Goal: Task Accomplishment & Management: Manage account settings

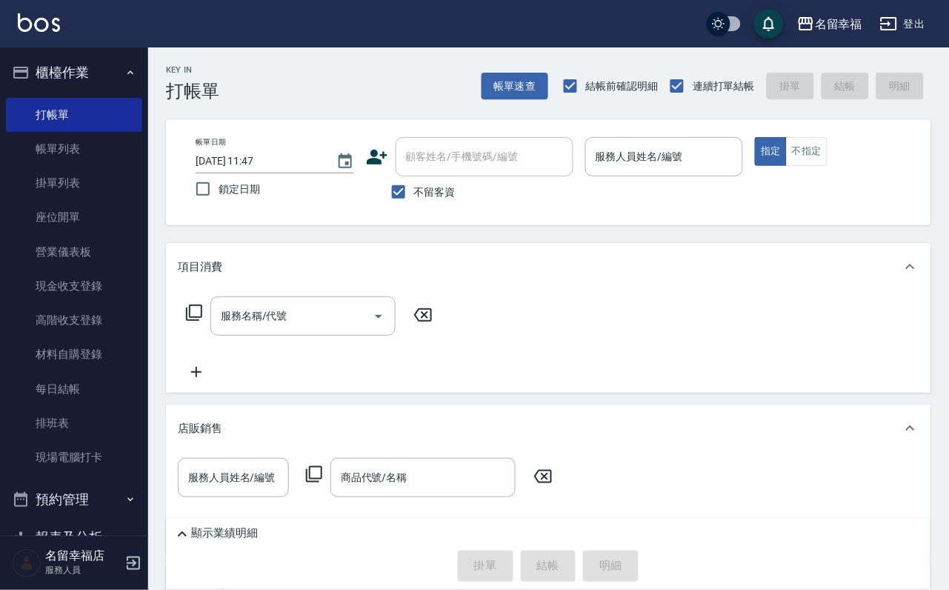
click at [734, 127] on div "帳單日期 [DATE] 11:47 鎖定日期 顧客姓名/手機號碼/編號 顧客姓名/手機號碼/編號 不留客資 服務人員姓名/編號 服務人員姓名/編號 指定 不指定" at bounding box center [548, 172] width 765 height 106
click at [715, 124] on div "Key In 打帳單 帳單速查 結帳前確認明細 連續打單結帳 掛單 結帳 明細 帳單日期 [DATE] 11:47 鎖定日期 顧客姓名/手機號碼/編號 顧客姓…" at bounding box center [548, 412] width 801 height 731
click at [714, 158] on input "服務人員姓名/編號" at bounding box center [664, 157] width 145 height 26
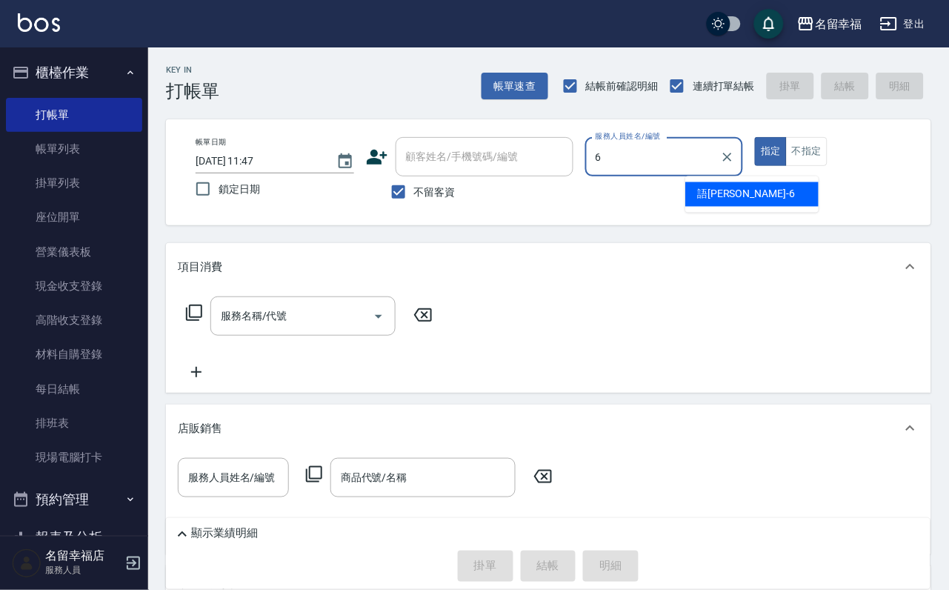
type input "語[PERSON_NAME]-6"
type button "true"
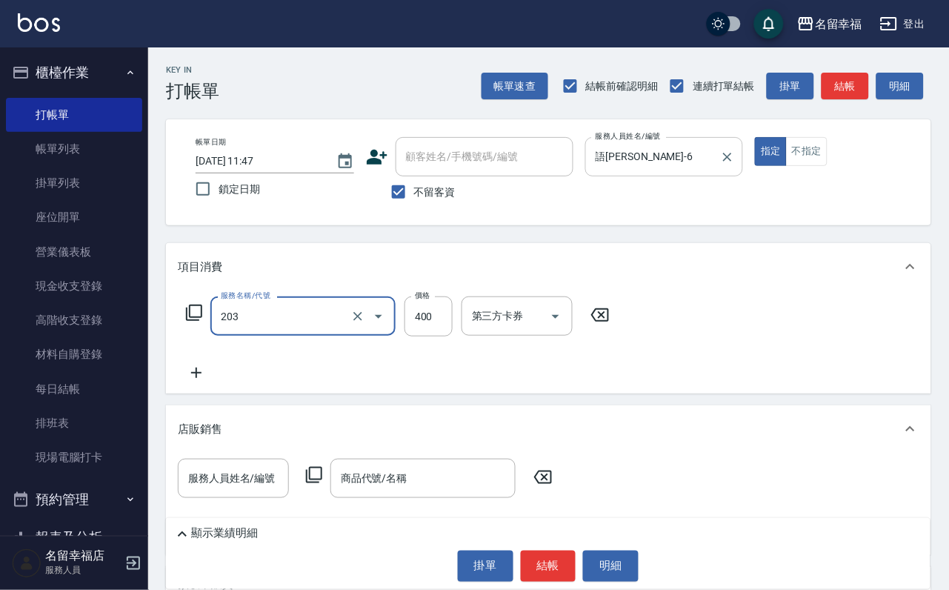
type input "指定單剪(203)"
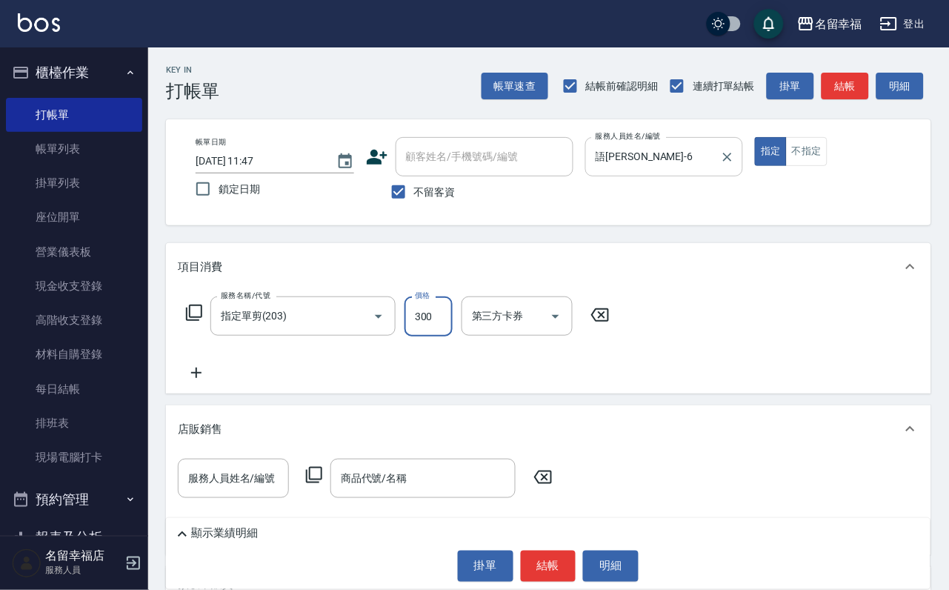
type input "300"
click at [546, 562] on button "結帳" at bounding box center [549, 566] width 56 height 31
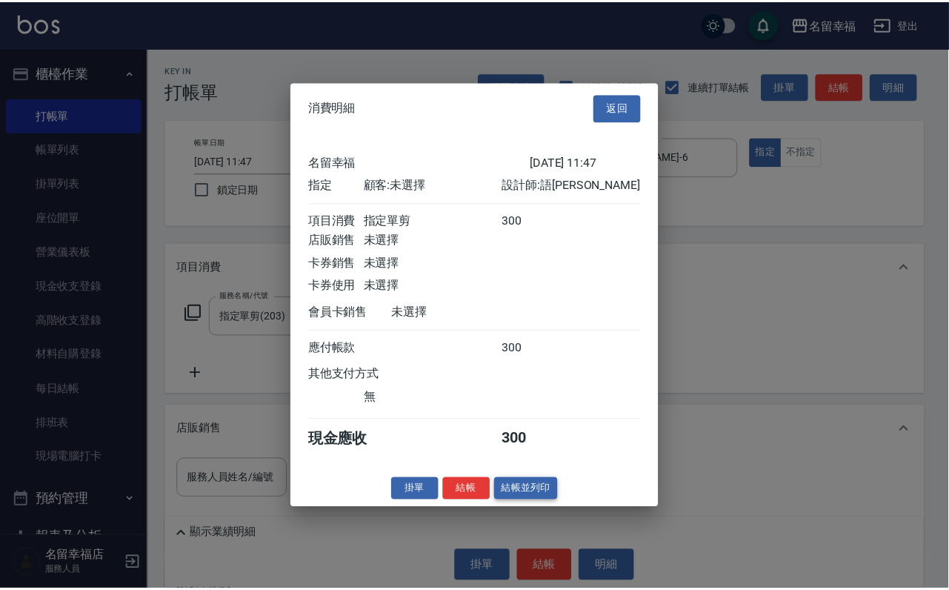
scroll to position [183, 0]
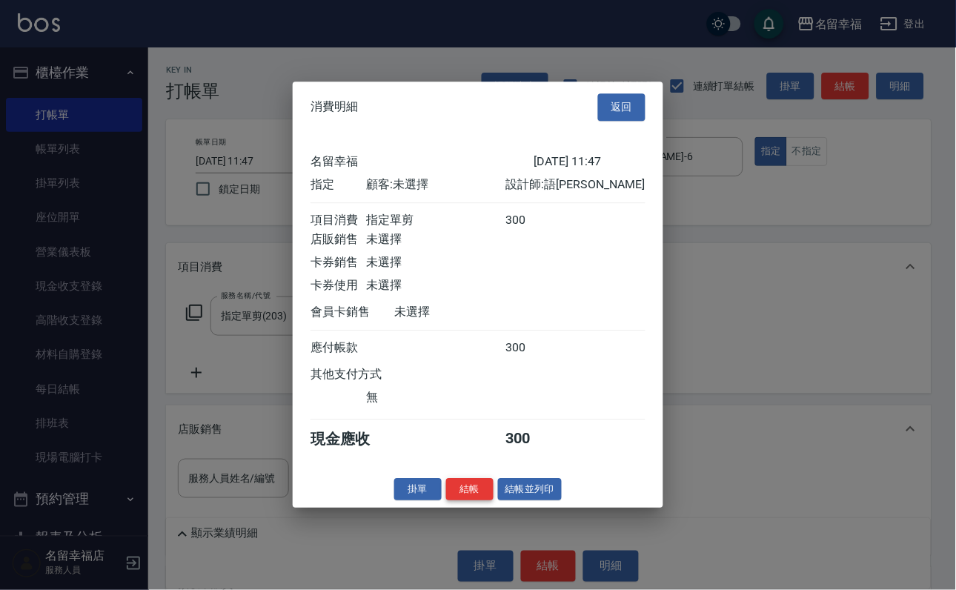
click at [465, 501] on button "結帳" at bounding box center [469, 489] width 47 height 23
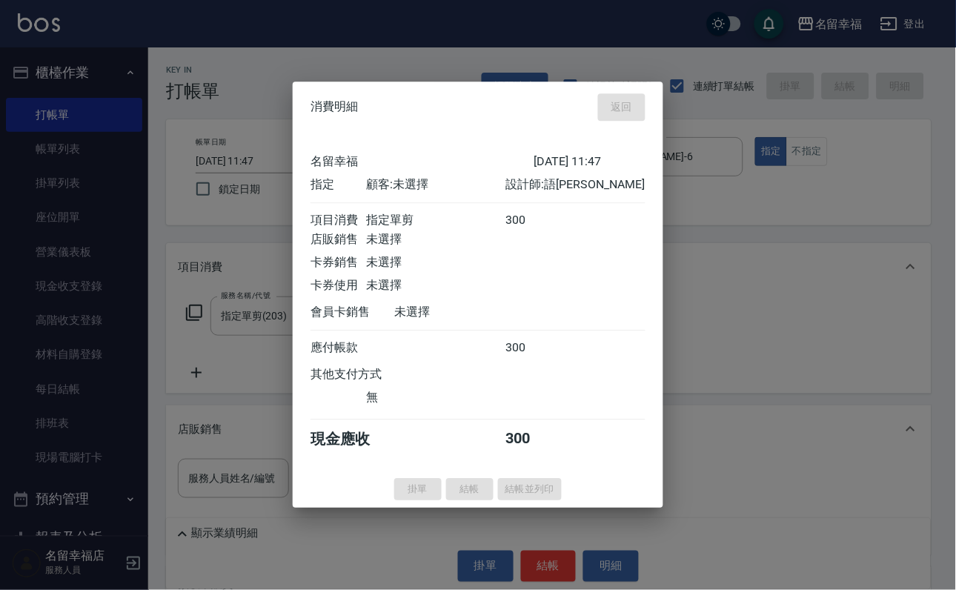
type input "[DATE] 13:28"
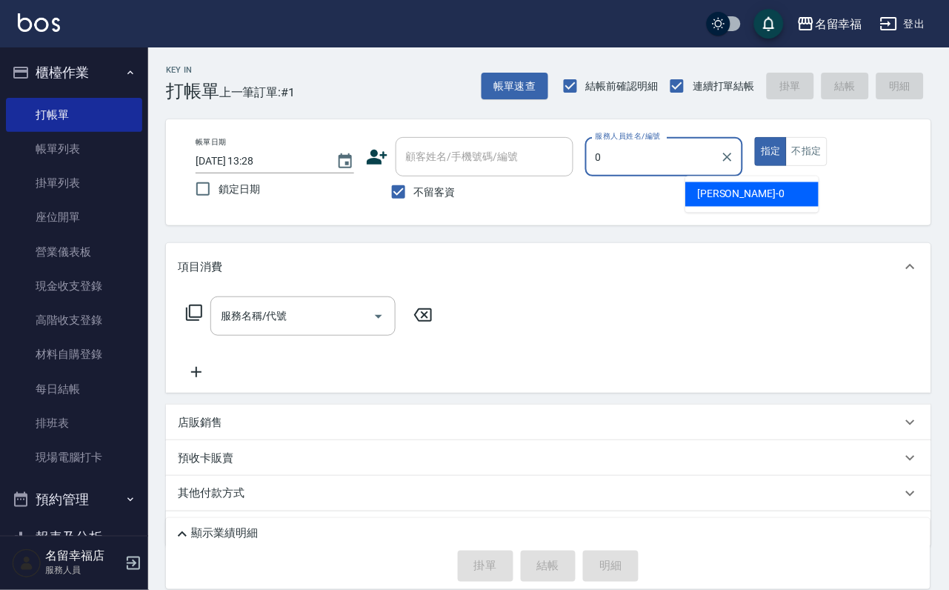
type input "小靜-0"
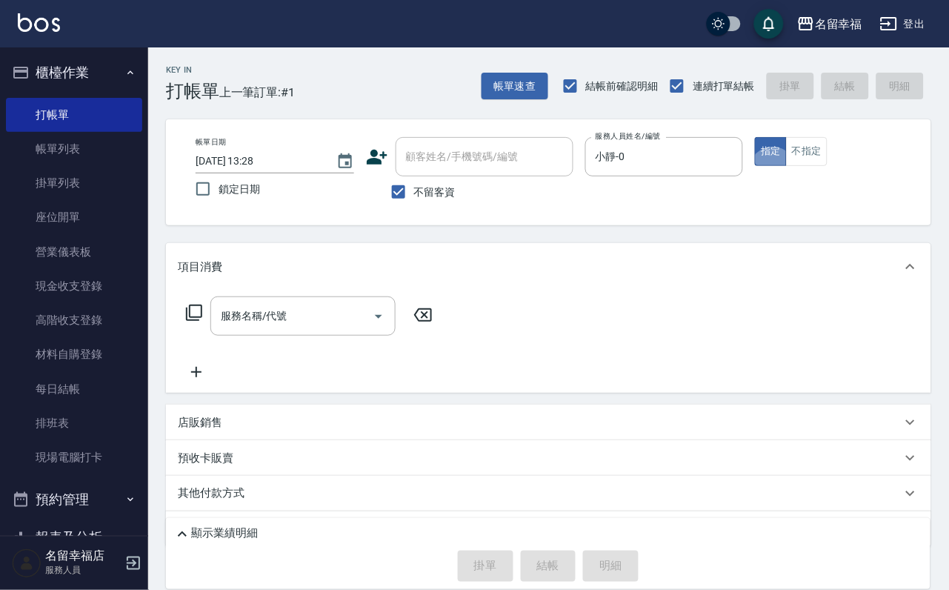
click at [176, 325] on div "服務名稱/代號 服務名稱/代號" at bounding box center [548, 341] width 765 height 102
click at [189, 322] on icon at bounding box center [194, 313] width 18 height 18
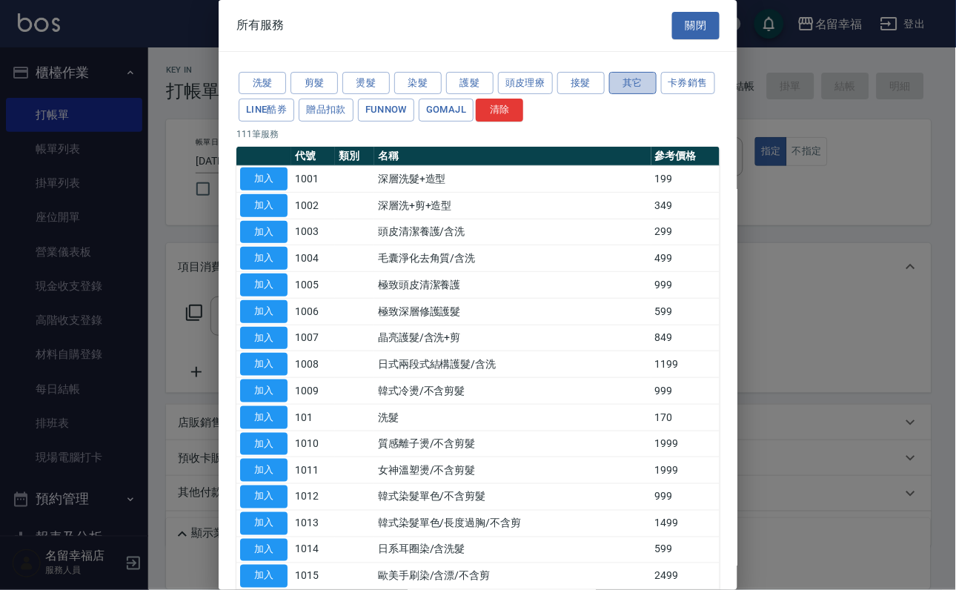
click at [650, 90] on button "其它" at bounding box center [632, 83] width 47 height 23
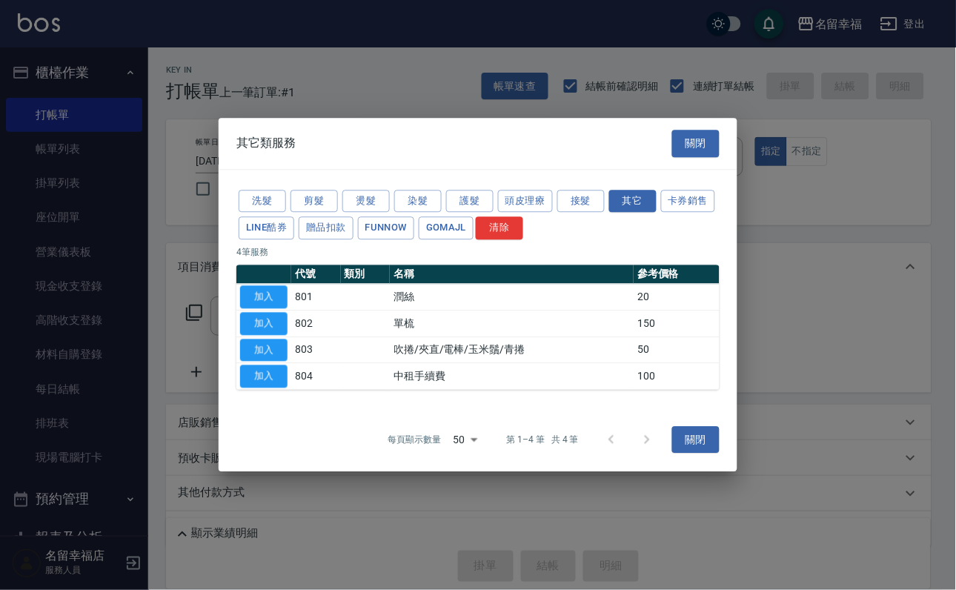
click at [681, 130] on button "關閉" at bounding box center [695, 143] width 47 height 27
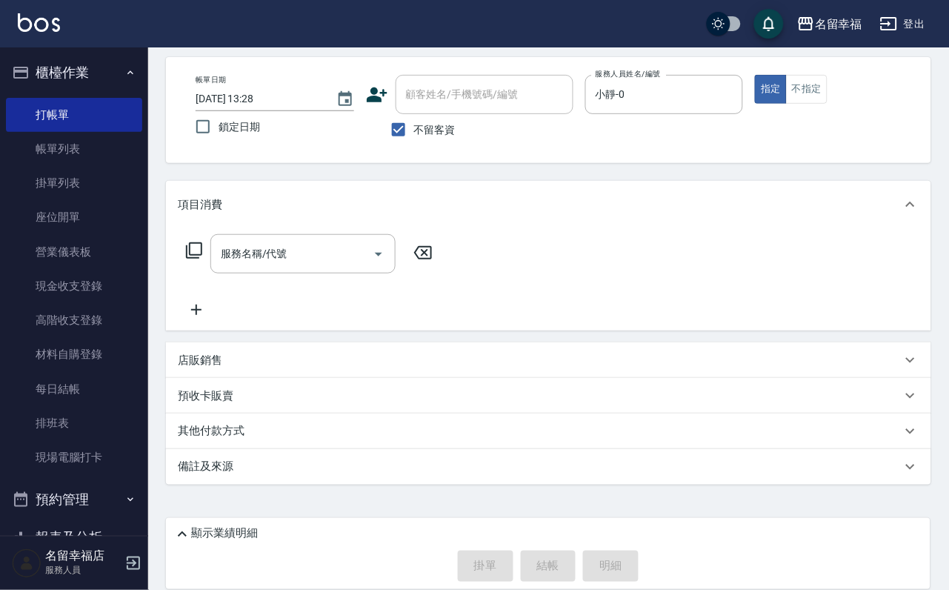
scroll to position [88, 0]
click at [222, 355] on p "店販銷售" at bounding box center [200, 361] width 44 height 16
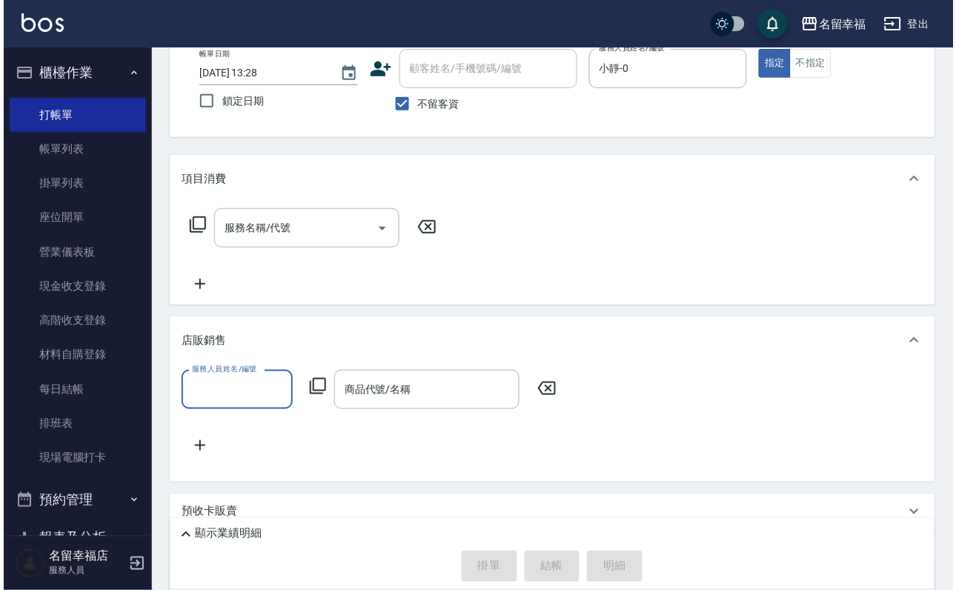
scroll to position [0, 0]
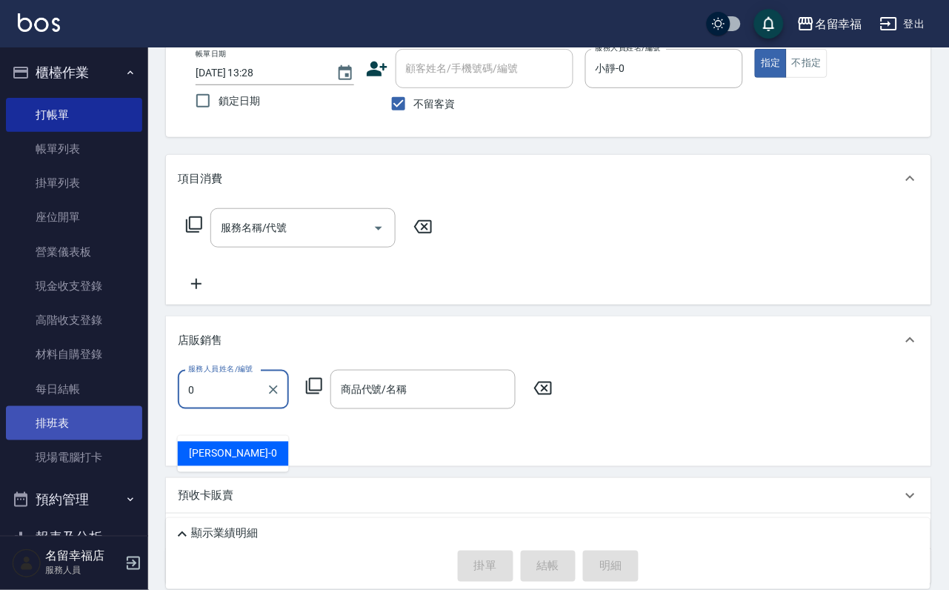
type input "小靜-0"
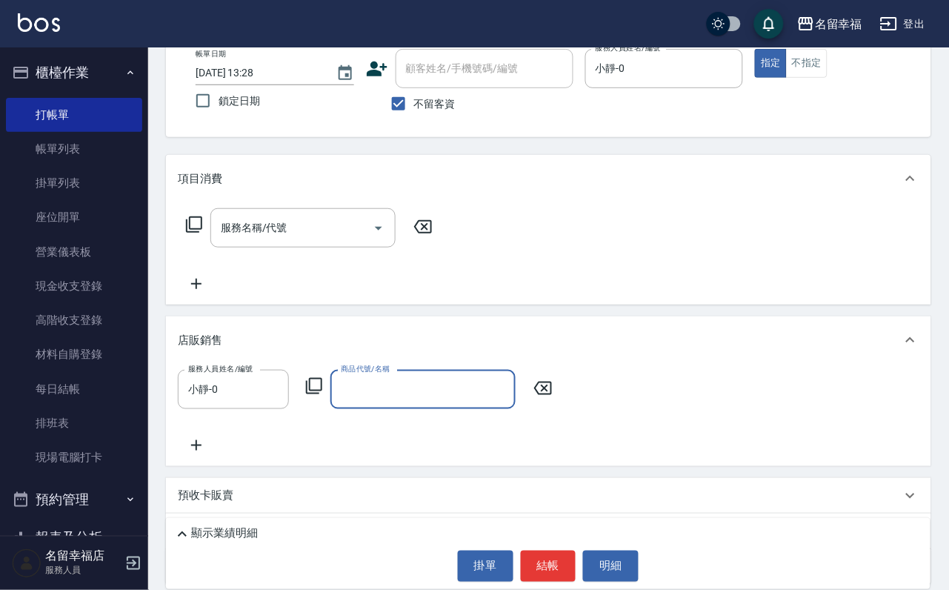
click at [318, 395] on icon at bounding box center [314, 386] width 18 height 18
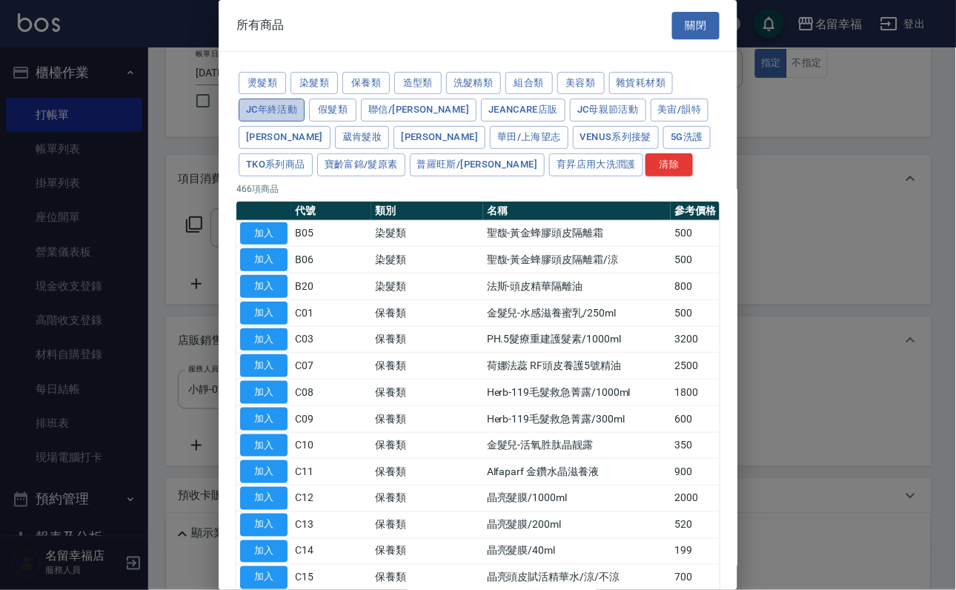
click at [305, 122] on button "JC年終活動" at bounding box center [272, 110] width 66 height 23
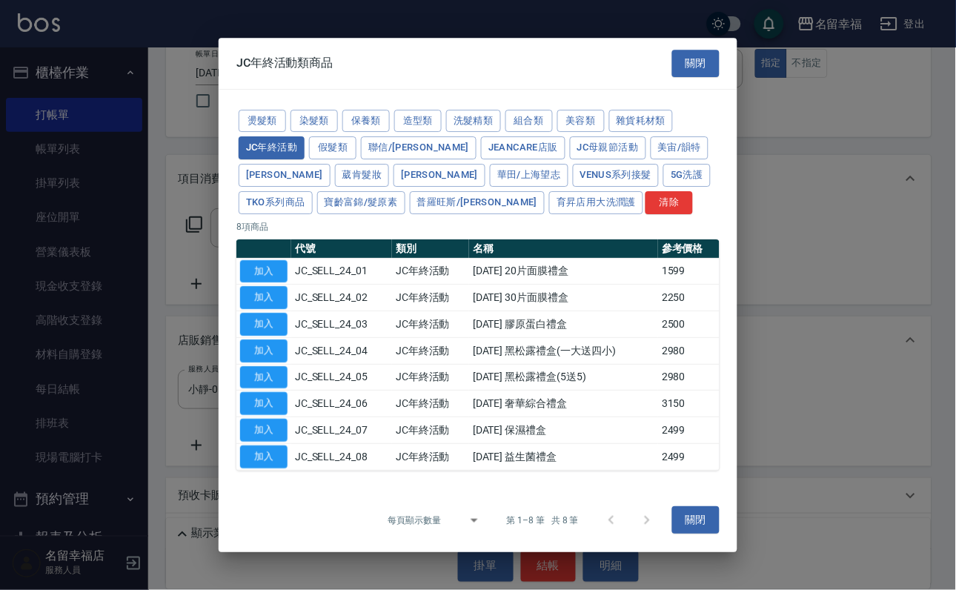
scroll to position [138, 0]
click at [268, 260] on button "加入" at bounding box center [263, 271] width 47 height 23
type input "[DATE] 20片面膜禮盒"
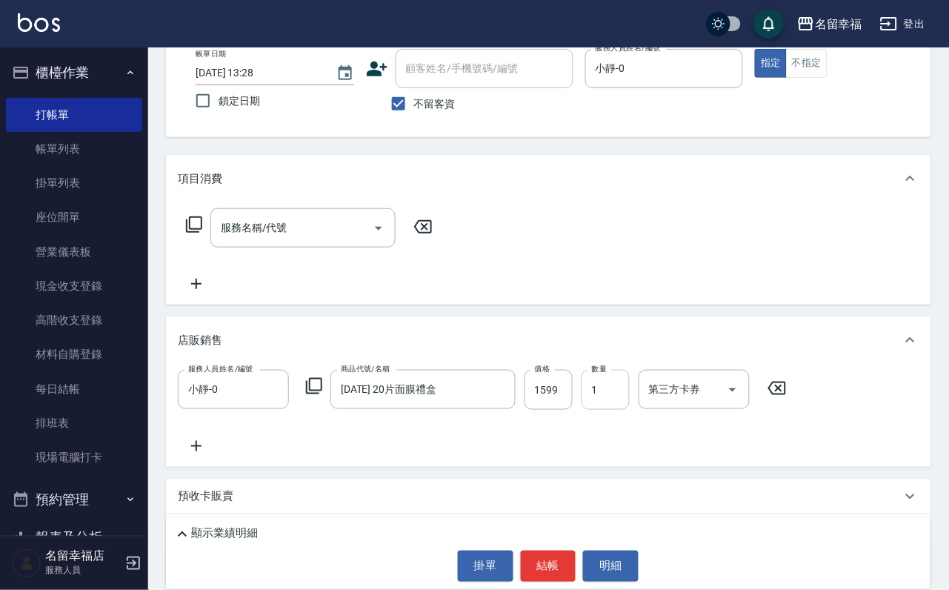
click at [630, 410] on input "1" at bounding box center [606, 390] width 48 height 40
type input "2"
click at [185, 228] on icon at bounding box center [194, 225] width 18 height 18
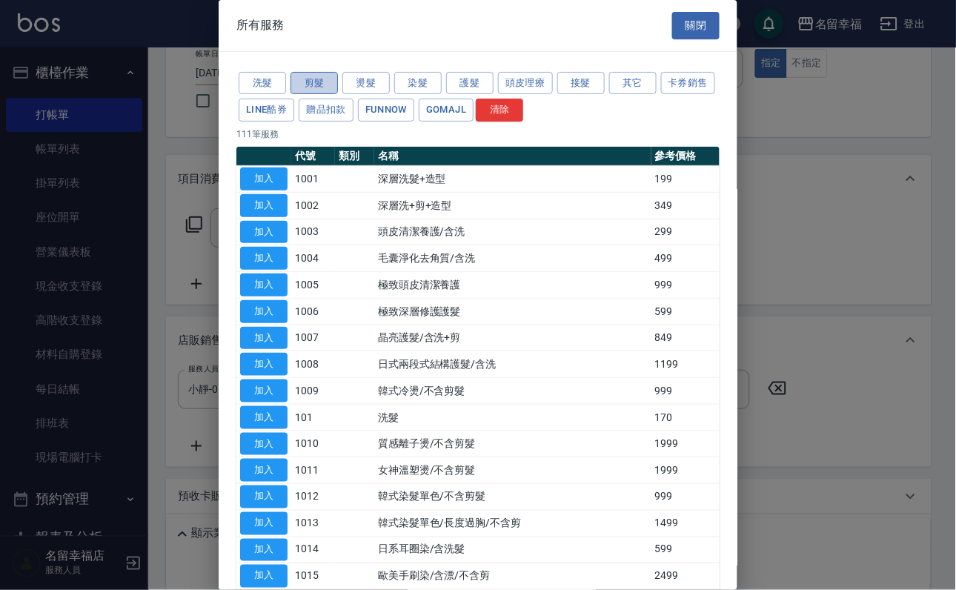
click at [309, 88] on button "剪髮" at bounding box center [313, 83] width 47 height 23
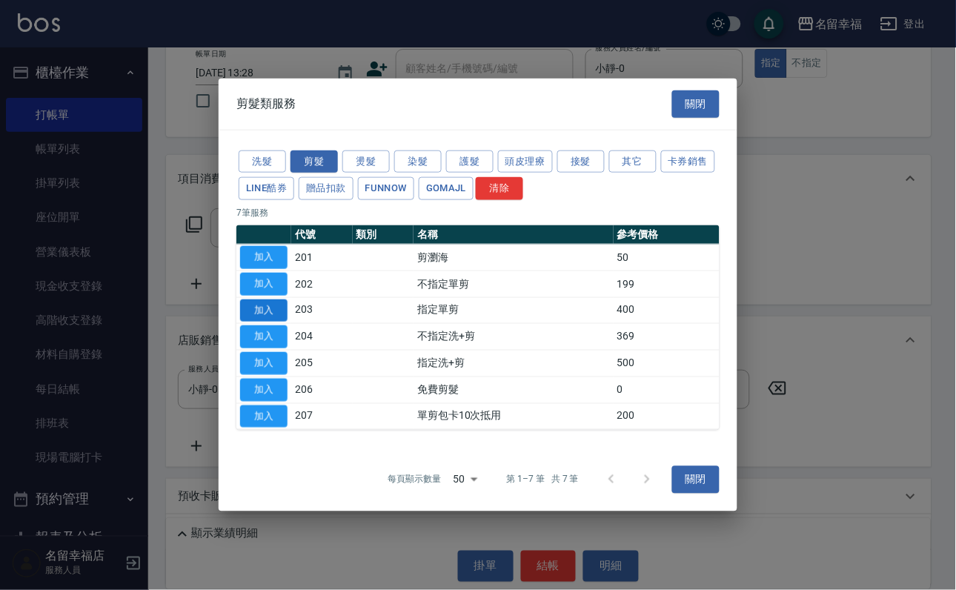
click at [265, 315] on button "加入" at bounding box center [263, 310] width 47 height 23
type input "指定單剪(203)"
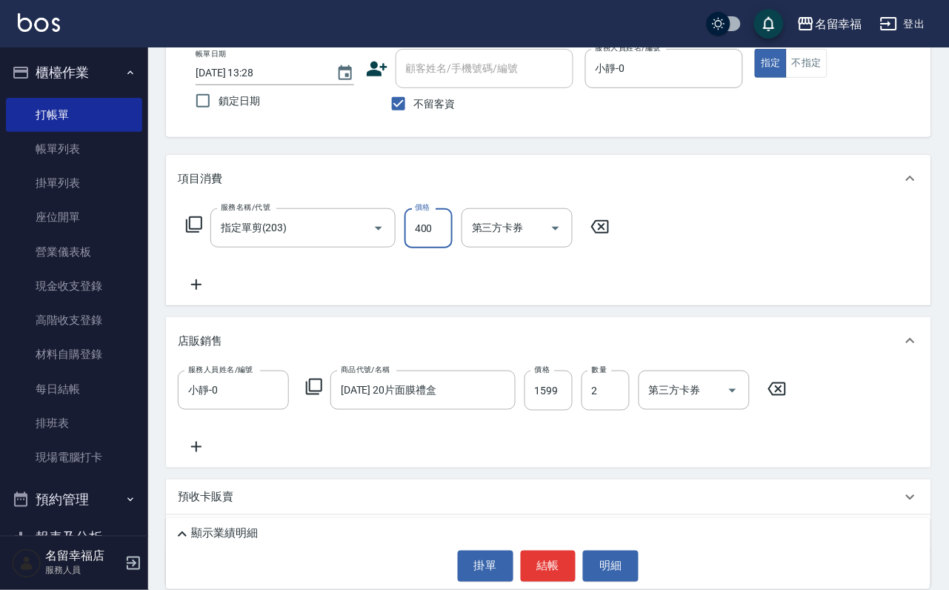
click at [442, 238] on input "400" at bounding box center [429, 228] width 48 height 40
type input "200"
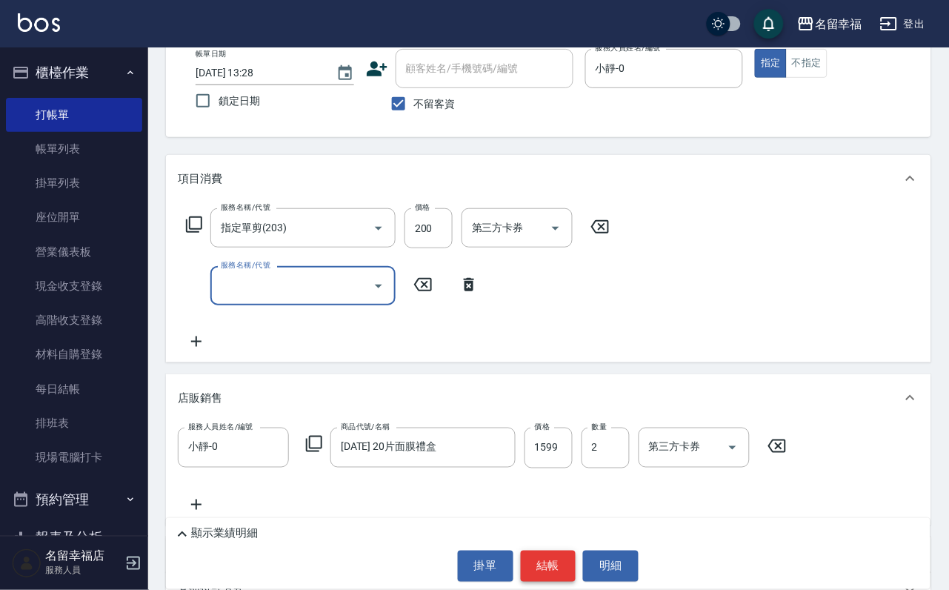
click at [549, 554] on button "結帳" at bounding box center [549, 566] width 56 height 31
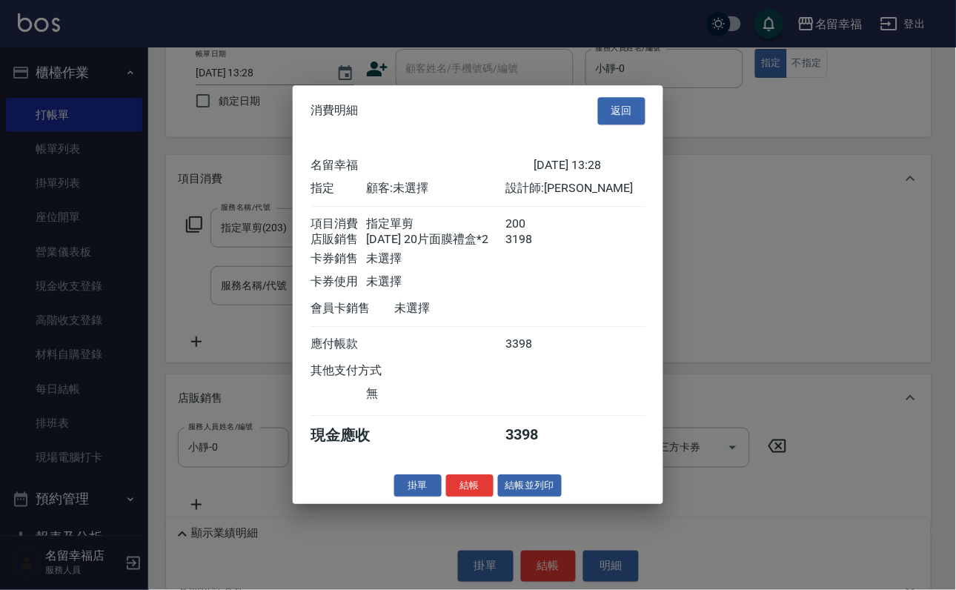
scroll to position [176, 0]
click at [446, 497] on button "結帳" at bounding box center [469, 485] width 47 height 23
type input "[DATE] 14:31"
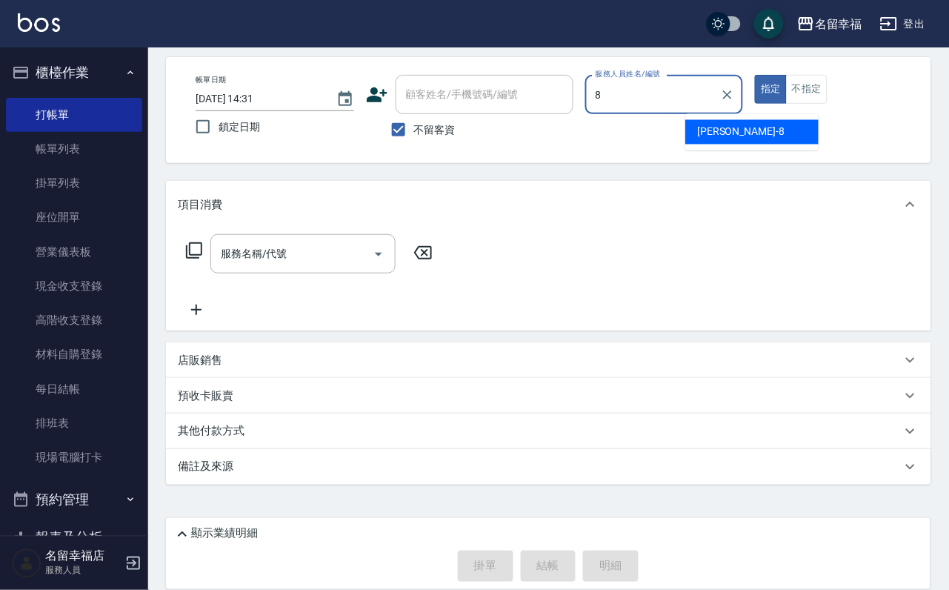
type input "[PERSON_NAME]-8"
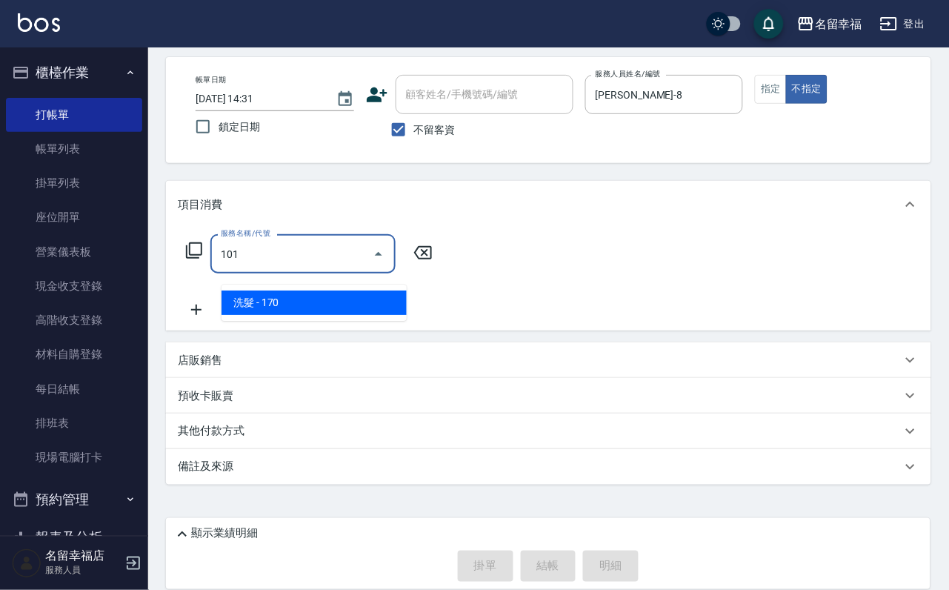
type input "洗髮(101)"
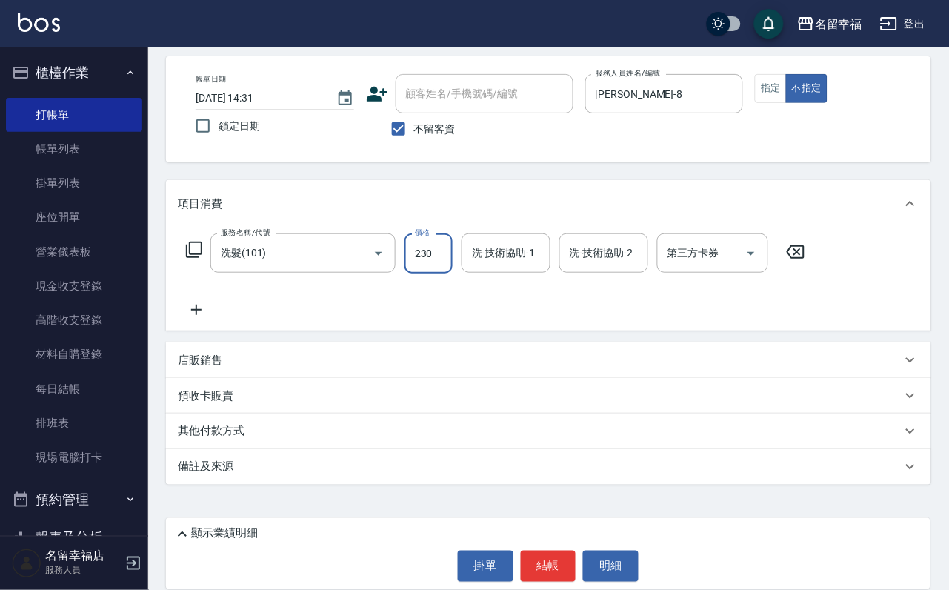
type input "230"
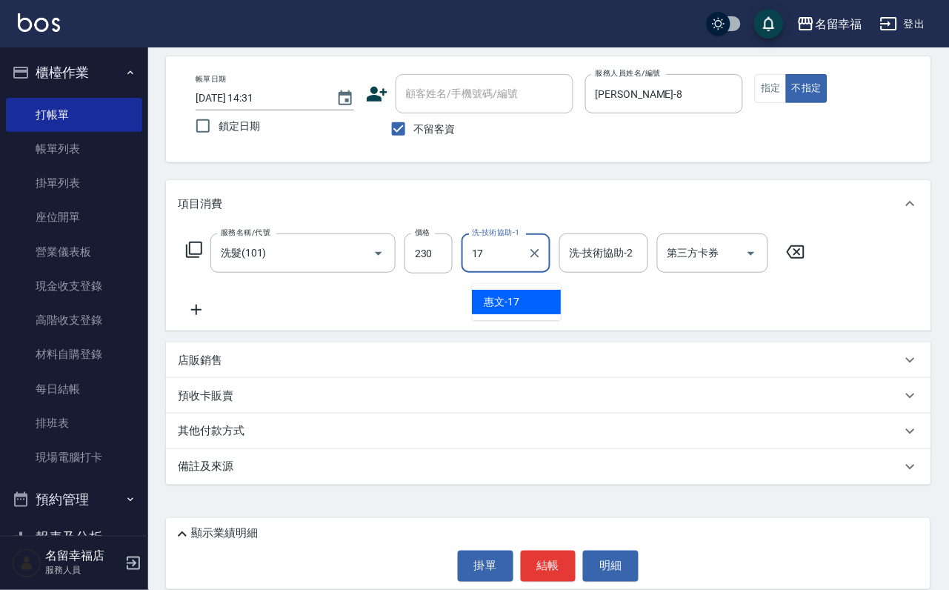
type input "惠文-17"
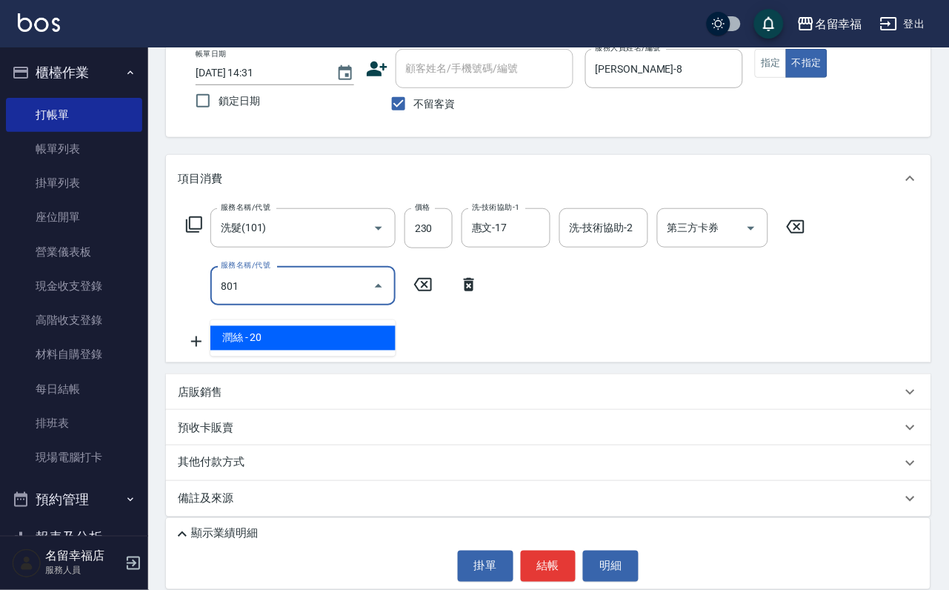
type input "潤絲(801)"
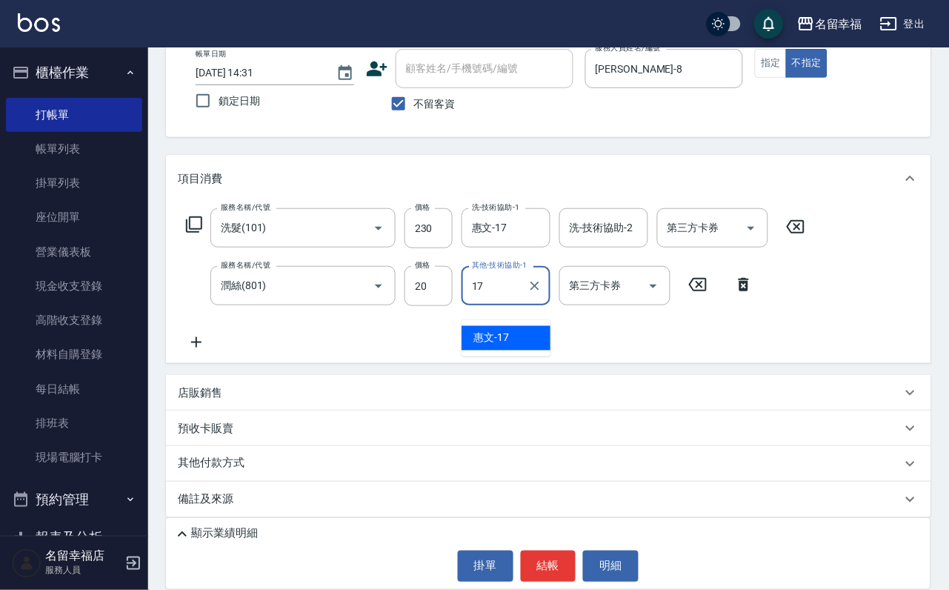
type input "惠文-17"
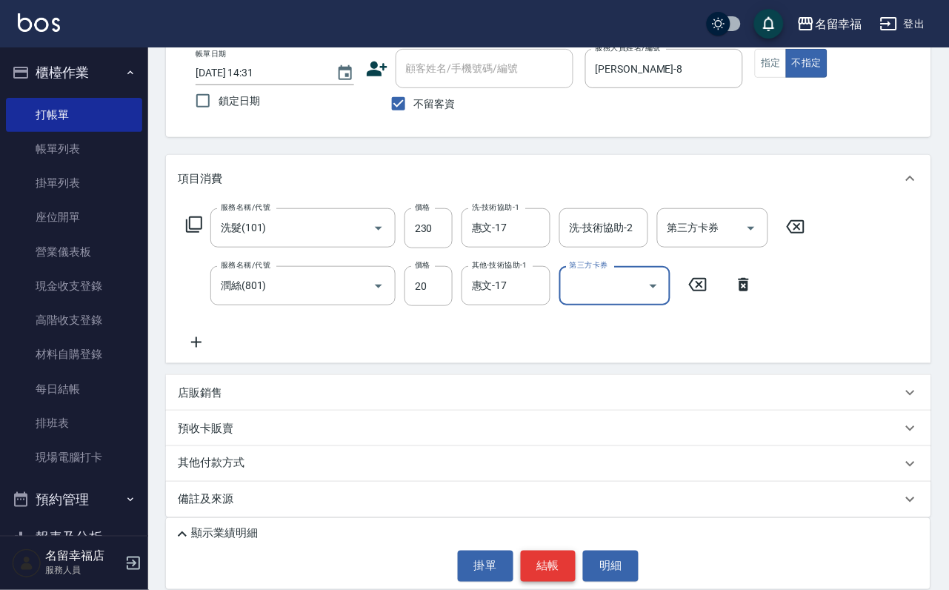
click at [544, 561] on button "結帳" at bounding box center [549, 566] width 56 height 31
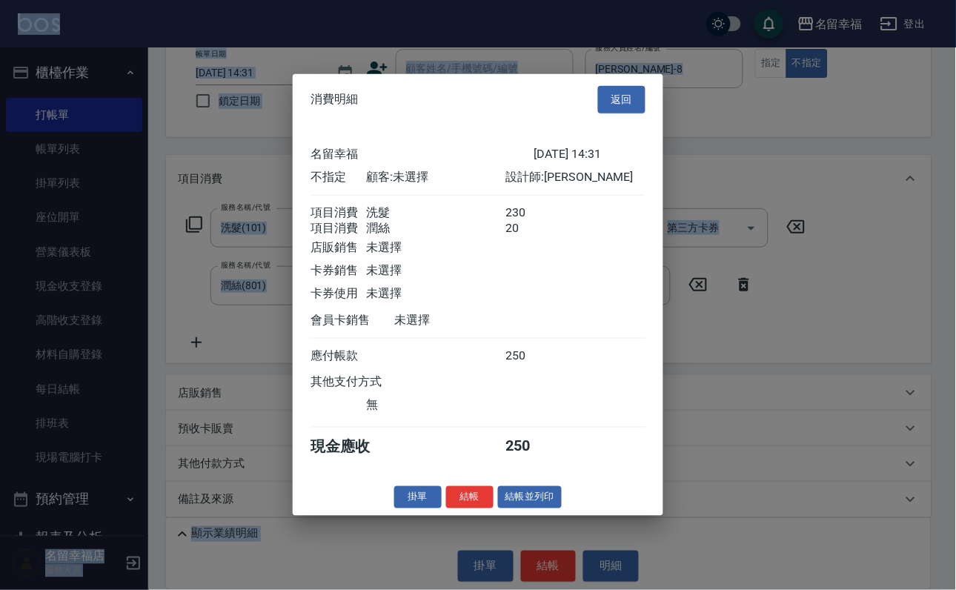
scroll to position [266, 0]
click at [538, 508] on button "結帳並列印" at bounding box center [530, 496] width 64 height 23
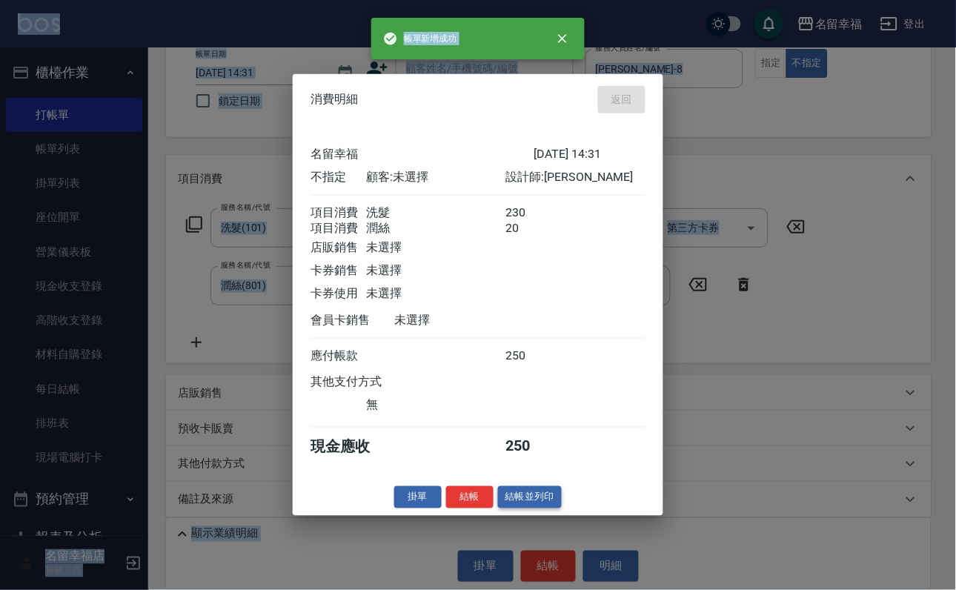
type input "[DATE] 14:34"
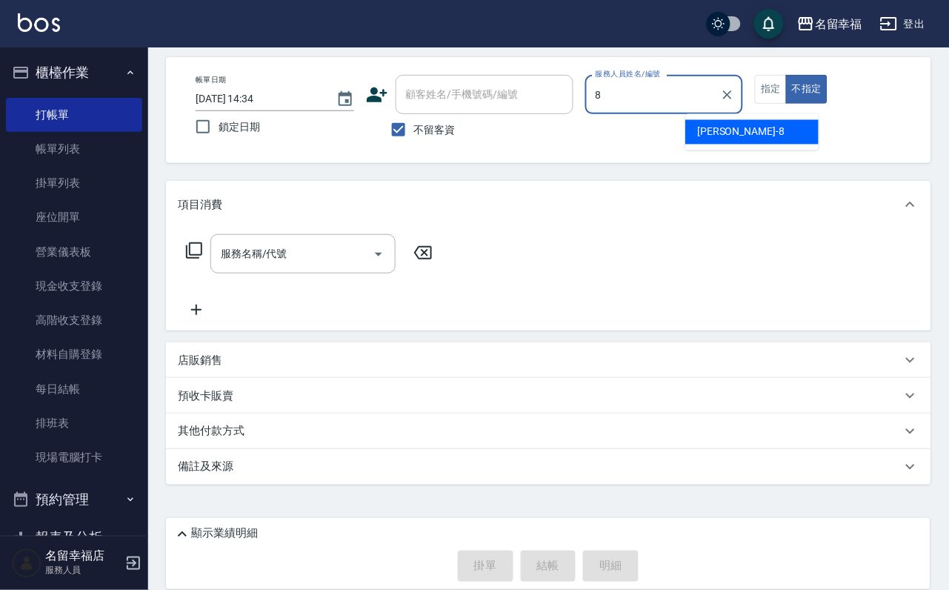
type input "[PERSON_NAME]-8"
type button "false"
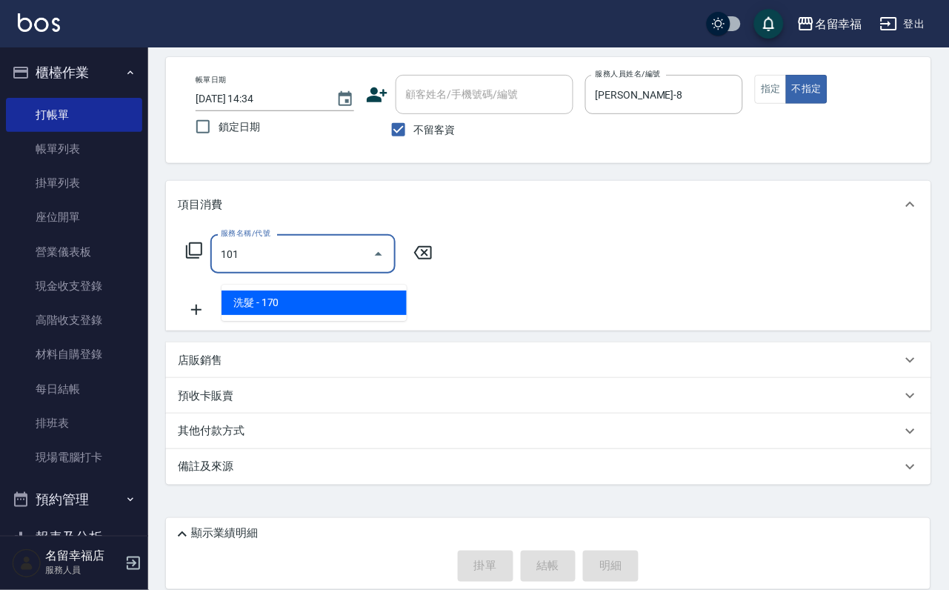
type input "洗髮(101)"
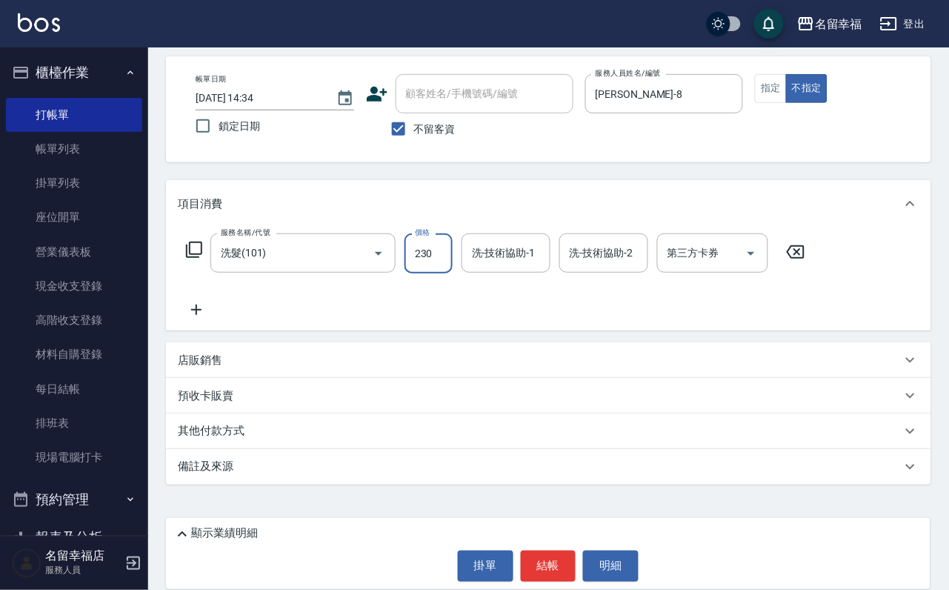
type input "230"
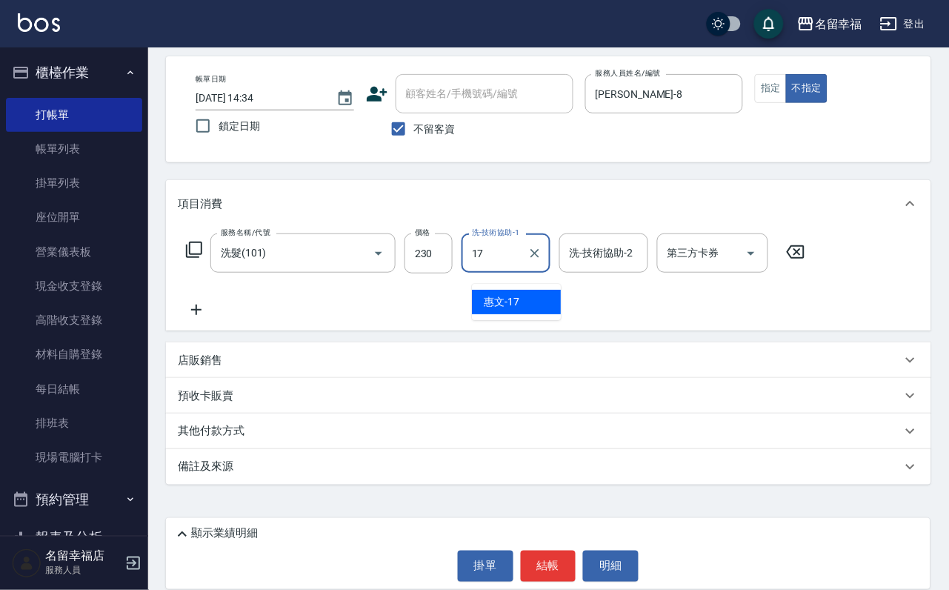
type input "惠文-17"
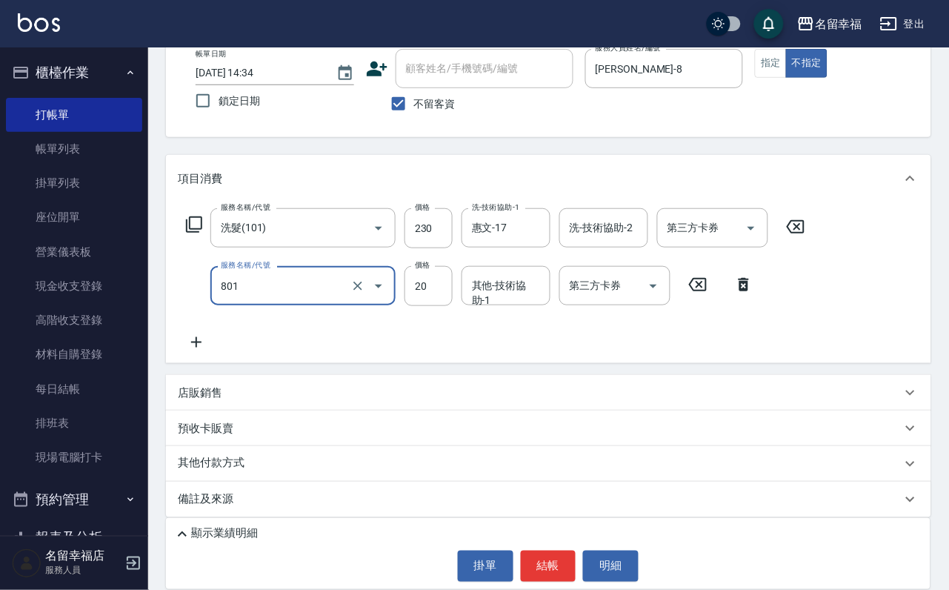
type input "潤絲(801)"
click at [740, 291] on icon at bounding box center [744, 284] width 10 height 13
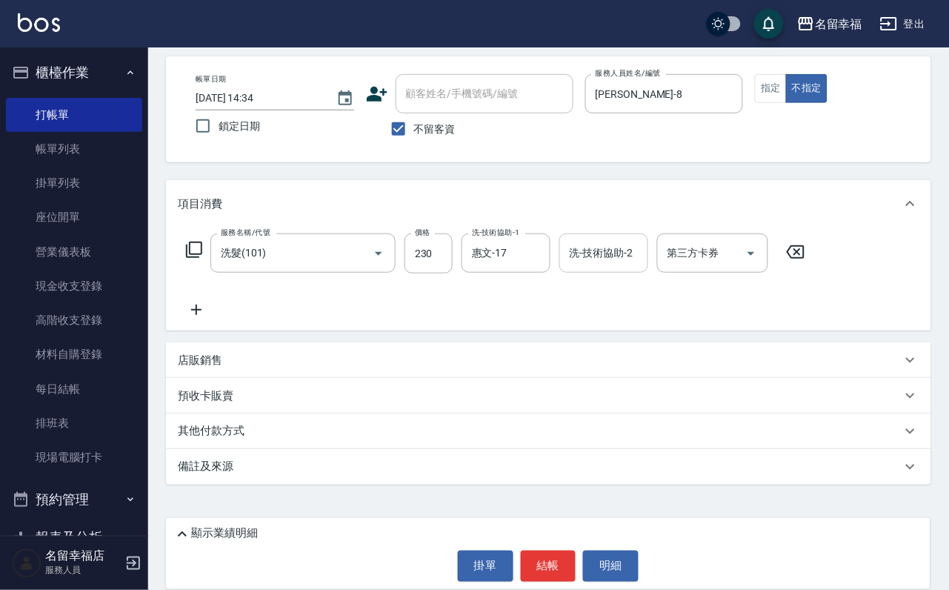
click at [624, 233] on div "洗-技術協助-2 洗-技術協助-2" at bounding box center [603, 252] width 89 height 39
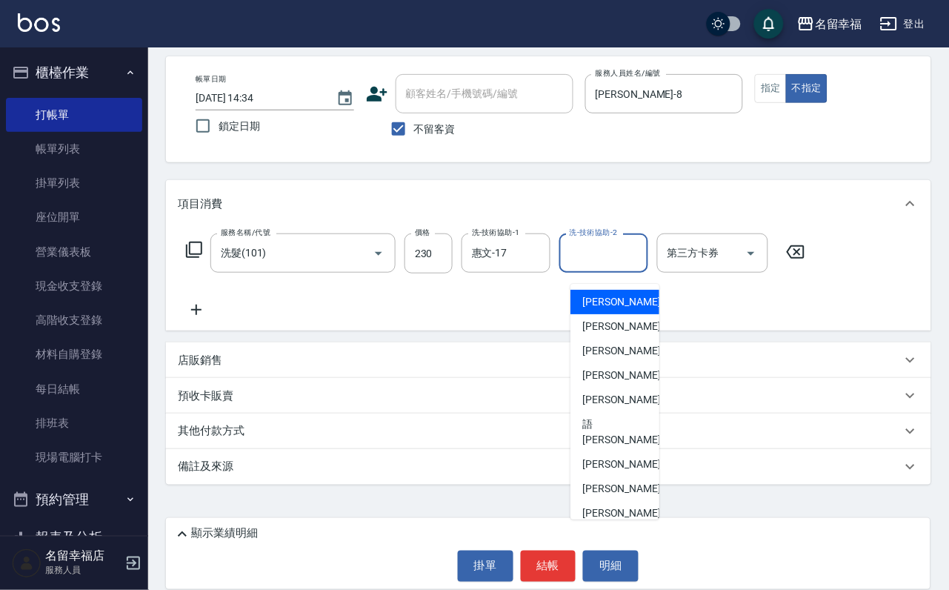
type input "小靜-0"
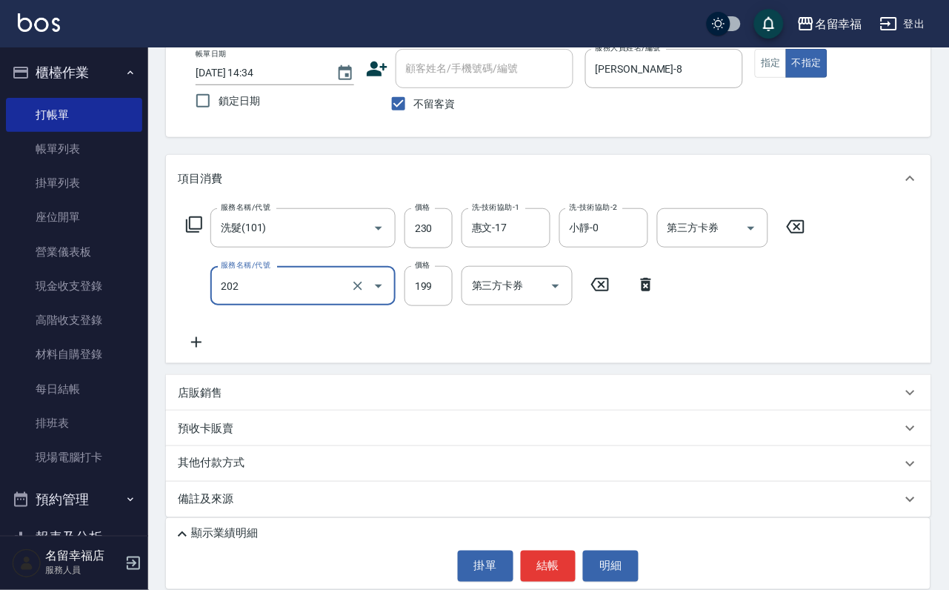
type input "不指定單剪(202)"
click at [584, 560] on div "掛單 結帳 明細" at bounding box center [548, 566] width 750 height 31
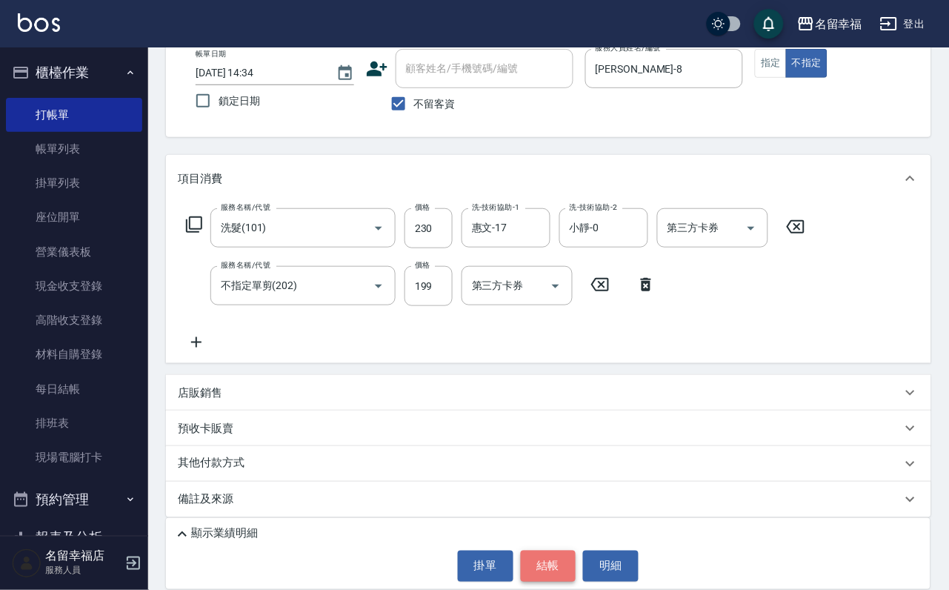
click at [563, 567] on button "結帳" at bounding box center [549, 566] width 56 height 31
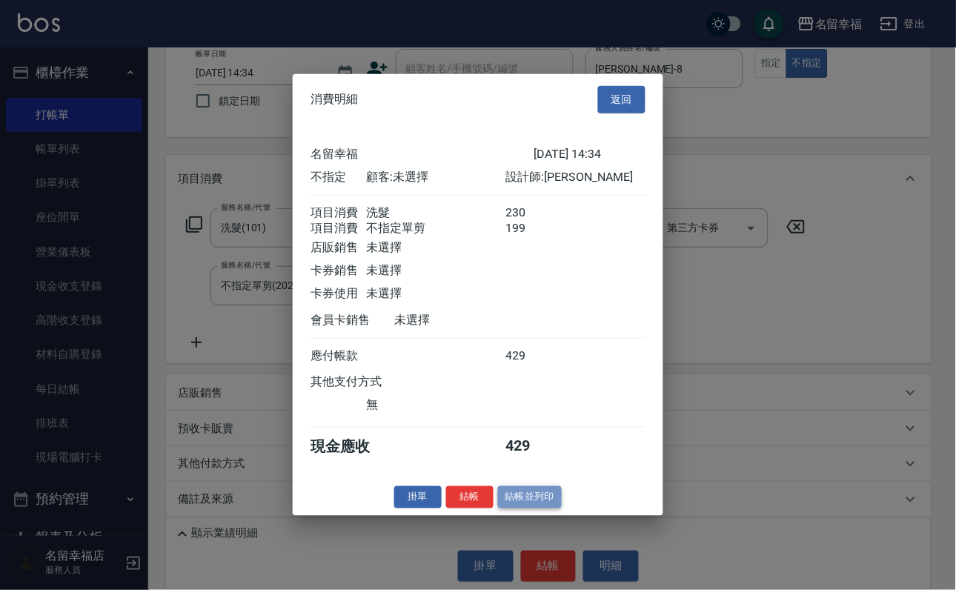
click at [531, 508] on button "結帳並列印" at bounding box center [530, 496] width 64 height 23
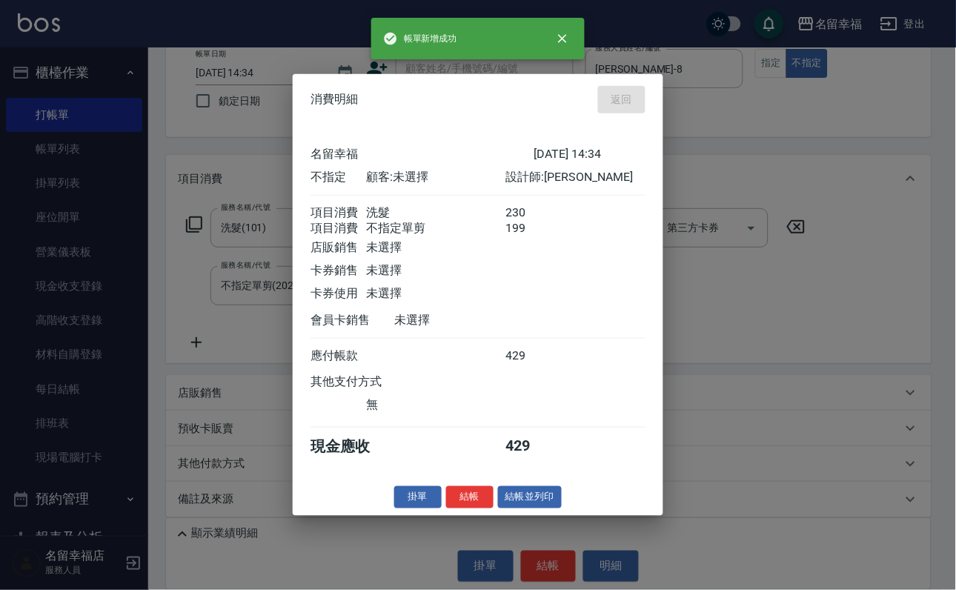
type input "[DATE] 15:03"
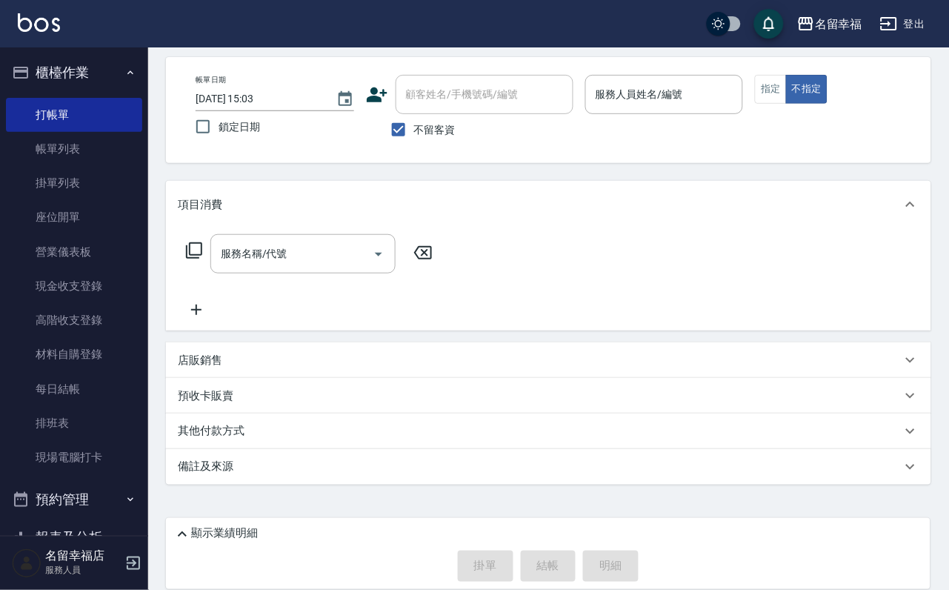
click at [557, 262] on div "服務名稱/代號 服務名稱/代號" at bounding box center [548, 279] width 765 height 102
click at [787, 78] on button "指定" at bounding box center [771, 89] width 32 height 29
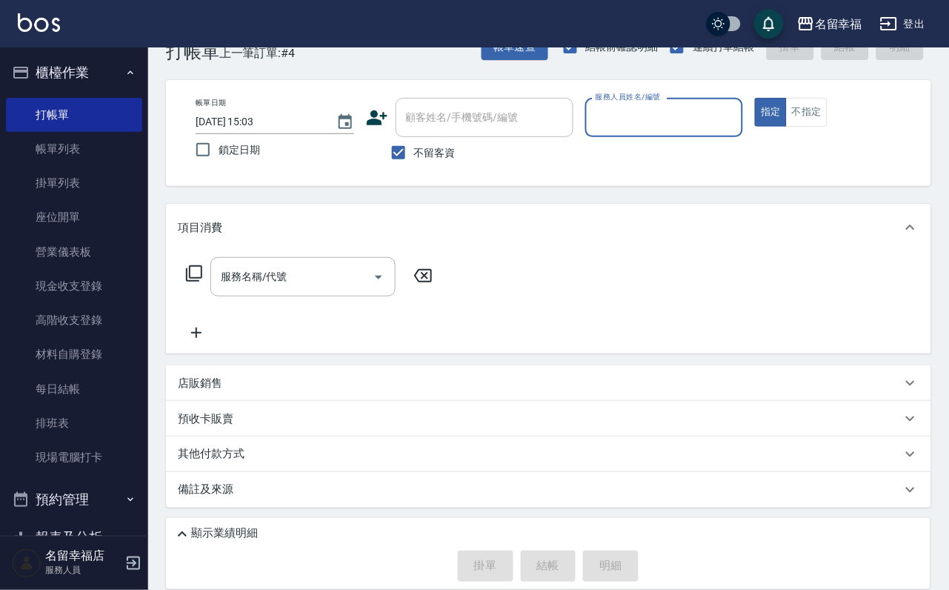
scroll to position [0, 0]
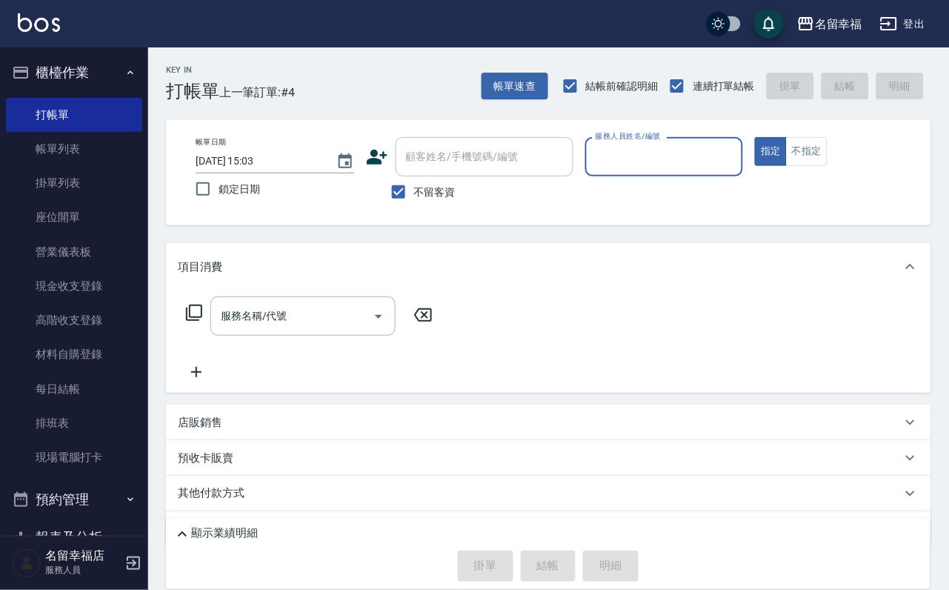
click at [737, 153] on input "服務人員姓名/編號" at bounding box center [664, 157] width 145 height 26
type input "[PERSON_NAME]-3"
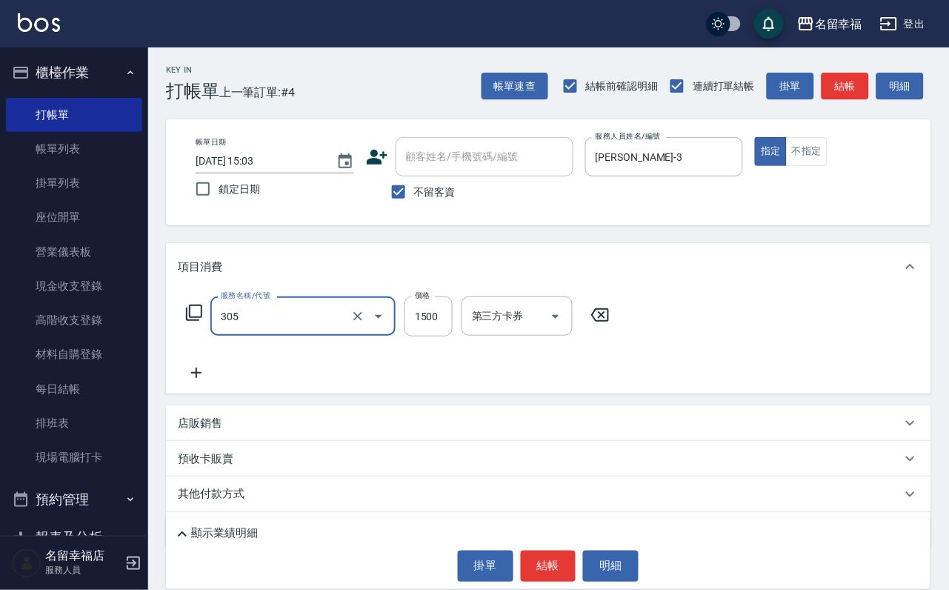
type input "設計燙髮1500(305)"
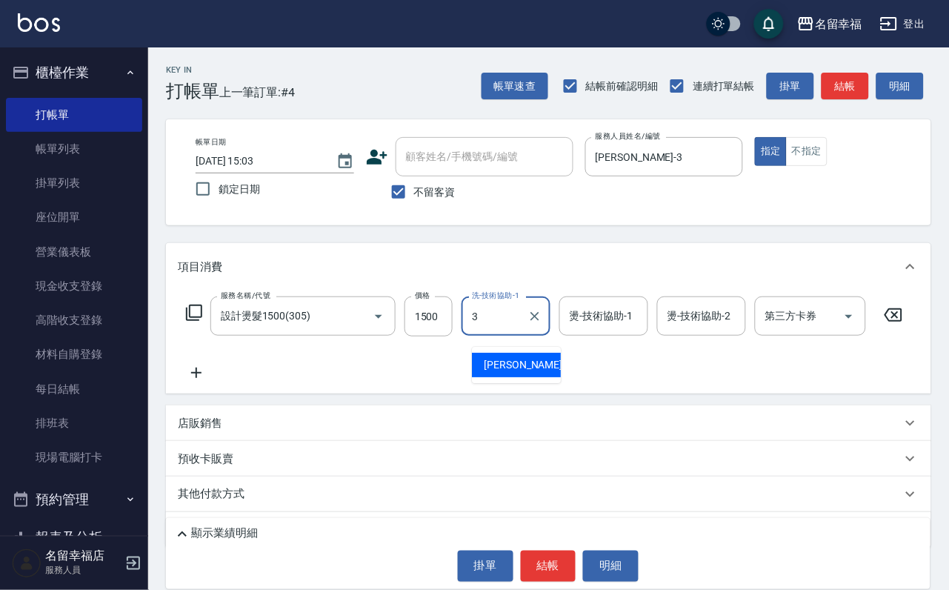
type input "[PERSON_NAME]-3"
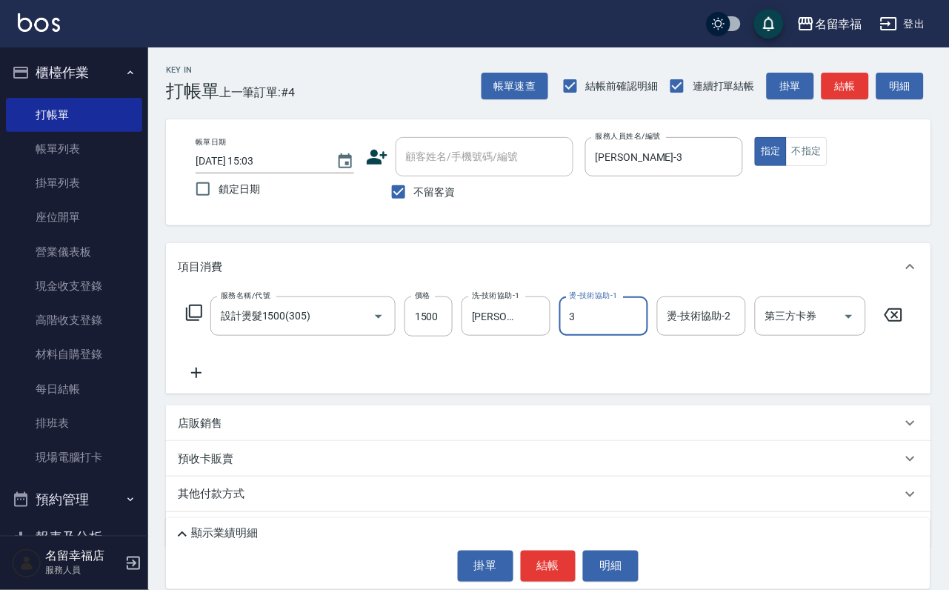
type input "[PERSON_NAME]-3"
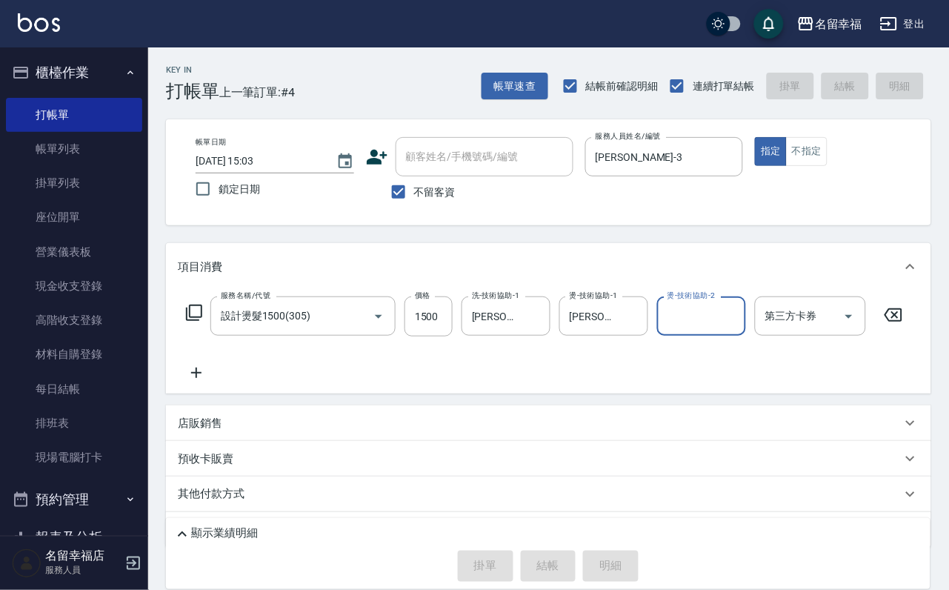
type input "[DATE] 15:41"
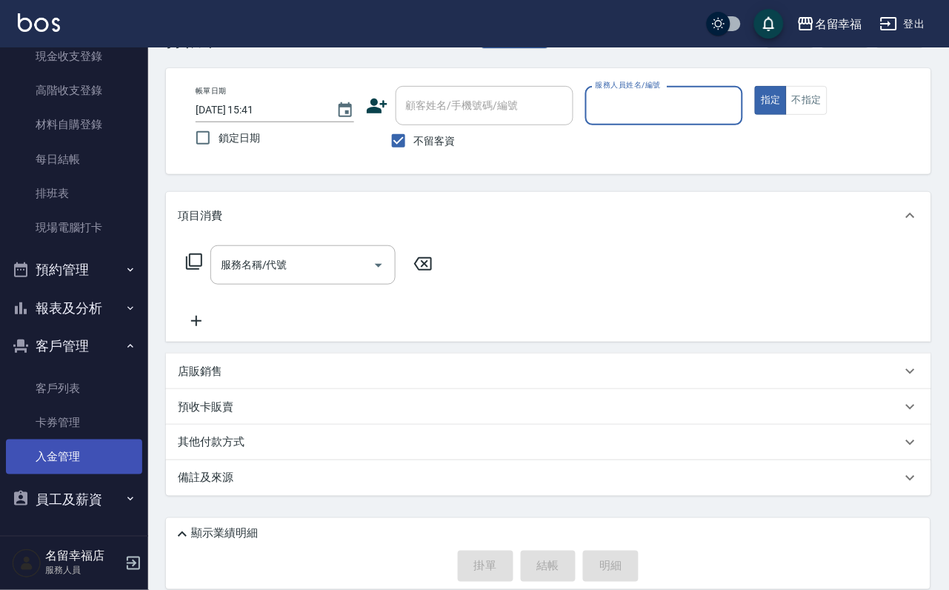
scroll to position [88, 0]
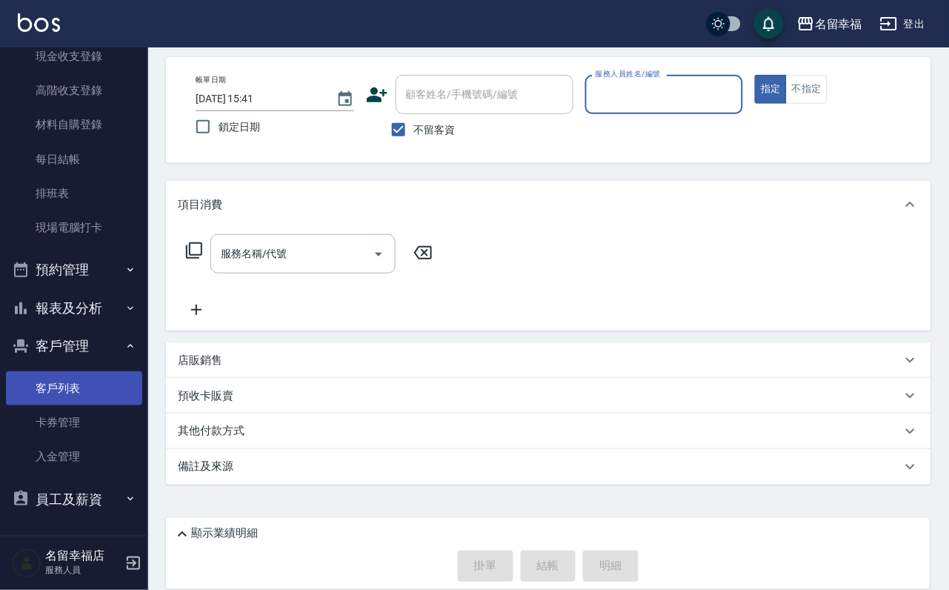
click at [61, 384] on link "客戶列表" at bounding box center [74, 388] width 136 height 34
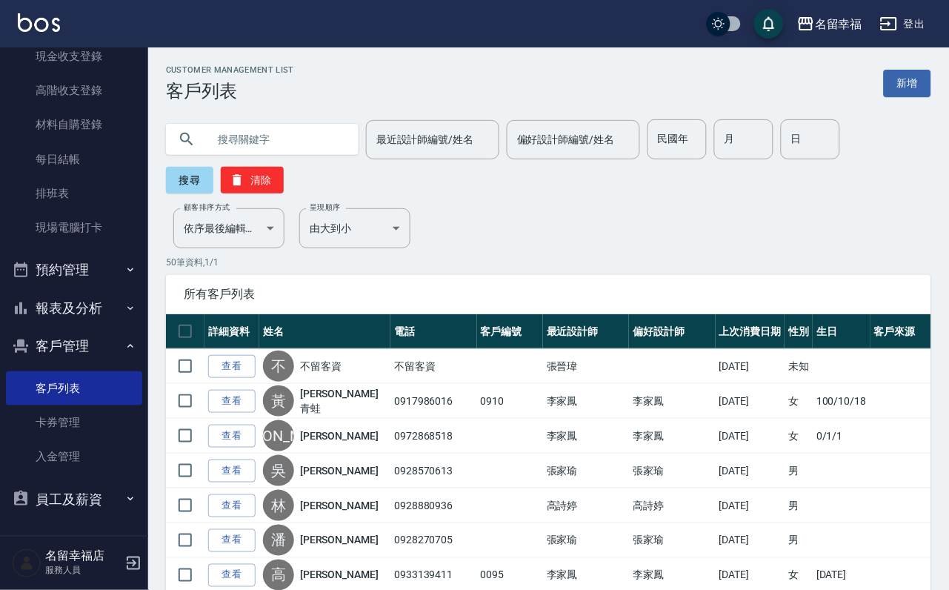
click at [262, 136] on input "text" at bounding box center [276, 139] width 139 height 40
type input "x"
type input "[PERSON_NAME]"
click at [178, 176] on button "搜尋" at bounding box center [189, 180] width 47 height 27
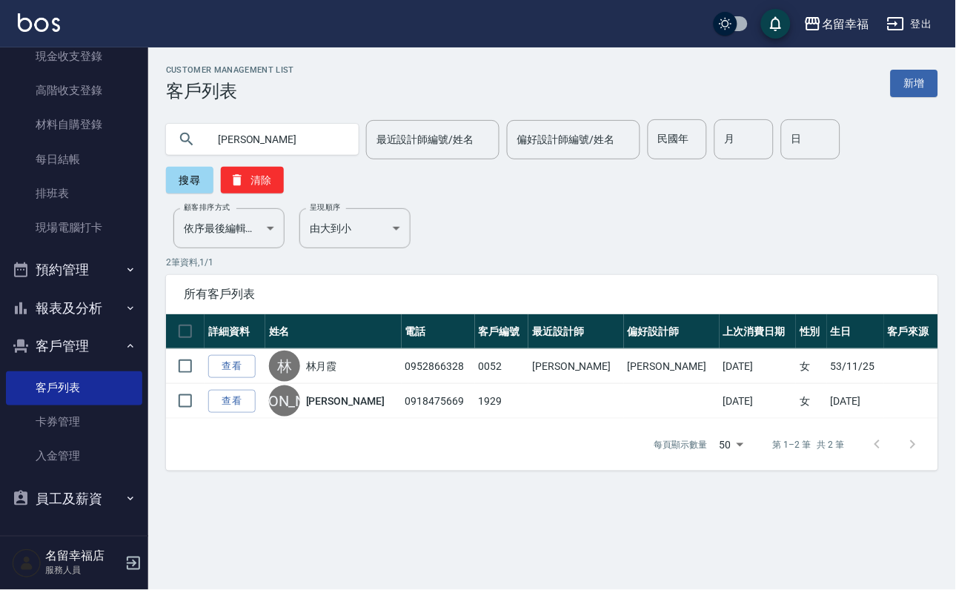
drag, startPoint x: 250, startPoint y: 381, endPoint x: 255, endPoint y: 354, distance: 27.2
click at [248, 378] on link "查看" at bounding box center [231, 366] width 47 height 23
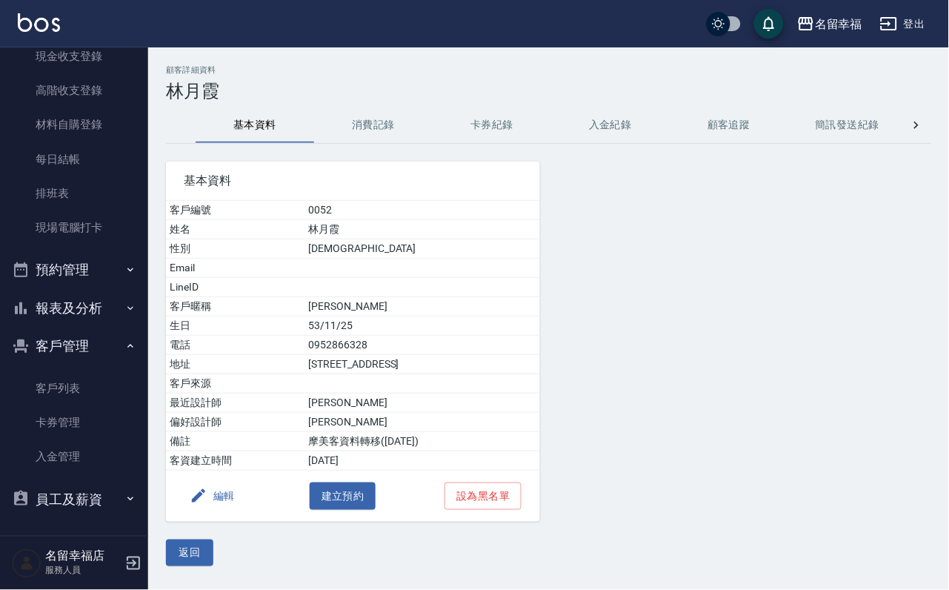
click at [366, 130] on button "消費記錄" at bounding box center [373, 125] width 119 height 36
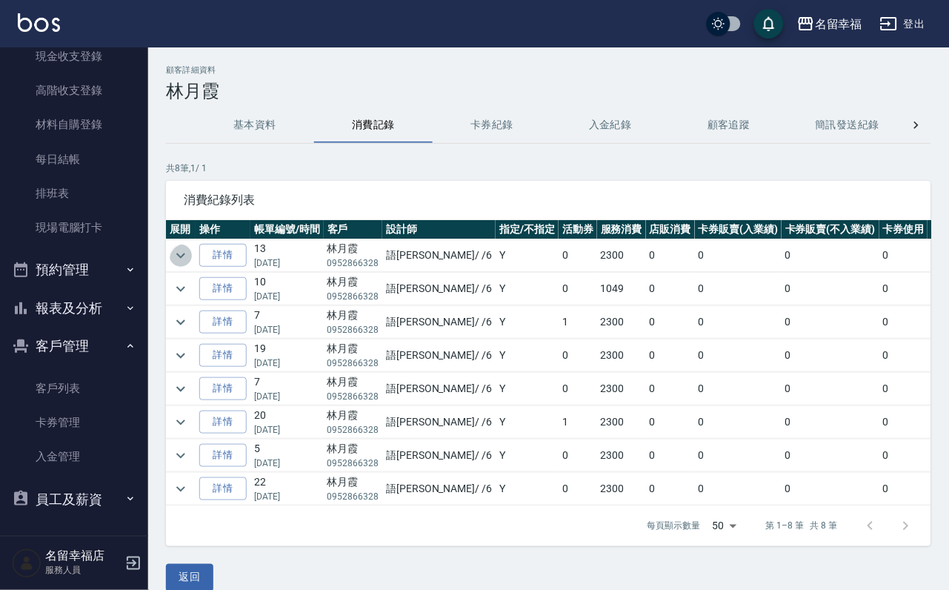
click at [185, 257] on icon "expand row" at bounding box center [180, 255] width 9 height 5
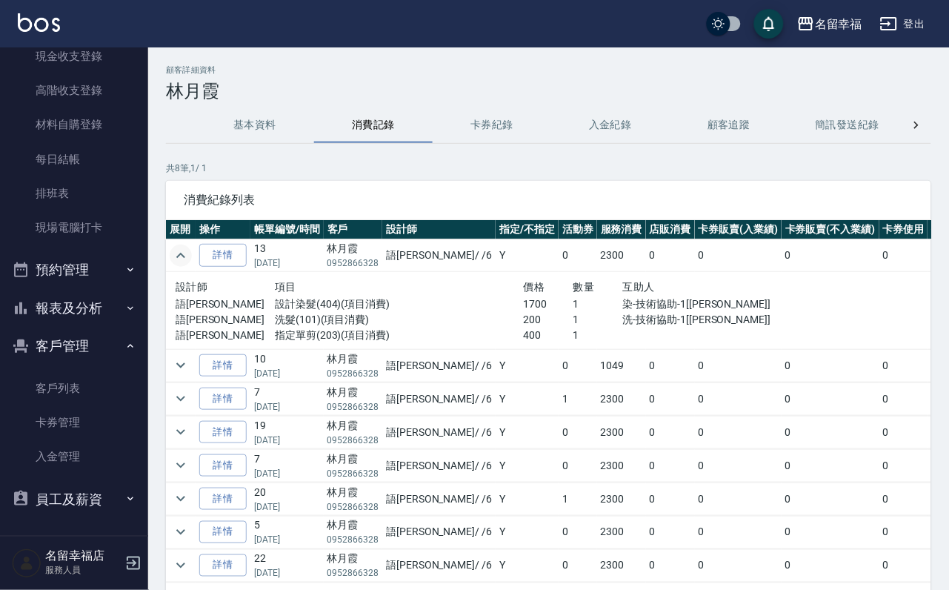
click at [185, 257] on icon "expand row" at bounding box center [180, 255] width 9 height 5
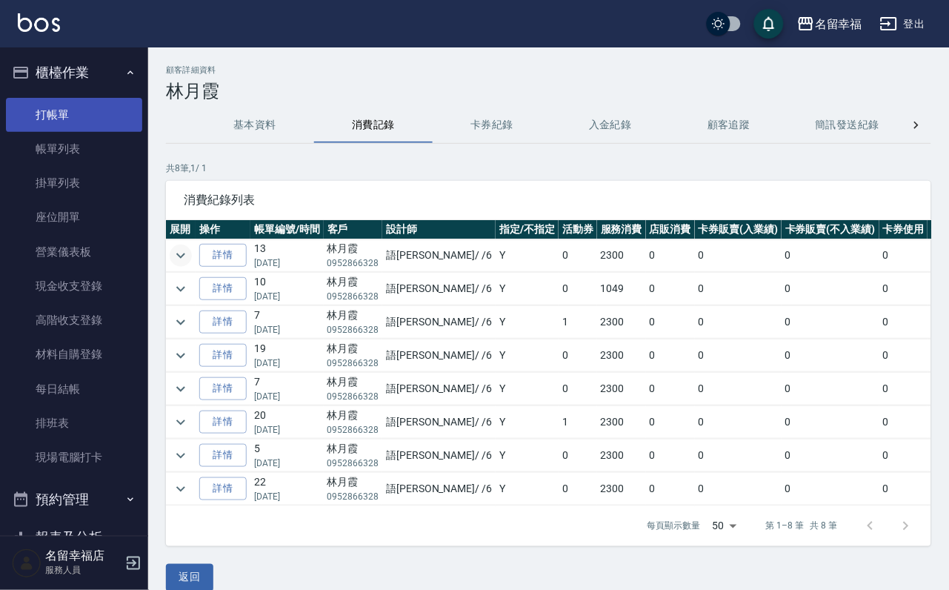
click at [63, 128] on link "打帳單" at bounding box center [74, 115] width 136 height 34
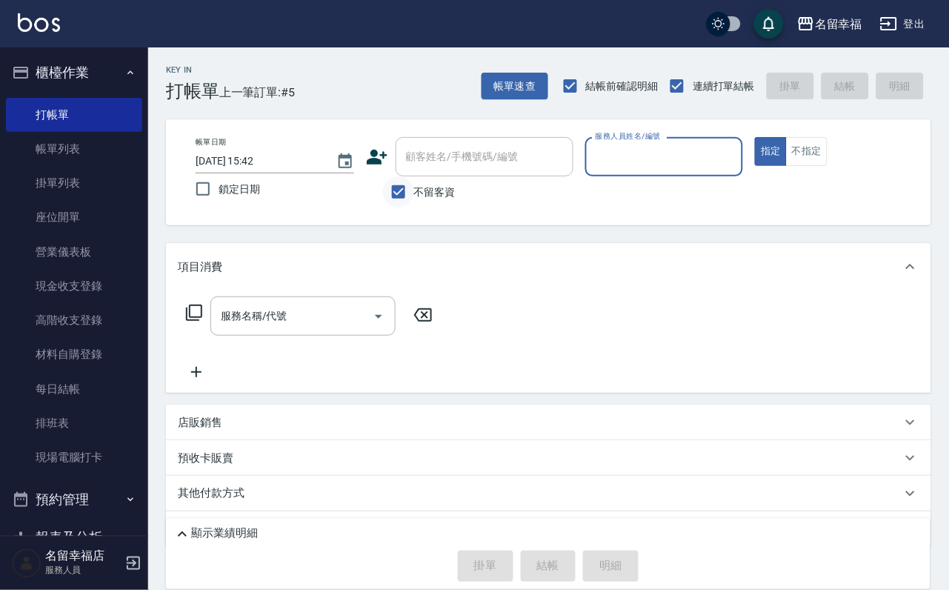
click at [391, 199] on input "不留客資" at bounding box center [398, 191] width 31 height 31
checkbox input "false"
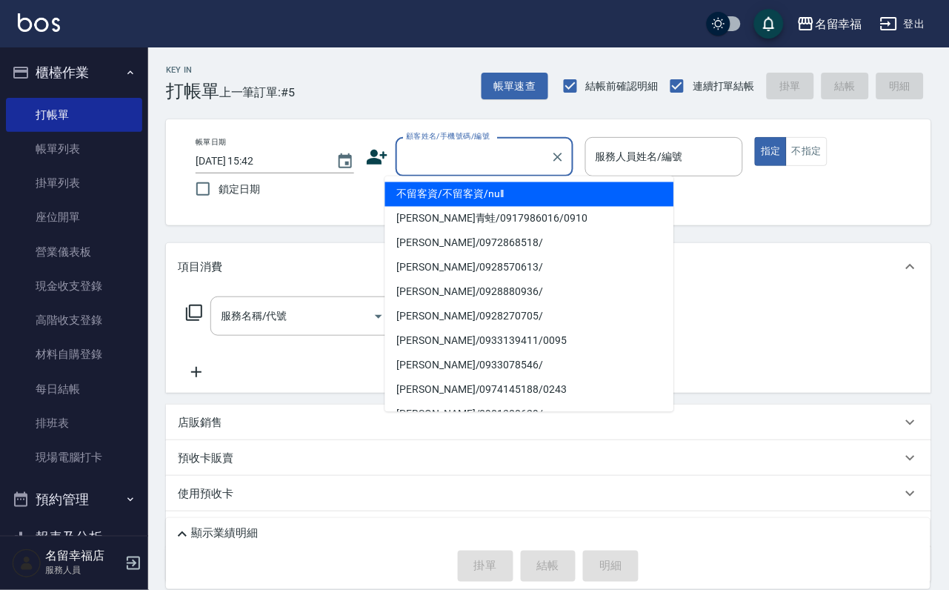
click at [423, 154] on div "顧客姓名/手機號碼/編號 顧客姓名/手機號碼/編號" at bounding box center [485, 156] width 178 height 39
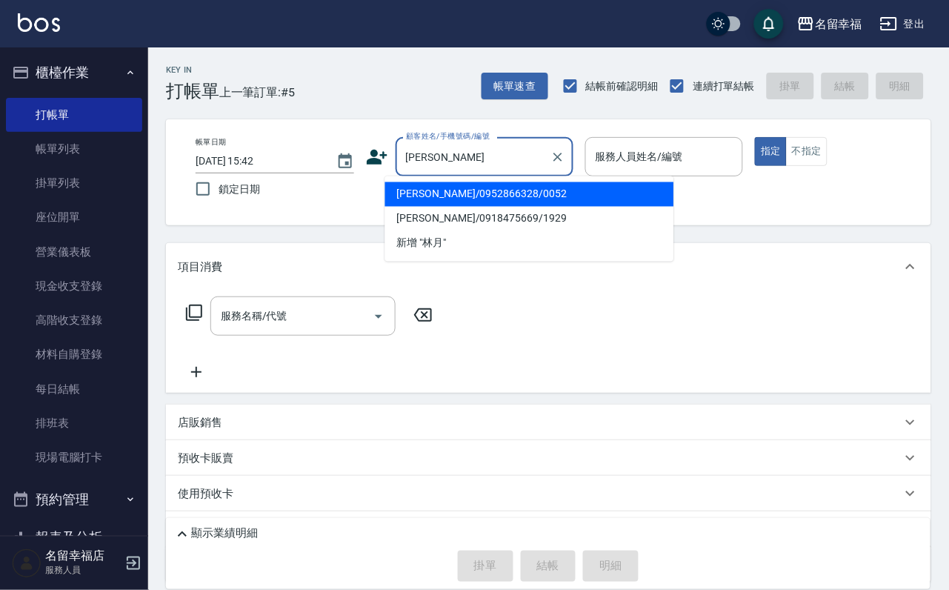
click at [439, 191] on li "[PERSON_NAME]/0952866328/0052" at bounding box center [529, 194] width 289 height 24
type input "[PERSON_NAME]/0952866328/0052"
type input "語[PERSON_NAME]-6"
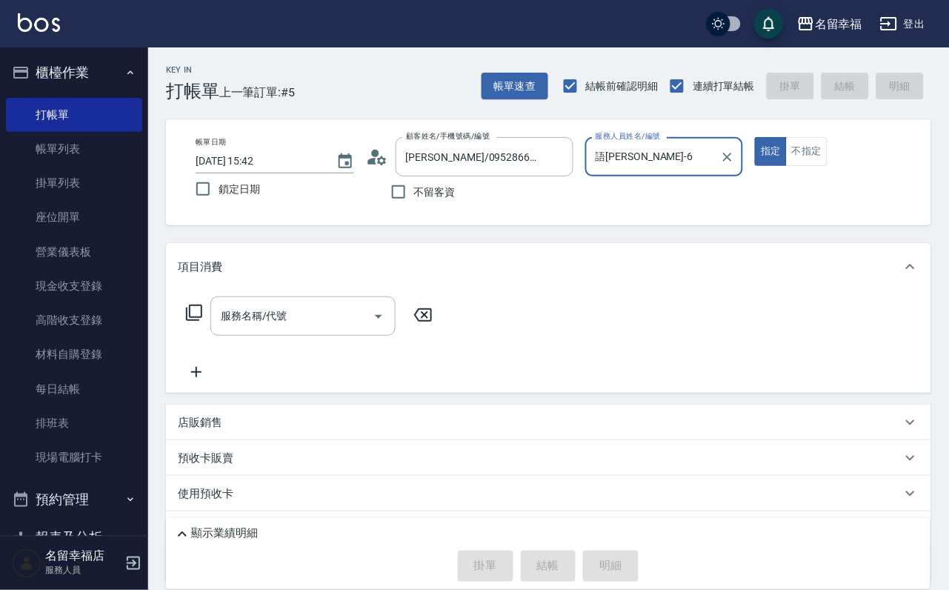
click at [203, 322] on icon at bounding box center [194, 313] width 18 height 18
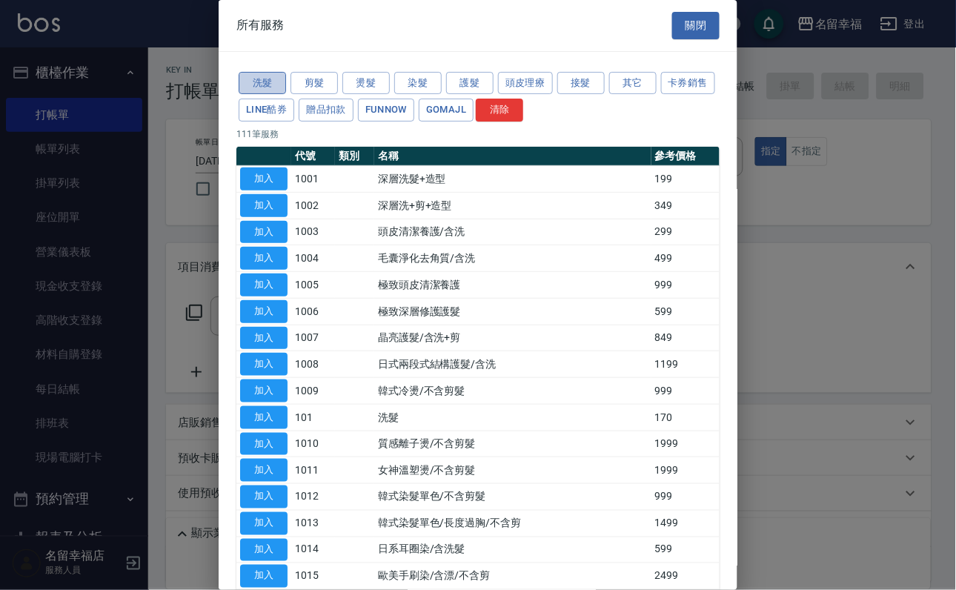
click at [253, 93] on button "洗髮" at bounding box center [262, 83] width 47 height 23
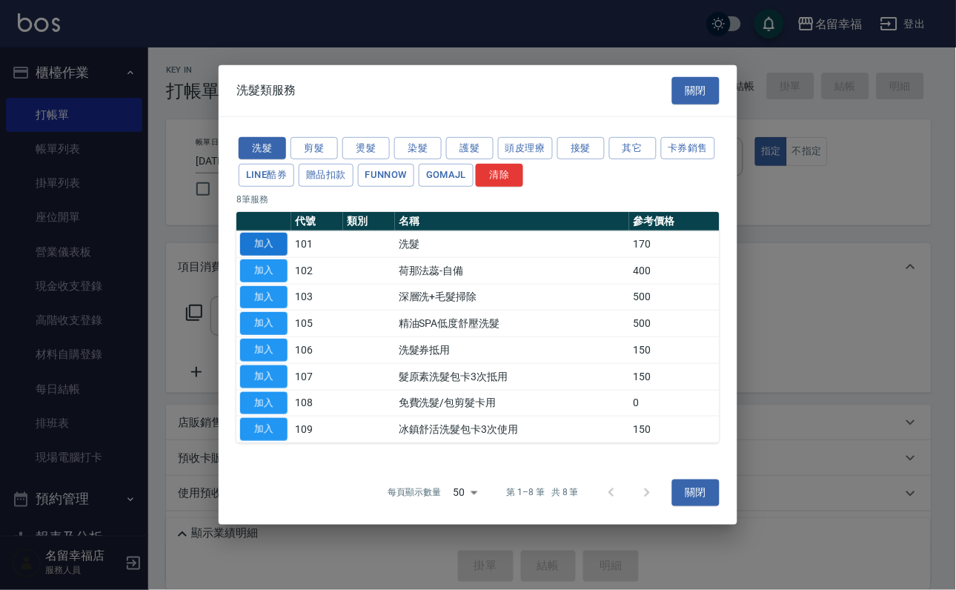
click at [260, 233] on button "加入" at bounding box center [263, 244] width 47 height 23
type input "洗髮(101)"
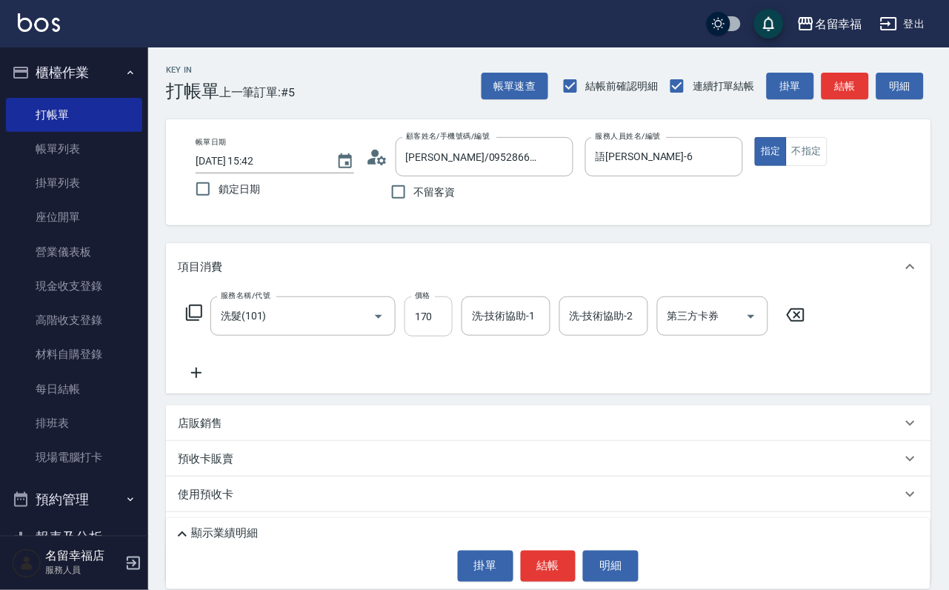
click at [439, 322] on input "170" at bounding box center [429, 316] width 48 height 40
type input "200"
type input "[PERSON_NAME]-18"
click at [199, 322] on icon at bounding box center [194, 313] width 18 height 18
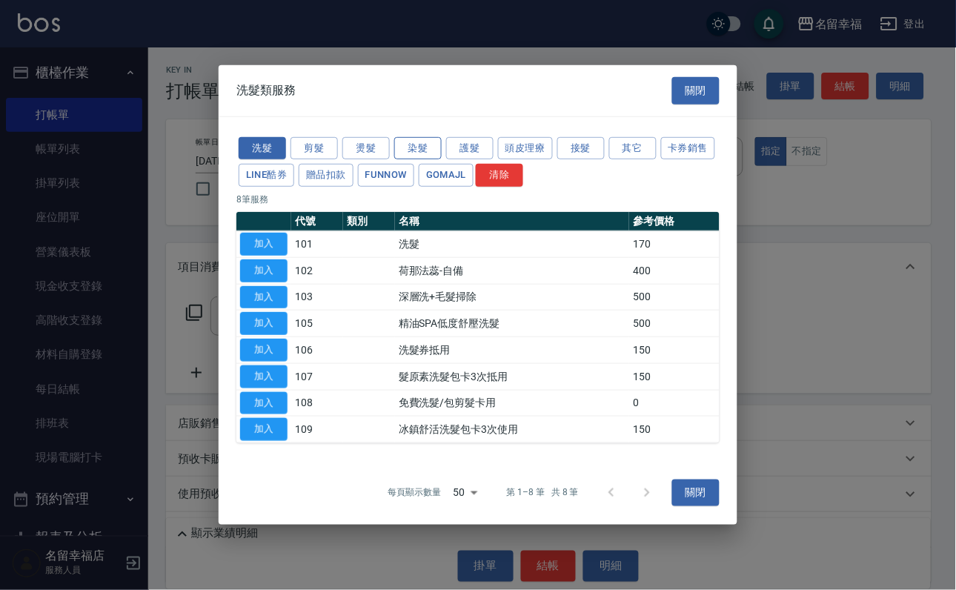
click at [413, 136] on button "染髮" at bounding box center [417, 147] width 47 height 23
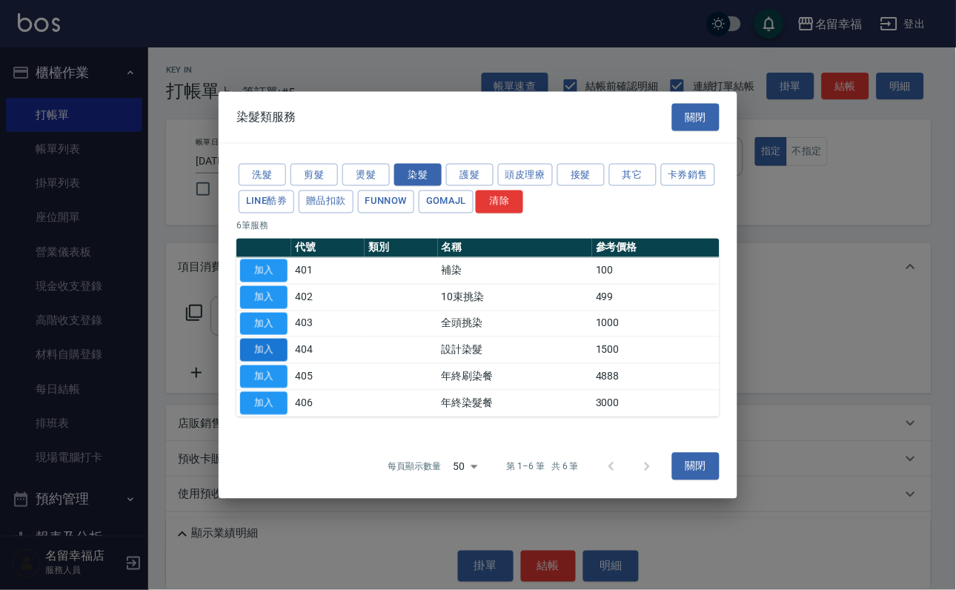
click at [254, 362] on button "加入" at bounding box center [263, 350] width 47 height 23
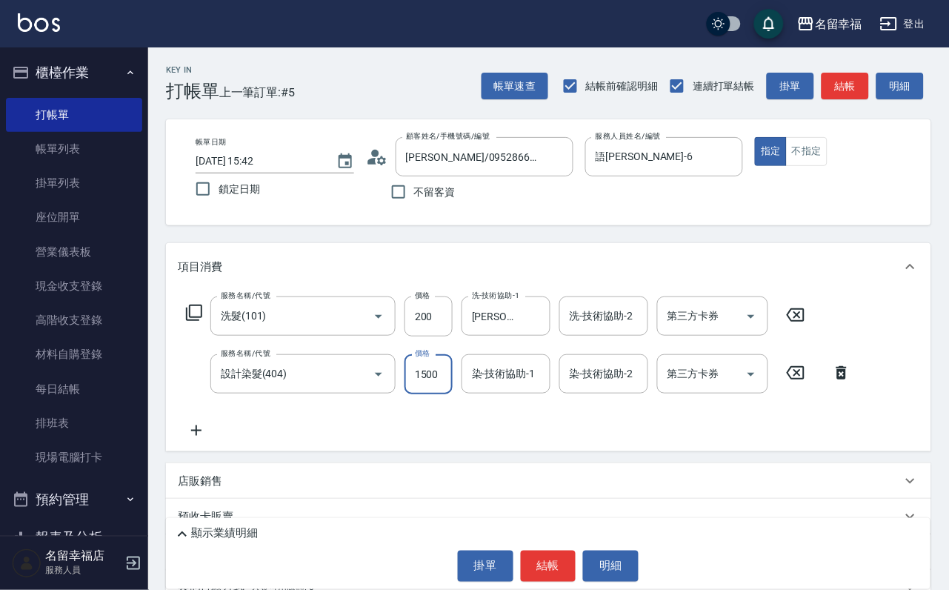
click at [436, 394] on input "1500" at bounding box center [429, 374] width 48 height 40
type input "1700"
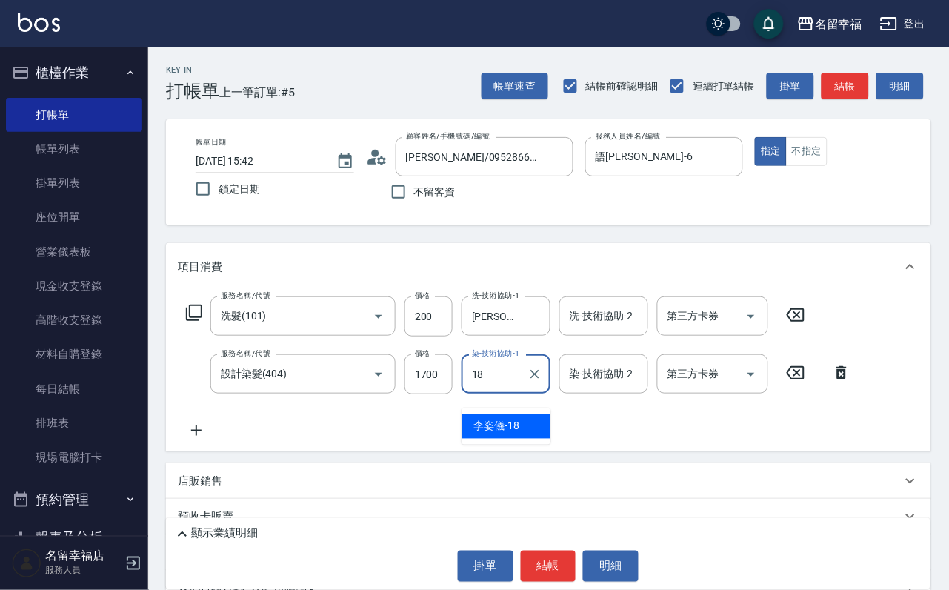
type input "[PERSON_NAME]-18"
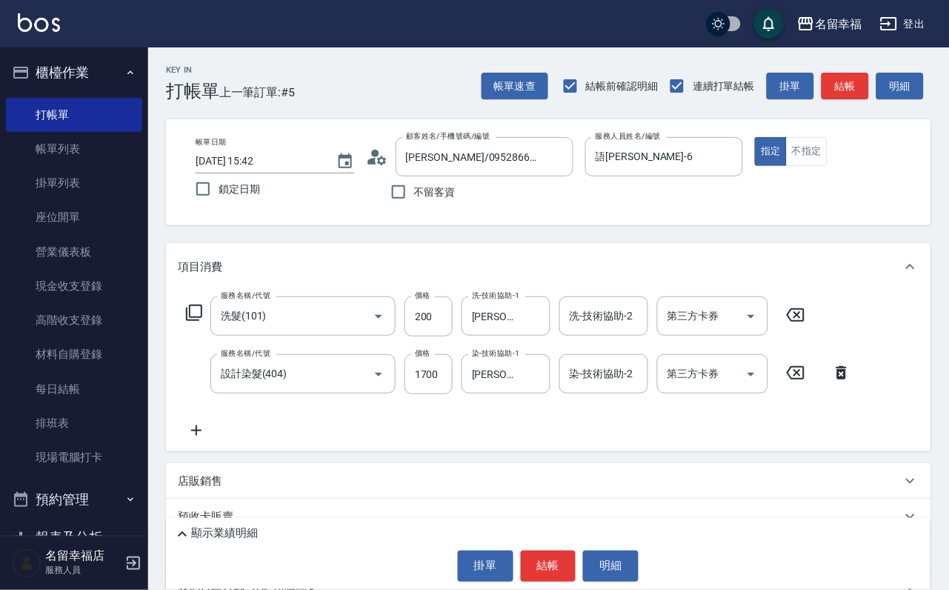
click at [199, 322] on icon at bounding box center [194, 313] width 18 height 18
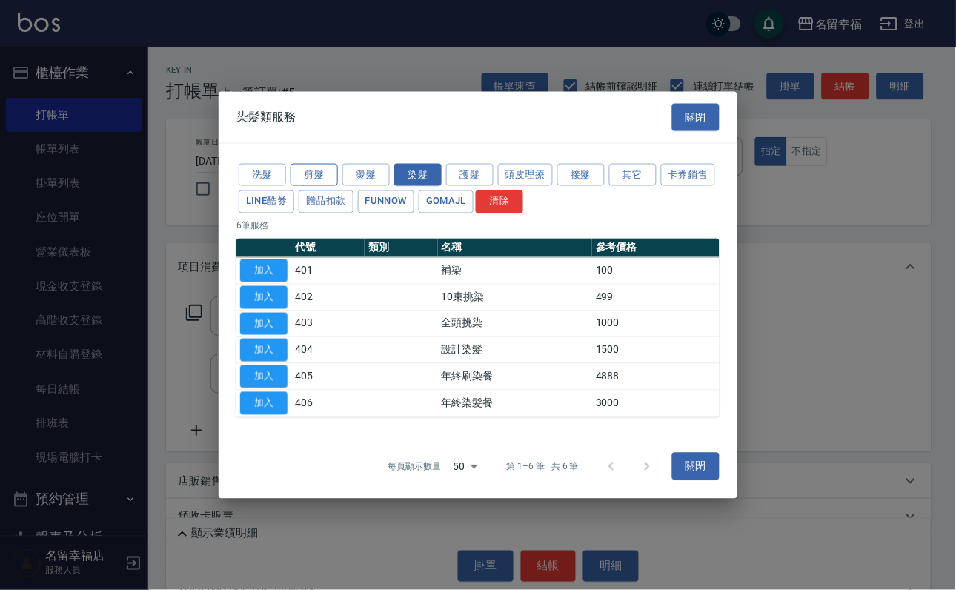
drag, startPoint x: 301, startPoint y: 129, endPoint x: 305, endPoint y: 139, distance: 11.3
click at [303, 163] on button "剪髮" at bounding box center [313, 174] width 47 height 23
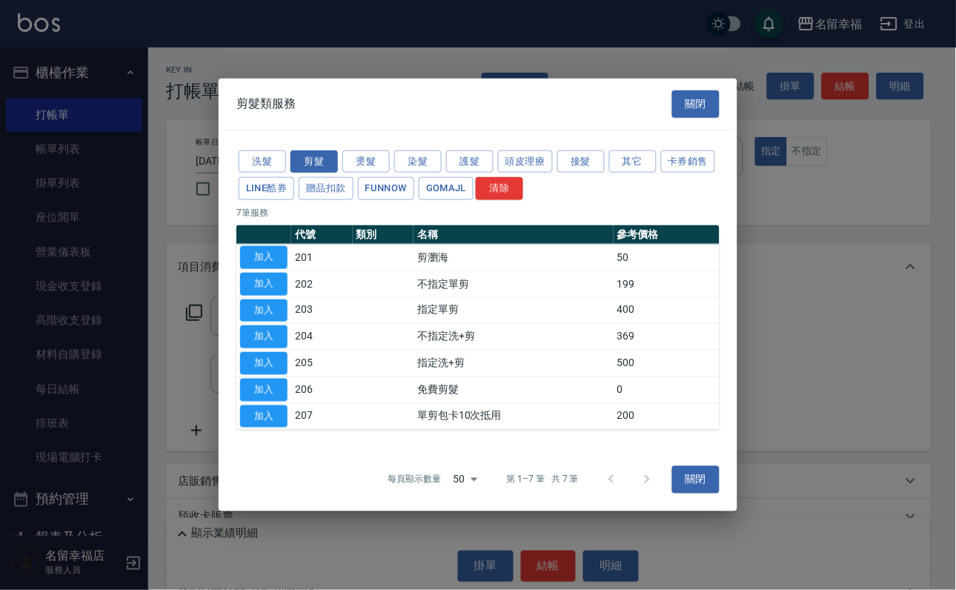
click at [273, 310] on button "加入" at bounding box center [263, 310] width 47 height 23
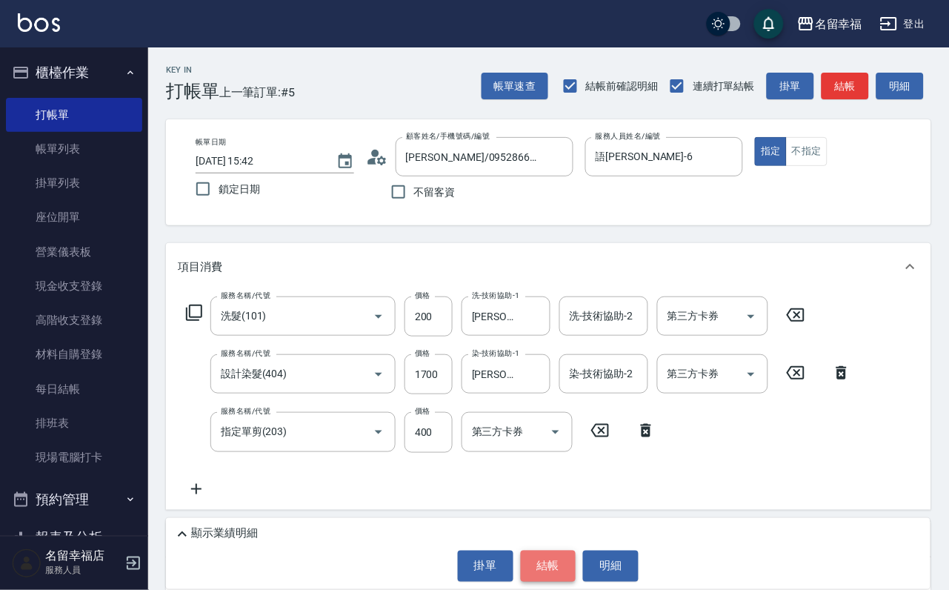
click at [548, 580] on button "結帳" at bounding box center [549, 566] width 56 height 31
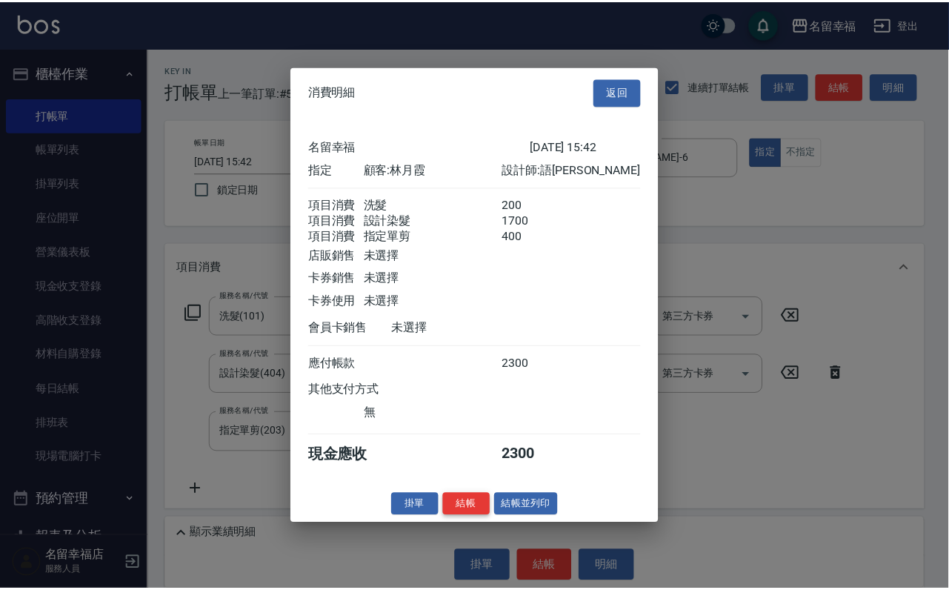
scroll to position [293, 0]
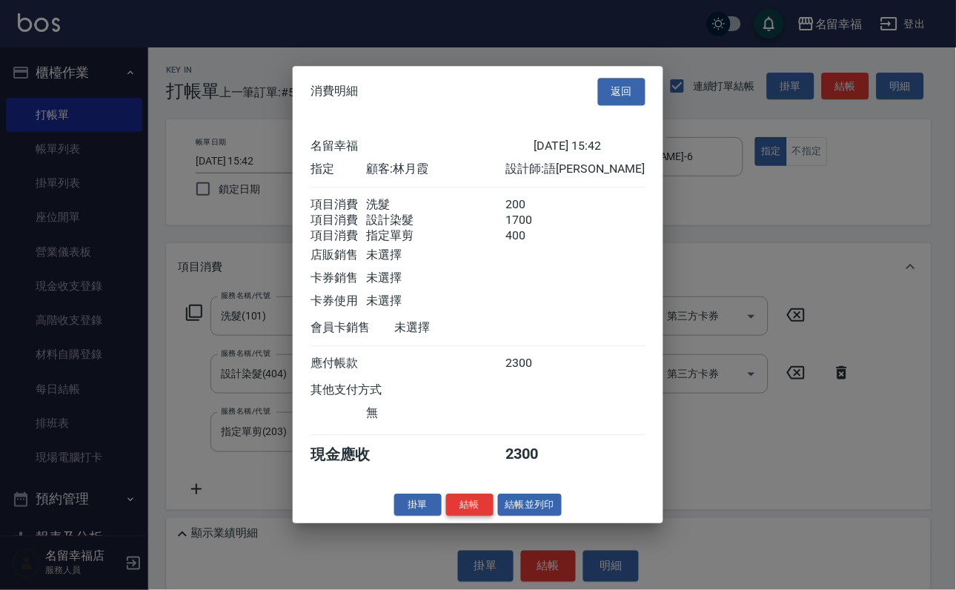
click at [446, 516] on button "結帳" at bounding box center [469, 504] width 47 height 23
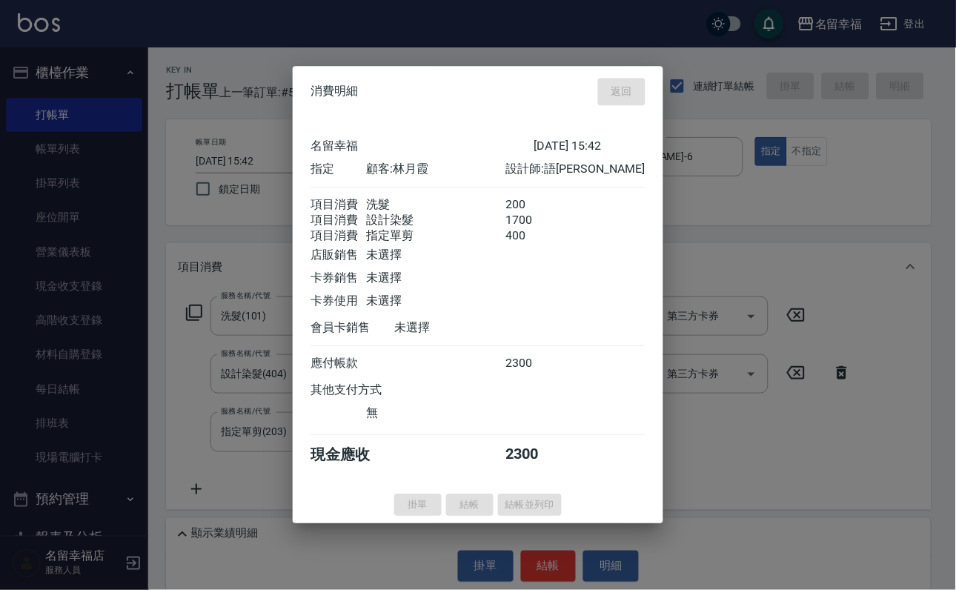
type input "[DATE] 15:43"
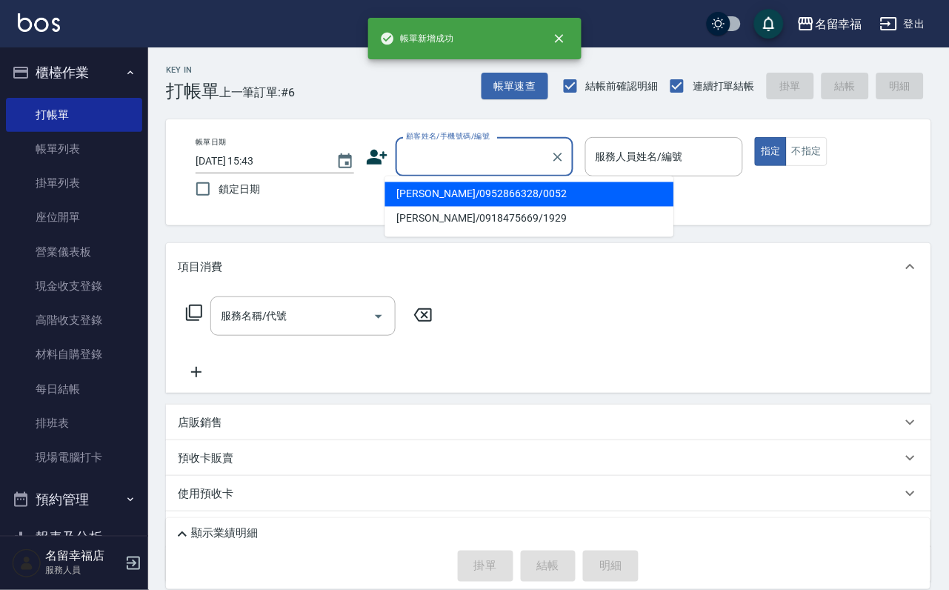
click at [439, 167] on input "顧客姓名/手機號碼/編號" at bounding box center [473, 157] width 142 height 26
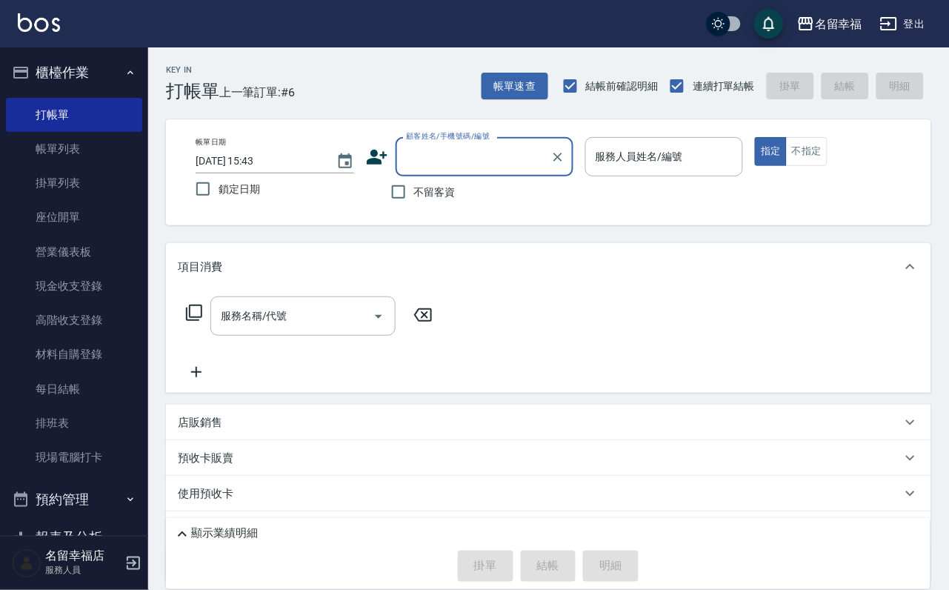
drag, startPoint x: 438, startPoint y: 167, endPoint x: 523, endPoint y: 351, distance: 202.5
click at [489, 284] on div "Key In 打帳單 上一筆訂單:#6 帳單速查 結帳前確認明細 連續打單結帳 掛單 結帳 明細 帳單日期 [DATE] 15:43 鎖定日期 顧客姓名/手機…" at bounding box center [548, 367] width 801 height 640
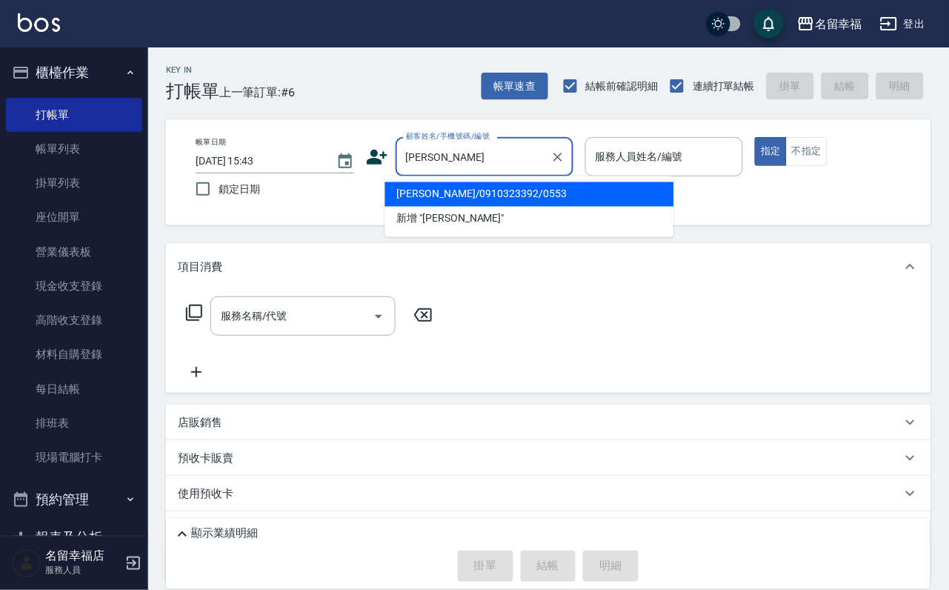
click at [445, 196] on li "[PERSON_NAME]/0910323392/0553" at bounding box center [529, 194] width 289 height 24
type input "[PERSON_NAME]/0910323392/0553"
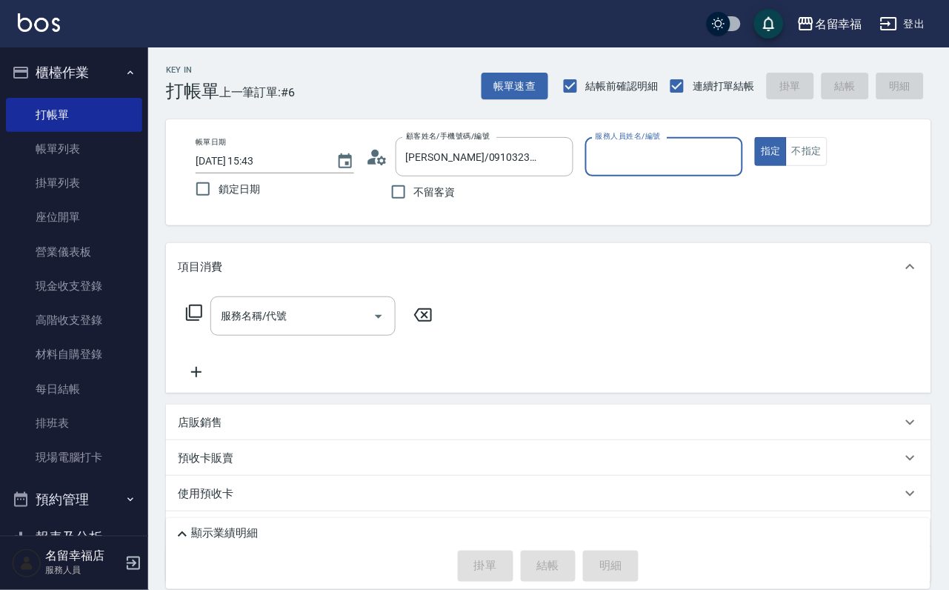
type input "語[PERSON_NAME]-6"
click at [202, 322] on icon at bounding box center [194, 313] width 18 height 18
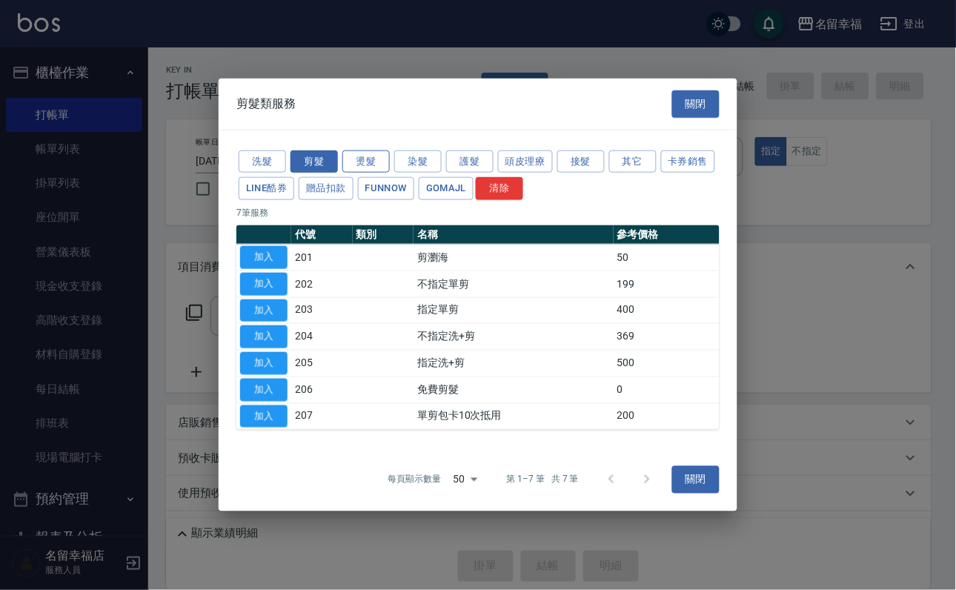
click at [356, 150] on button "燙髮" at bounding box center [365, 161] width 47 height 23
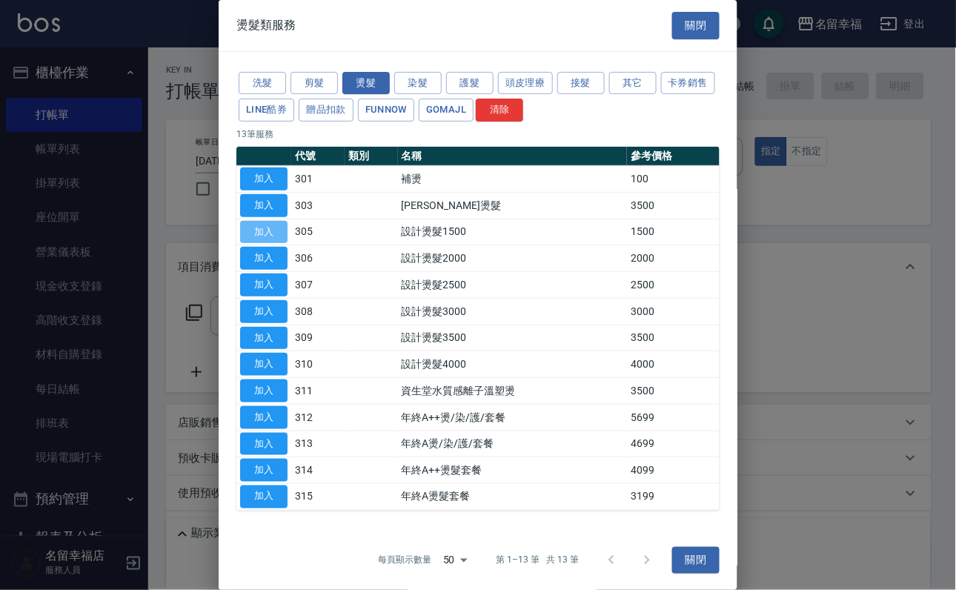
click at [267, 244] on button "加入" at bounding box center [263, 232] width 47 height 23
type input "設計燙髮1500(305)"
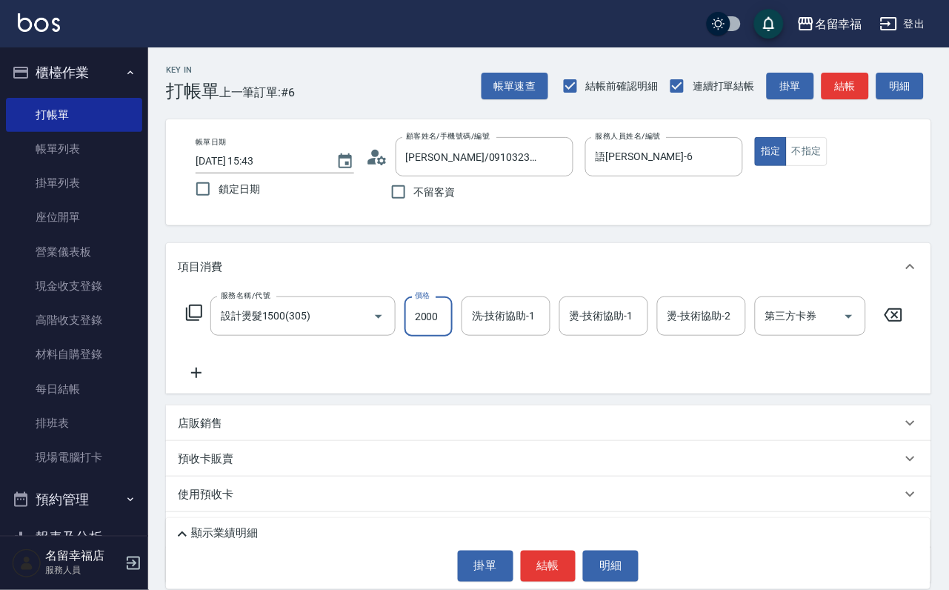
scroll to position [0, 1]
type input "2000"
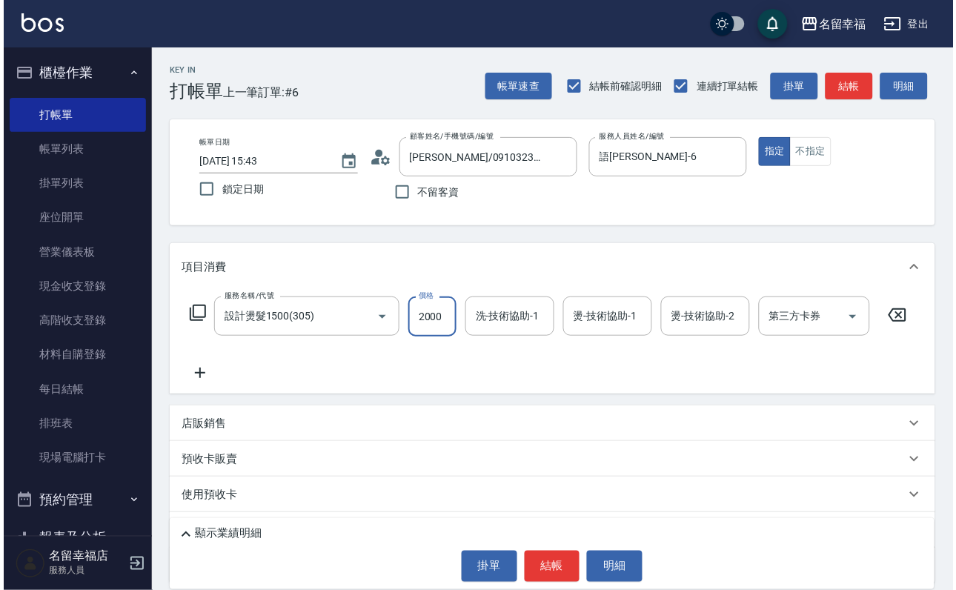
scroll to position [0, 0]
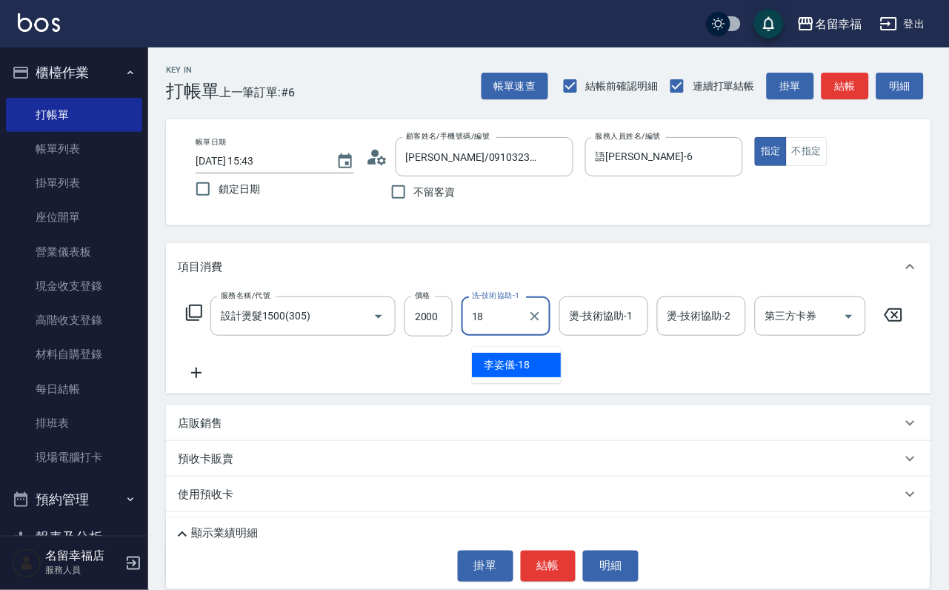
type input "[PERSON_NAME]-18"
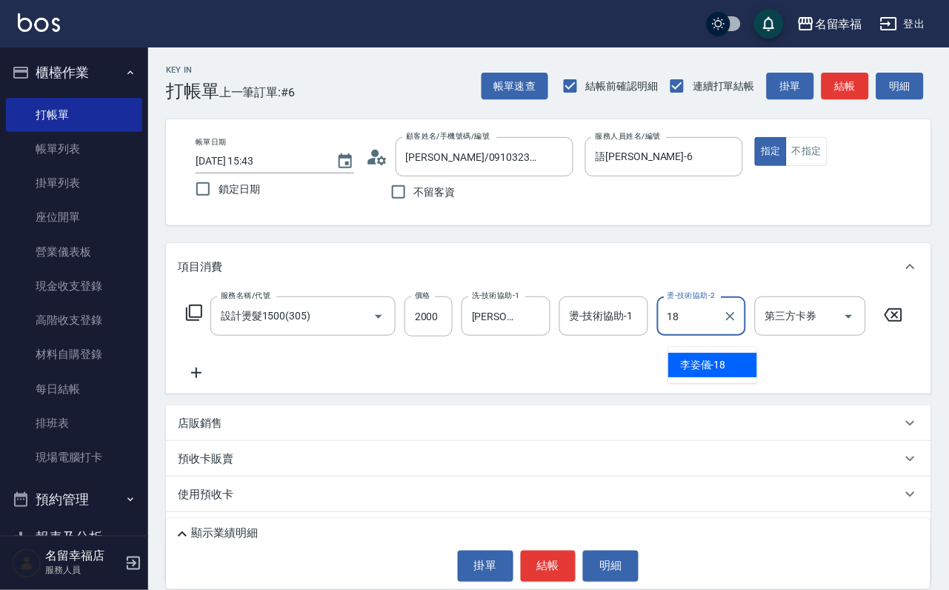
type input "[PERSON_NAME]-18"
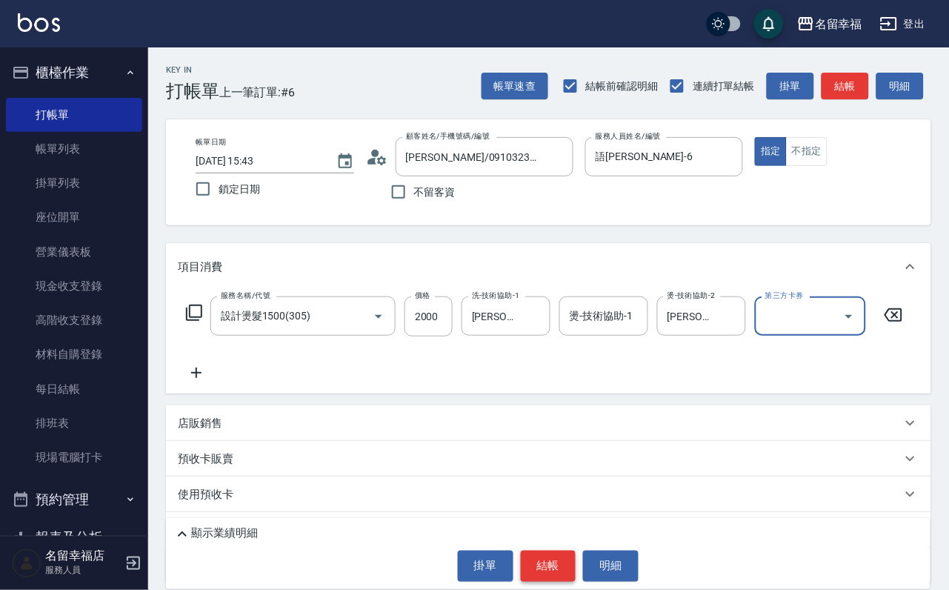
click at [567, 556] on button "結帳" at bounding box center [549, 566] width 56 height 31
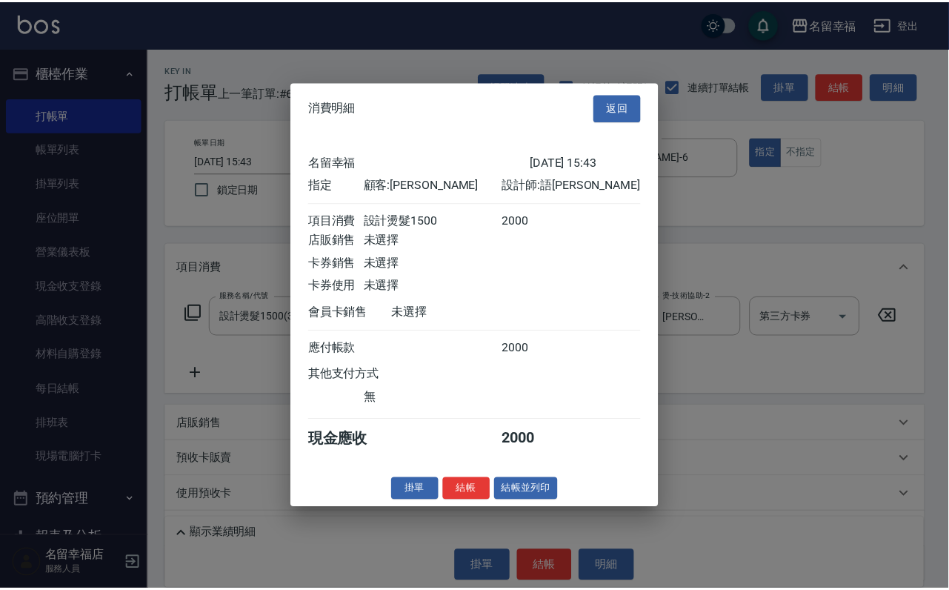
scroll to position [183, 0]
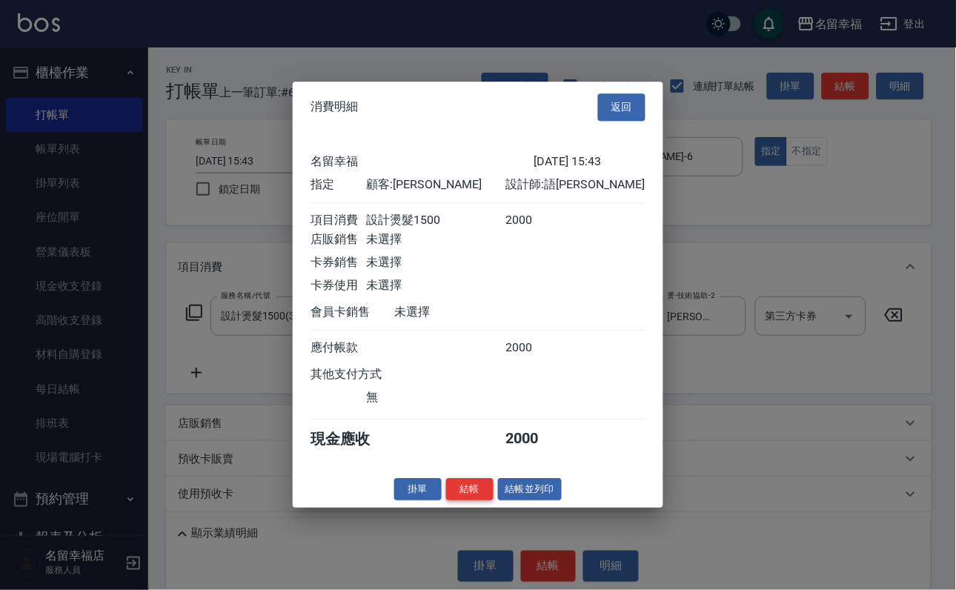
click at [462, 501] on button "結帳" at bounding box center [469, 489] width 47 height 23
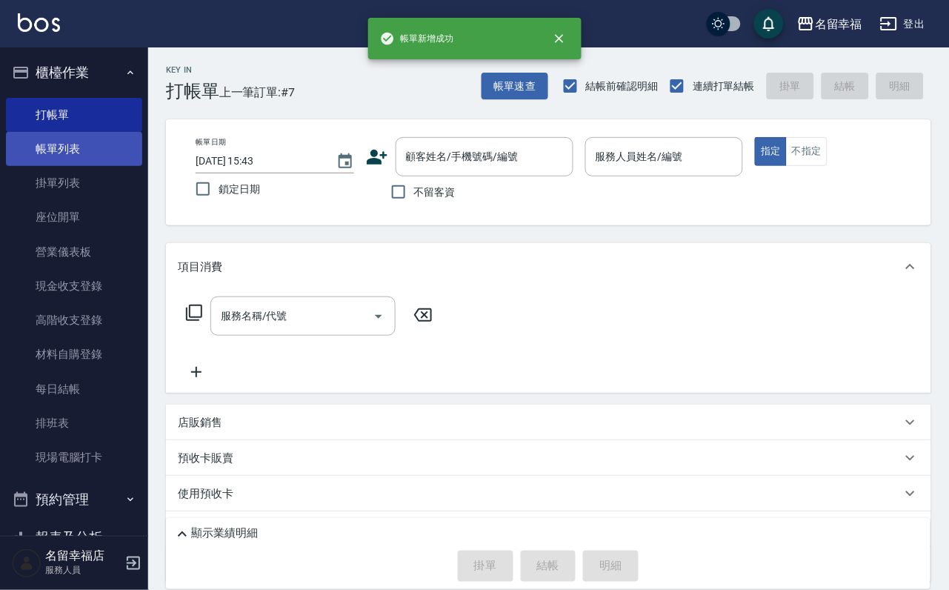
click at [76, 152] on link "帳單列表" at bounding box center [74, 149] width 136 height 34
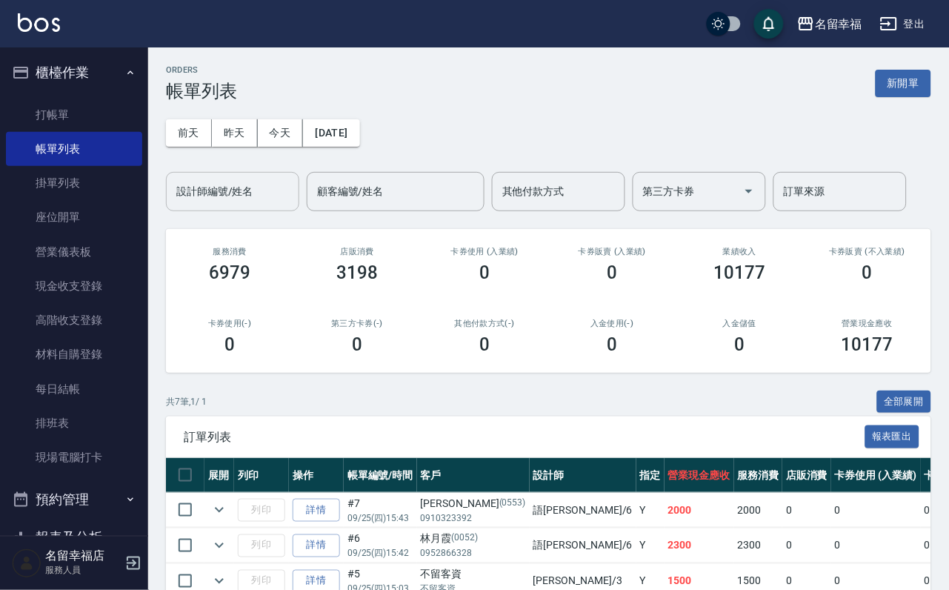
click at [237, 187] on input "設計師編號/姓名" at bounding box center [233, 192] width 120 height 26
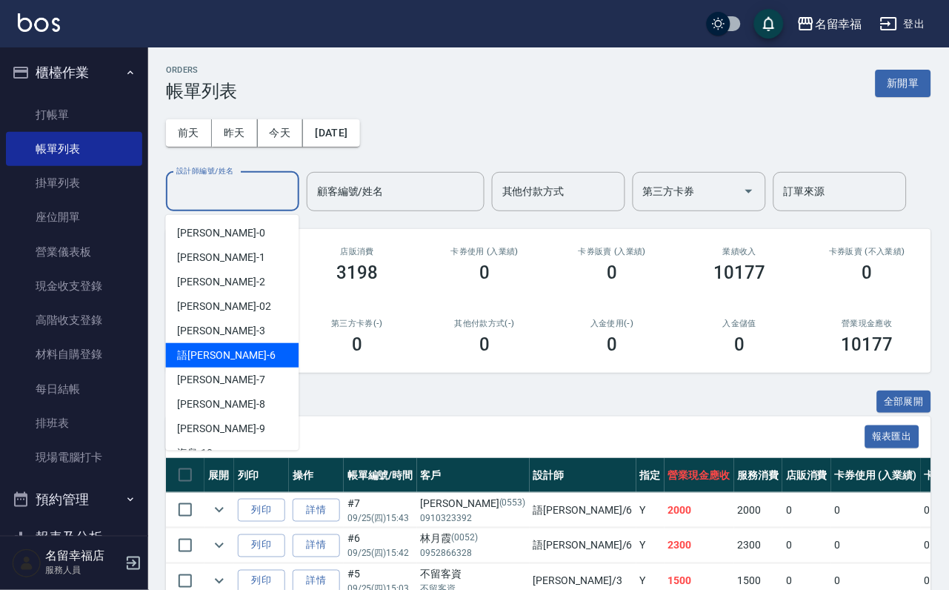
click at [255, 345] on div "語[PERSON_NAME] -6" at bounding box center [232, 355] width 133 height 24
type input "語[PERSON_NAME]-6"
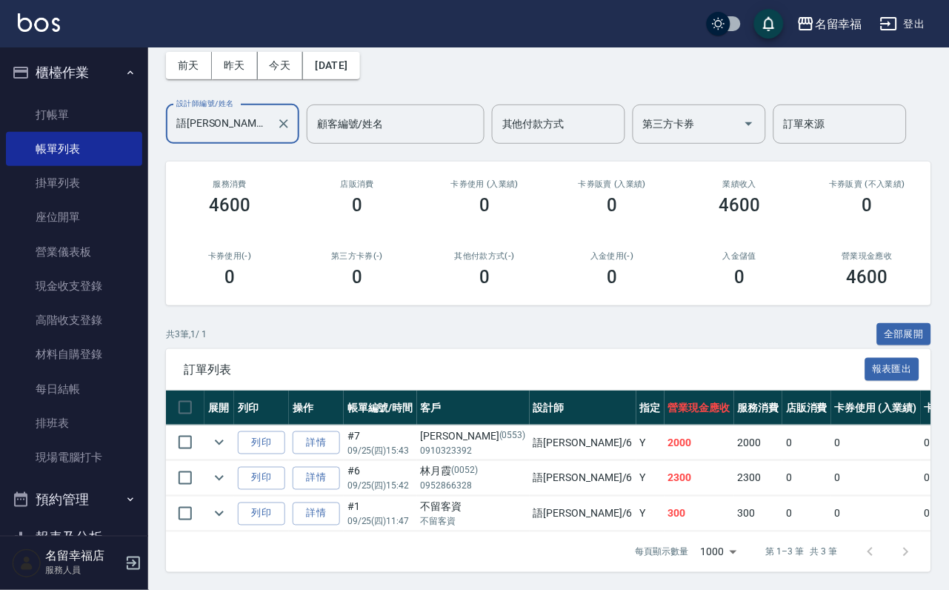
scroll to position [171, 0]
click at [339, 502] on link "詳情" at bounding box center [316, 513] width 47 height 23
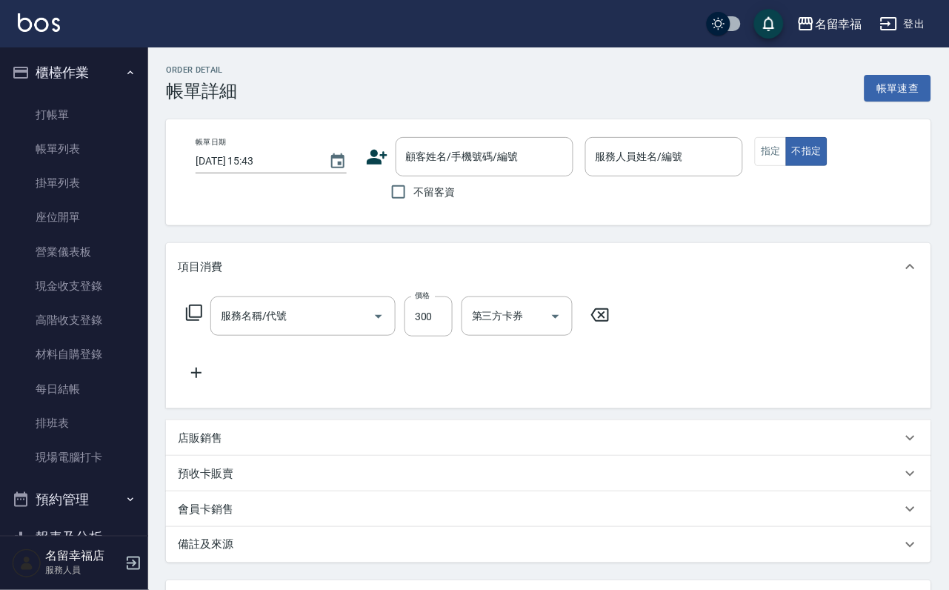
type input "[DATE] 11:47"
checkbox input "true"
type input "語[PERSON_NAME]-6"
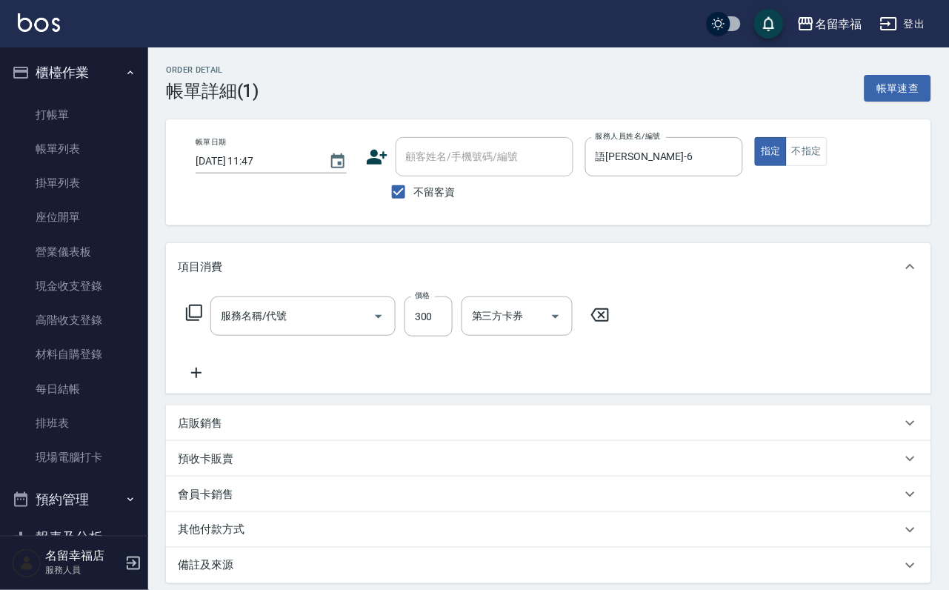
type input "指定單剪(203)"
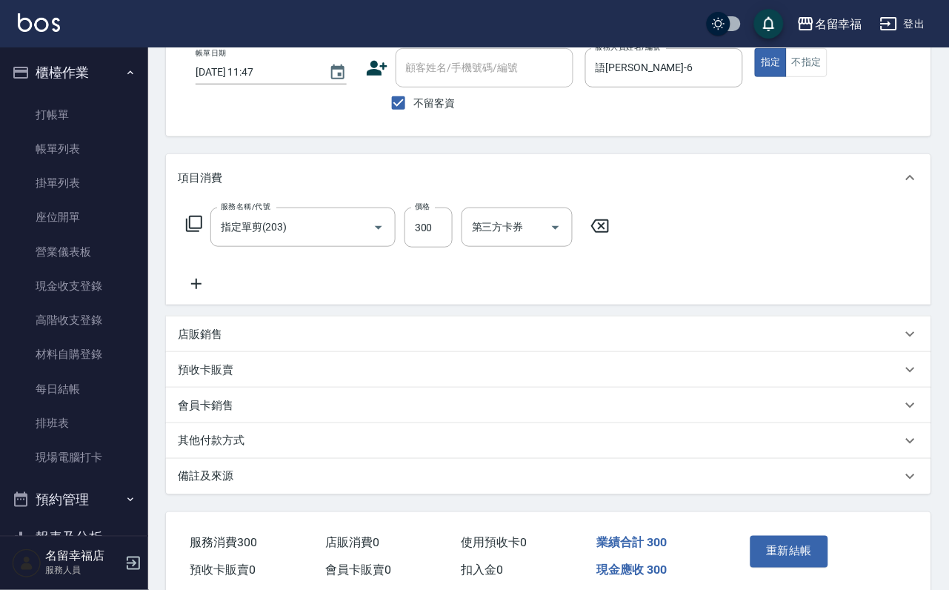
scroll to position [207, 0]
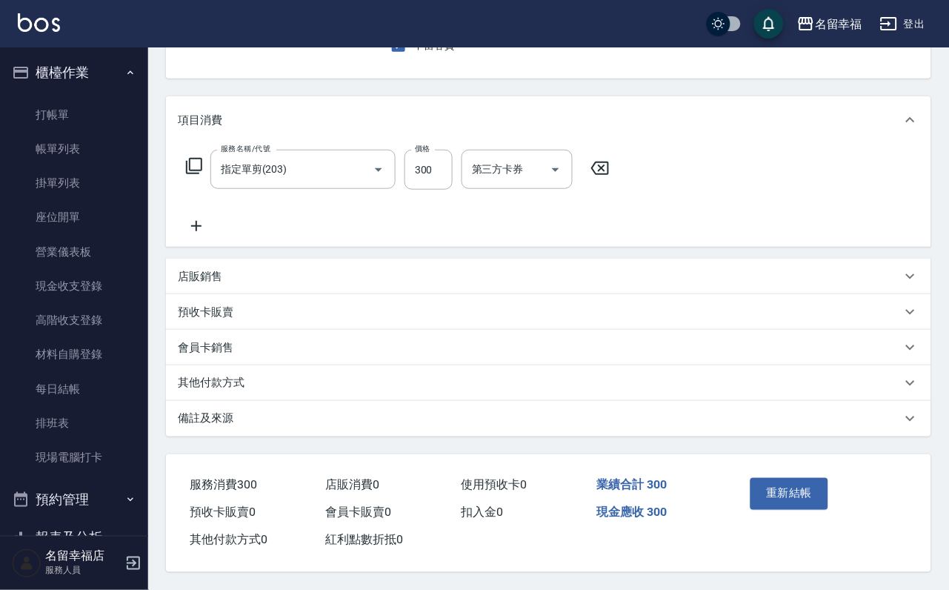
click at [220, 269] on p "店販銷售" at bounding box center [200, 277] width 44 height 16
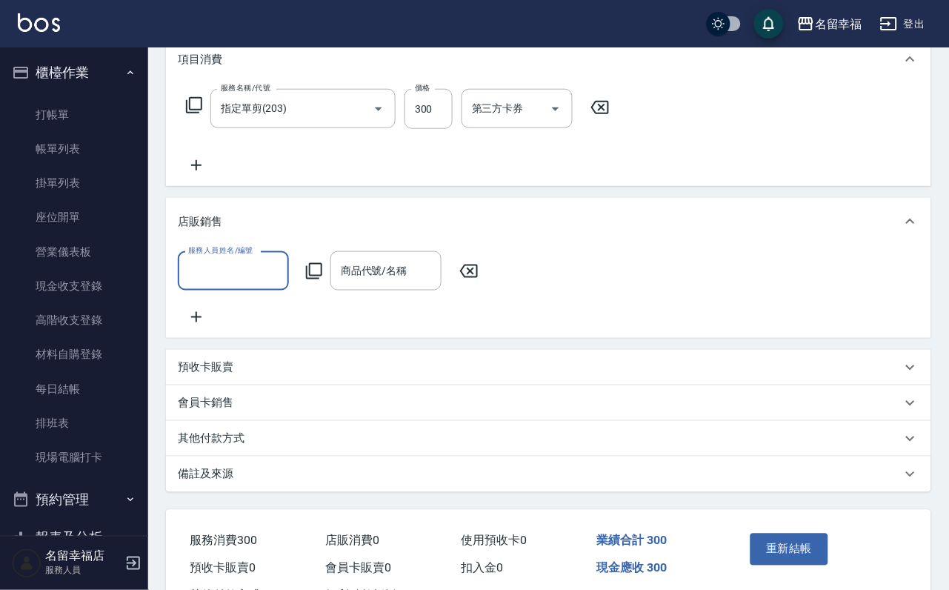
scroll to position [0, 0]
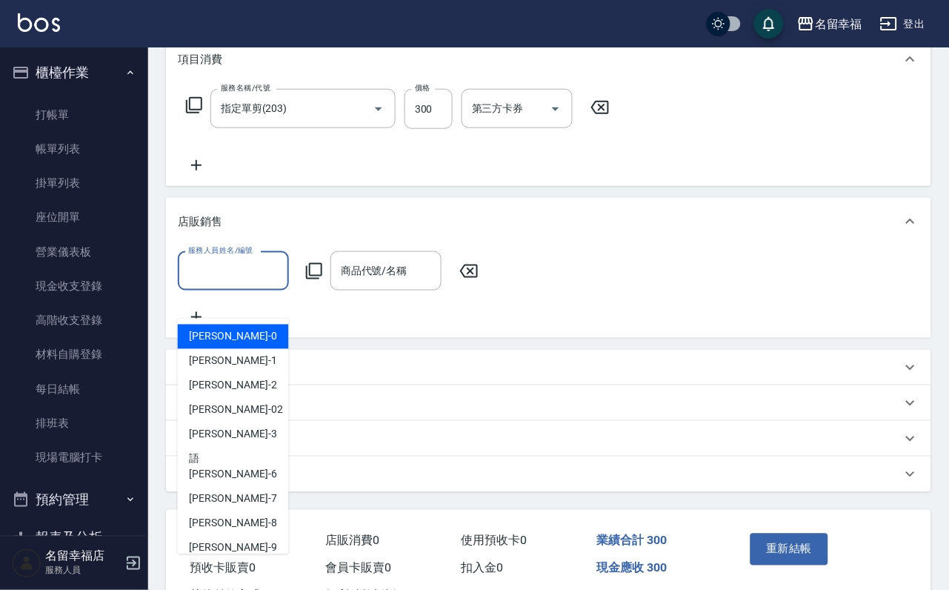
click at [232, 284] on input "服務人員姓名/編號" at bounding box center [233, 271] width 98 height 26
type input "語[PERSON_NAME]-6"
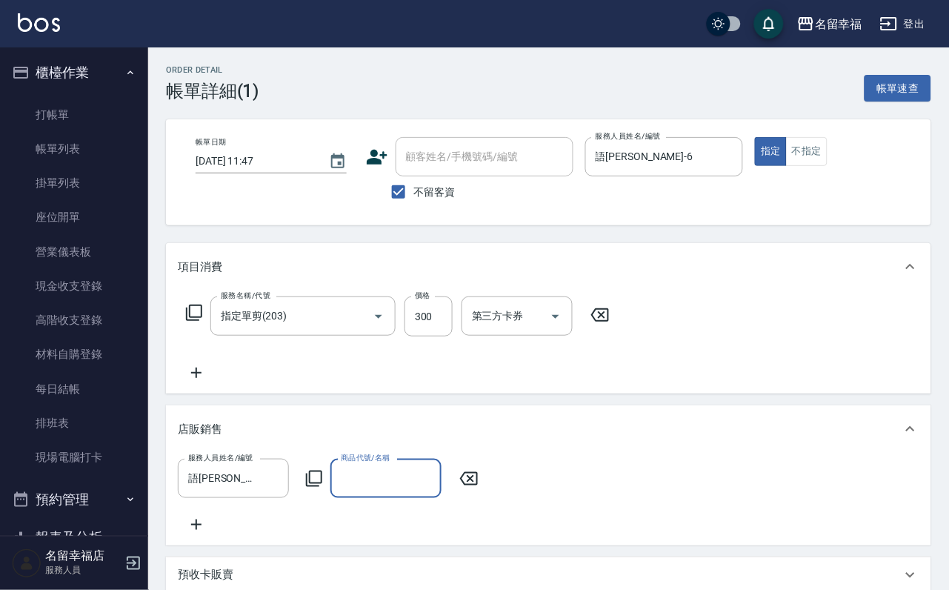
drag, startPoint x: 327, startPoint y: 518, endPoint x: 325, endPoint y: 510, distance: 8.4
click at [323, 488] on icon at bounding box center [314, 479] width 18 height 18
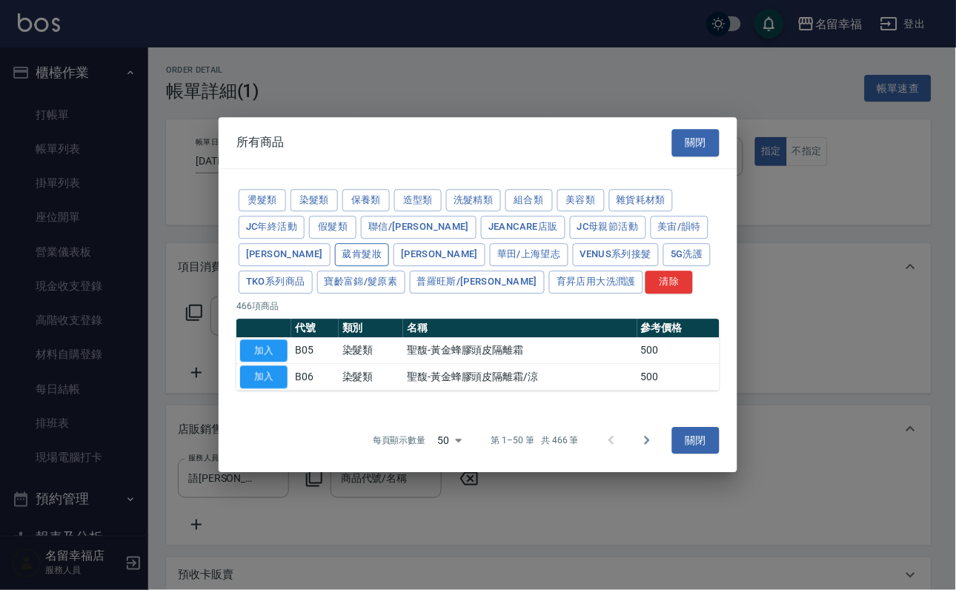
click at [390, 243] on button "葳肯髮妝" at bounding box center [362, 254] width 55 height 23
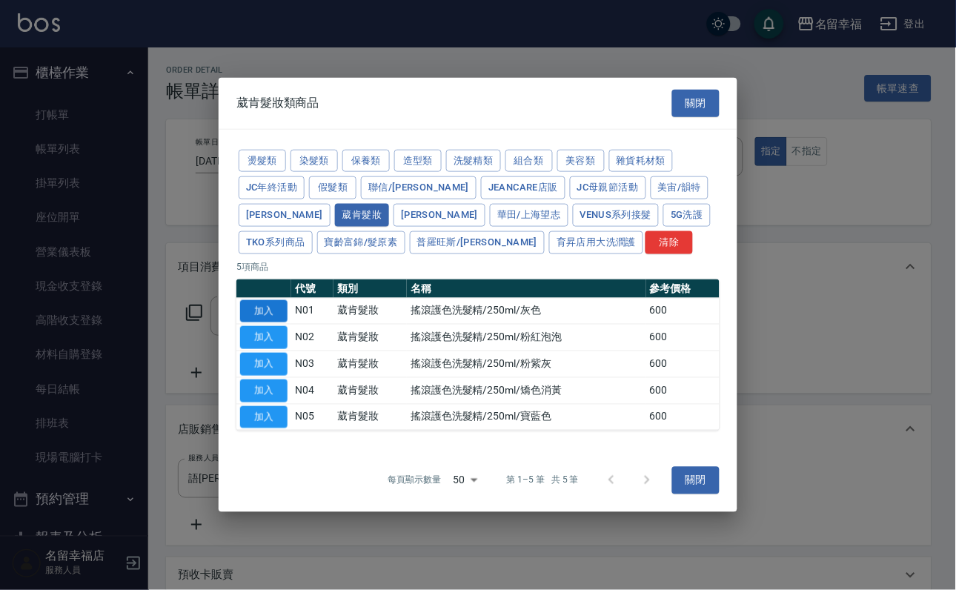
click at [269, 322] on button "加入" at bounding box center [263, 310] width 47 height 23
type input "搖滾護色洗髮精/250ml/灰色"
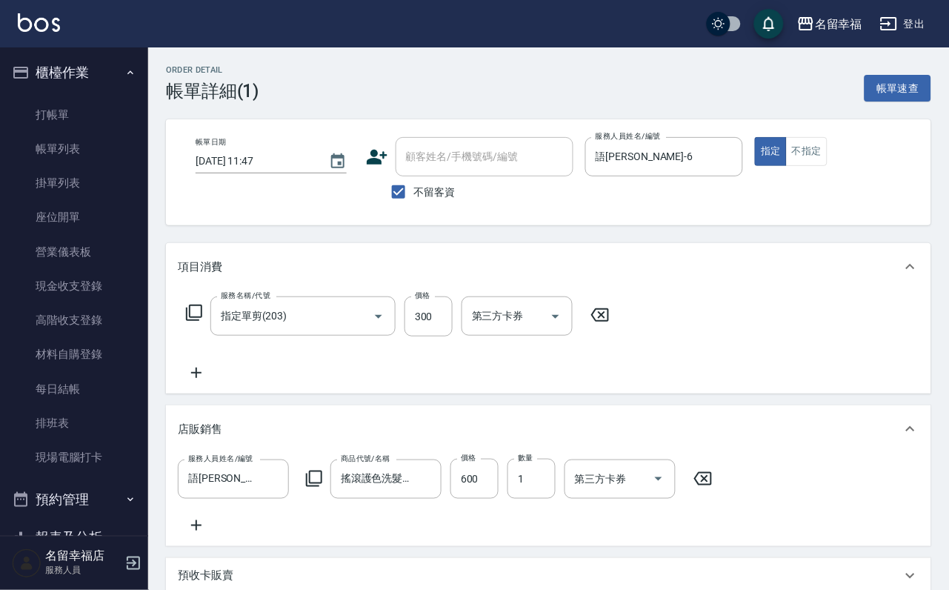
scroll to position [356, 0]
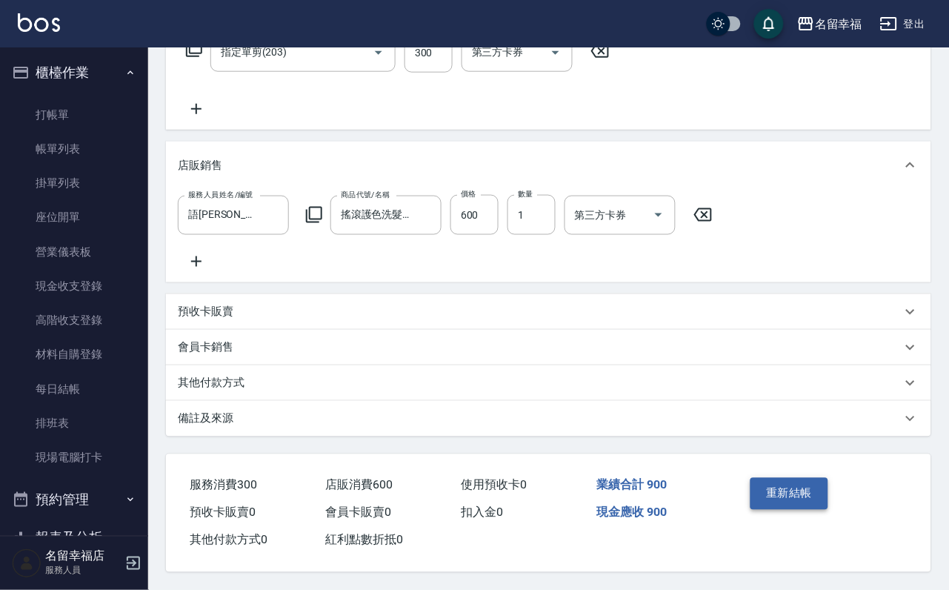
click at [791, 478] on button "重新結帳" at bounding box center [790, 493] width 79 height 31
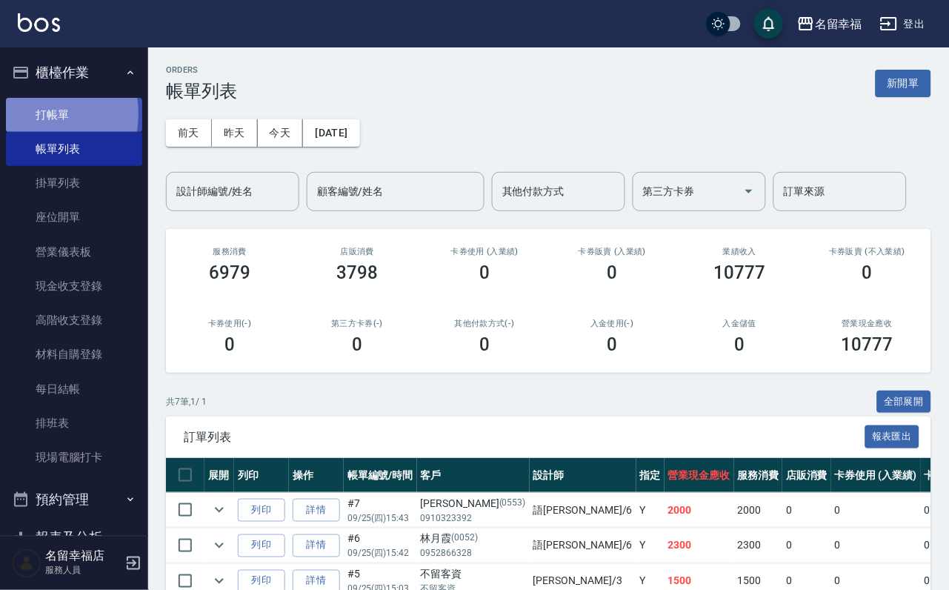
click at [30, 119] on link "打帳單" at bounding box center [74, 115] width 136 height 34
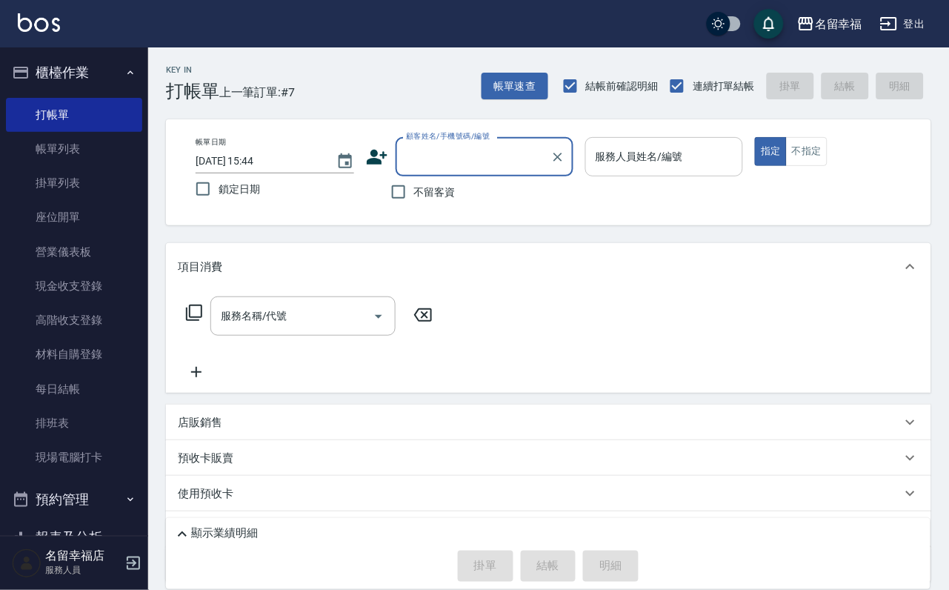
click at [729, 155] on input "服務人員姓名/編號" at bounding box center [664, 157] width 145 height 26
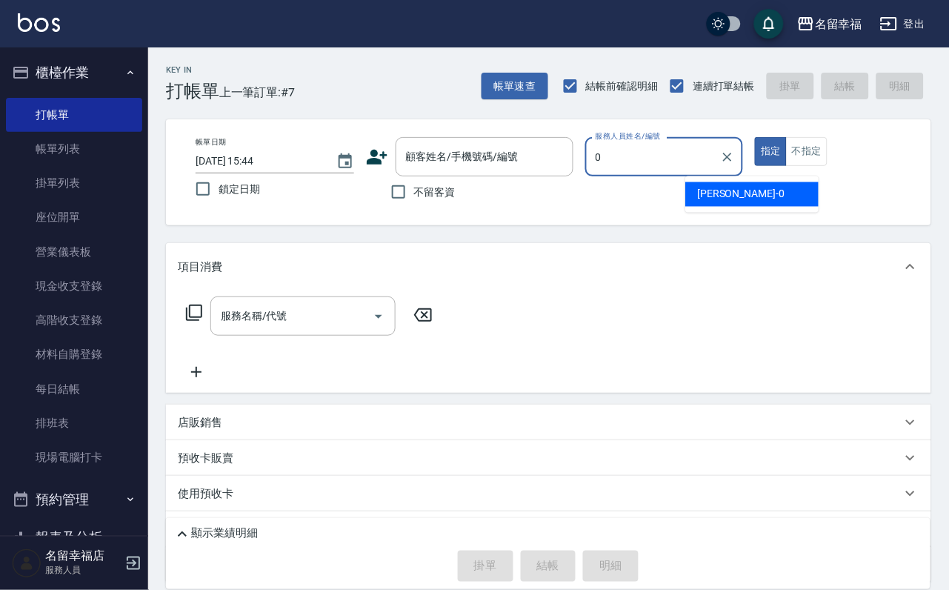
type input "小靜-0"
type button "true"
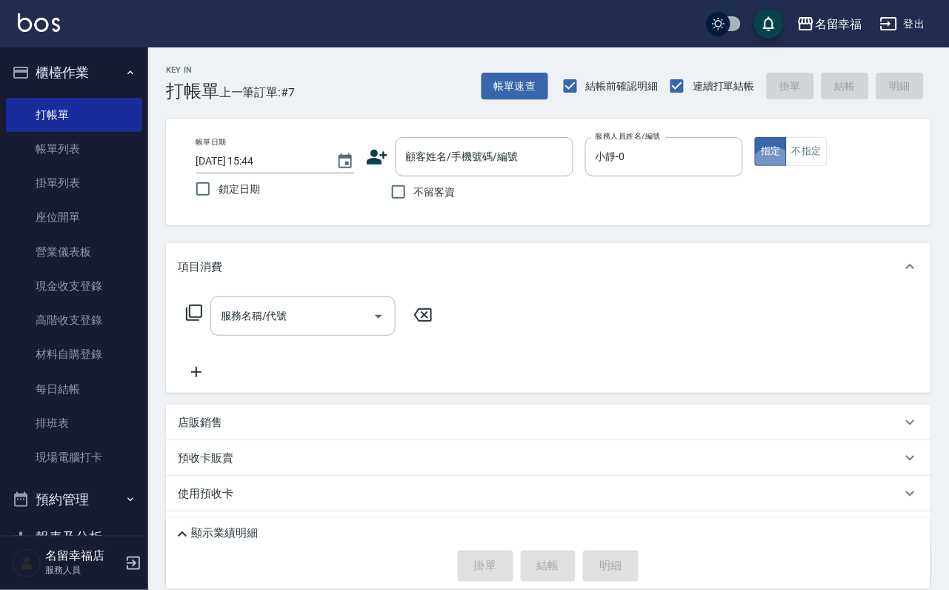
click at [195, 322] on icon at bounding box center [194, 313] width 18 height 18
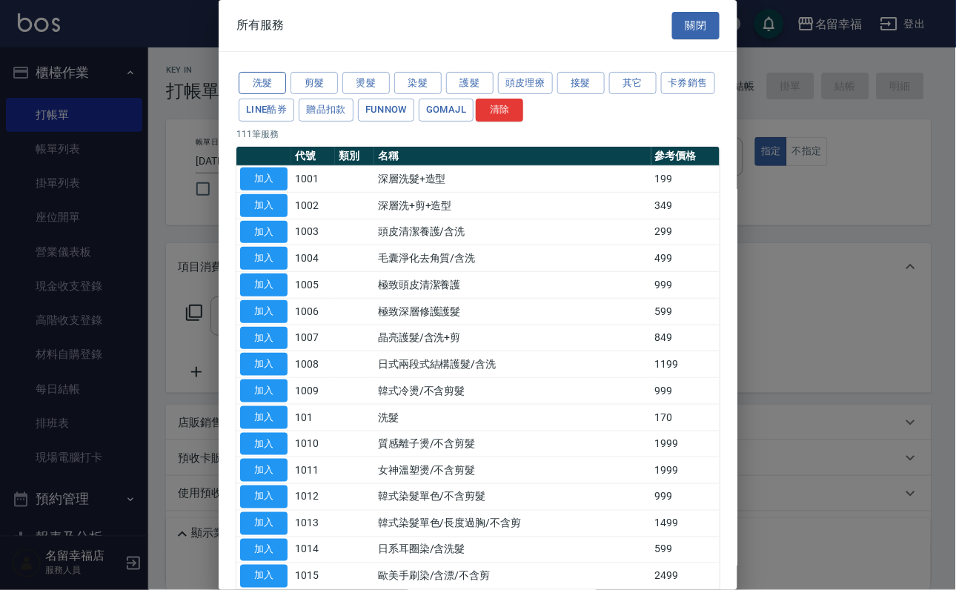
click at [272, 79] on button "洗髮" at bounding box center [262, 83] width 47 height 23
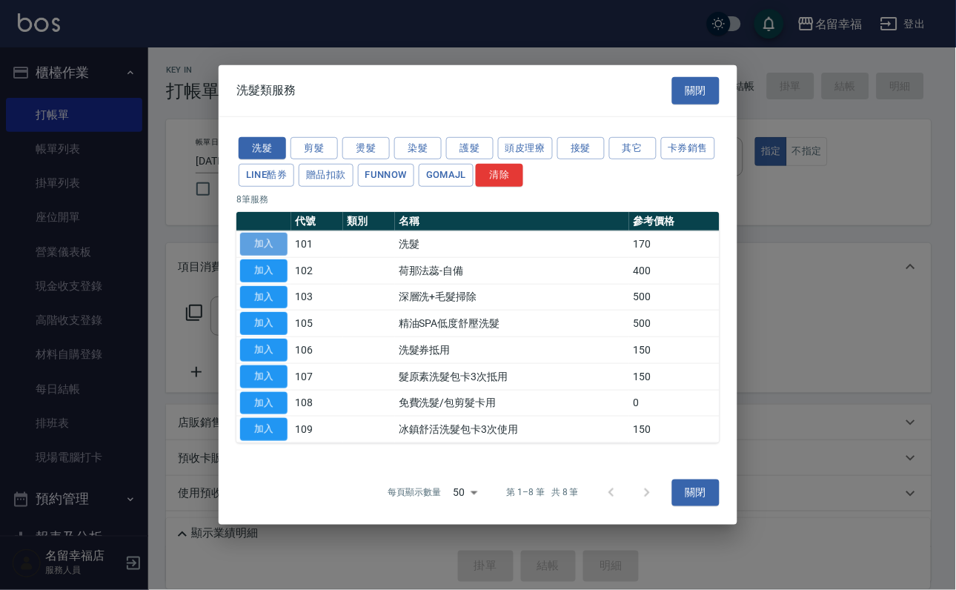
click at [265, 233] on button "加入" at bounding box center [263, 244] width 47 height 23
type input "洗髮(101)"
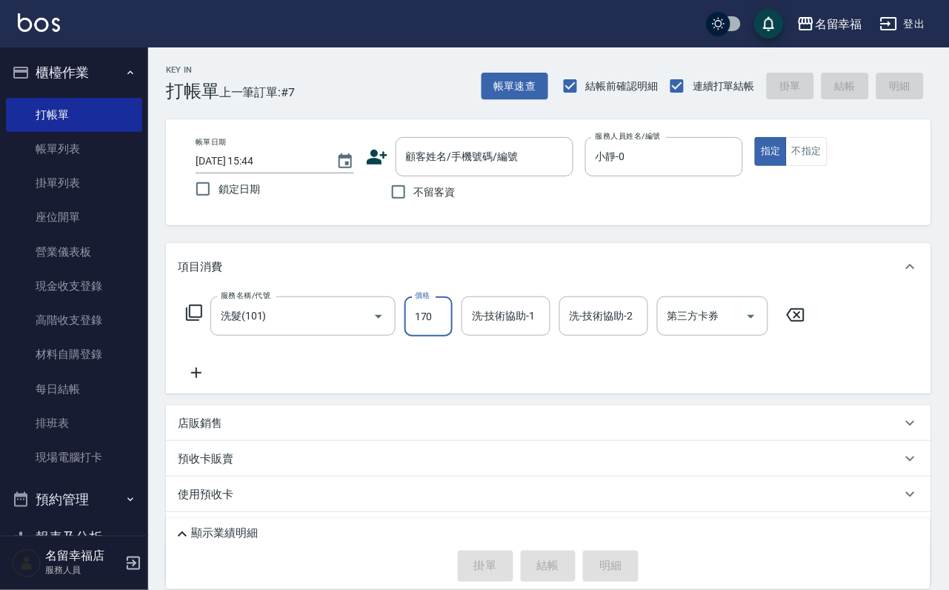
click at [445, 328] on input "170" at bounding box center [429, 316] width 48 height 40
type input "230"
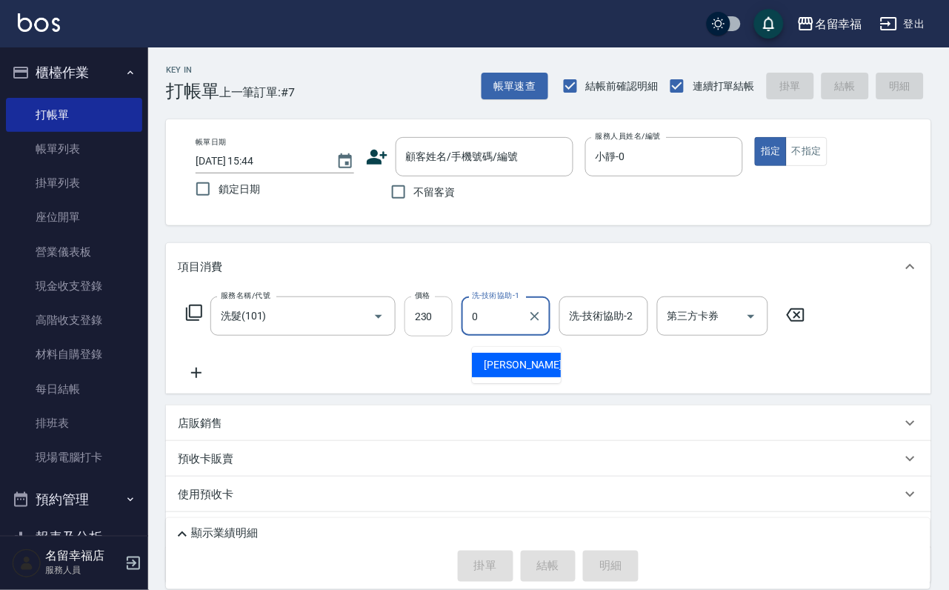
type input "小靜-0"
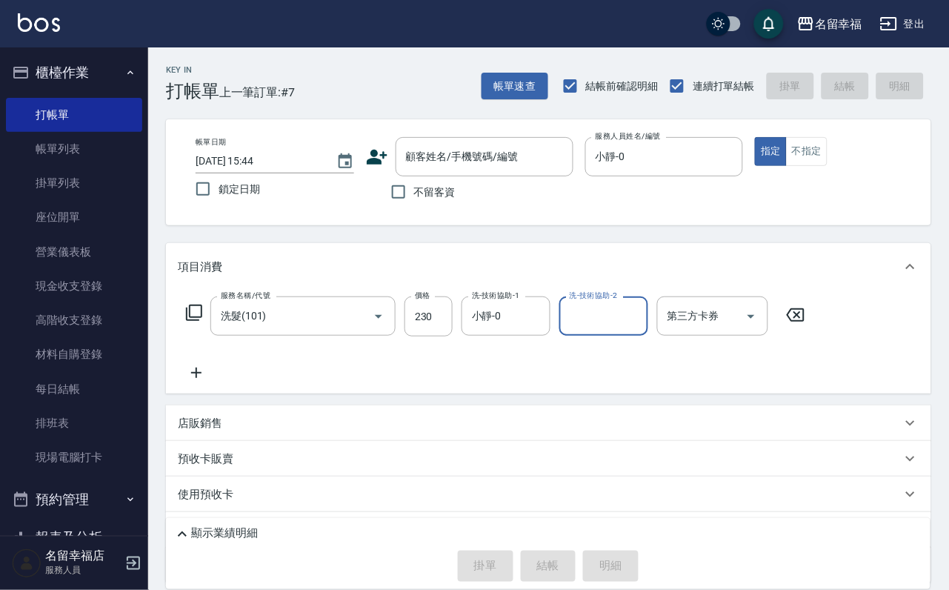
click at [189, 322] on icon at bounding box center [194, 313] width 18 height 18
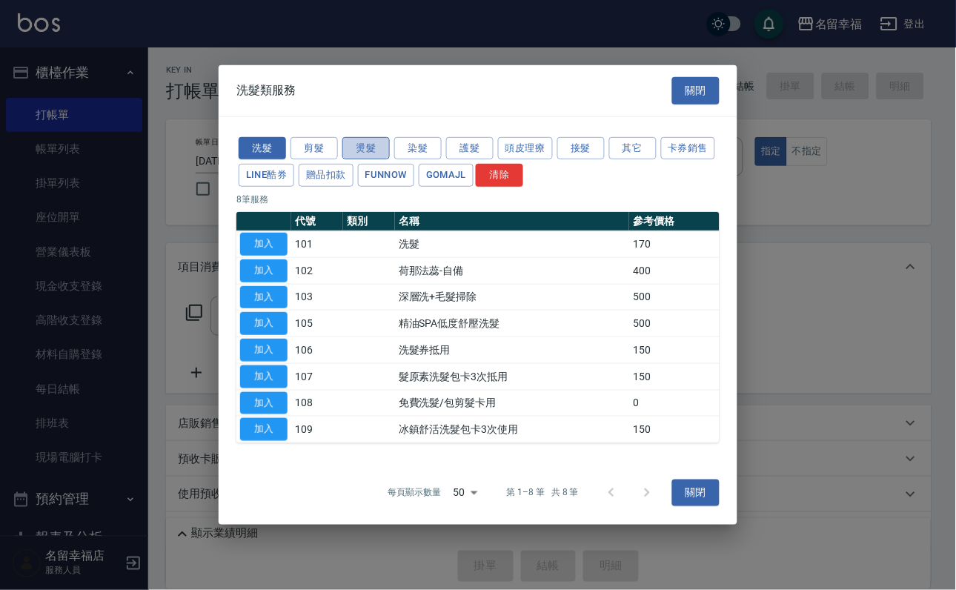
click at [353, 136] on button "燙髮" at bounding box center [365, 147] width 47 height 23
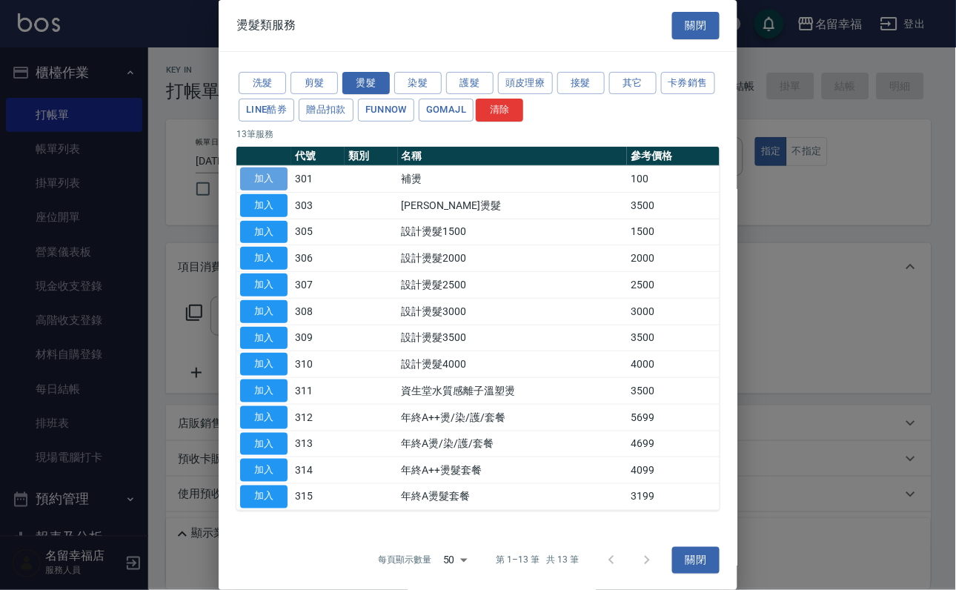
click at [277, 190] on button "加入" at bounding box center [263, 178] width 47 height 23
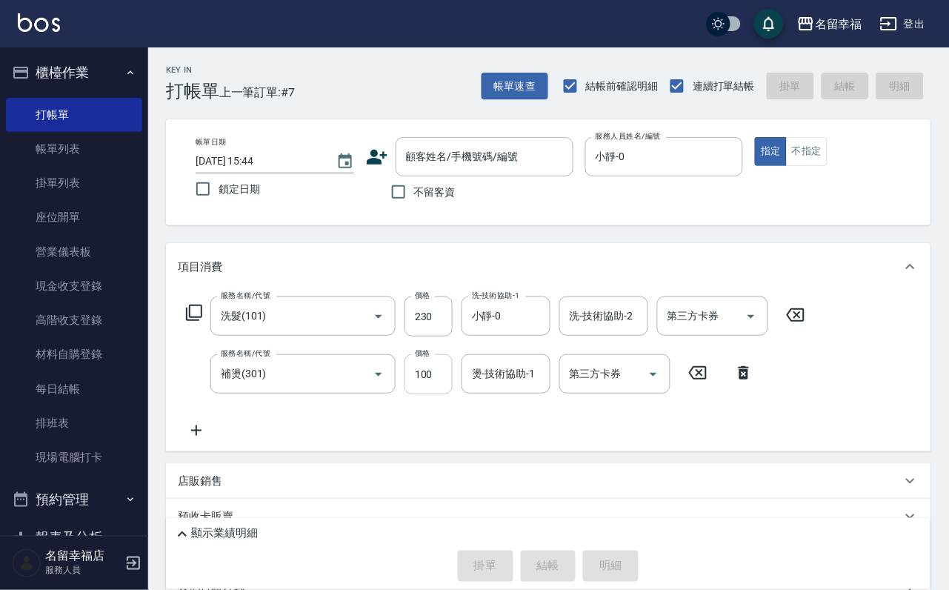
click at [438, 390] on input "100" at bounding box center [429, 374] width 48 height 40
type input "300"
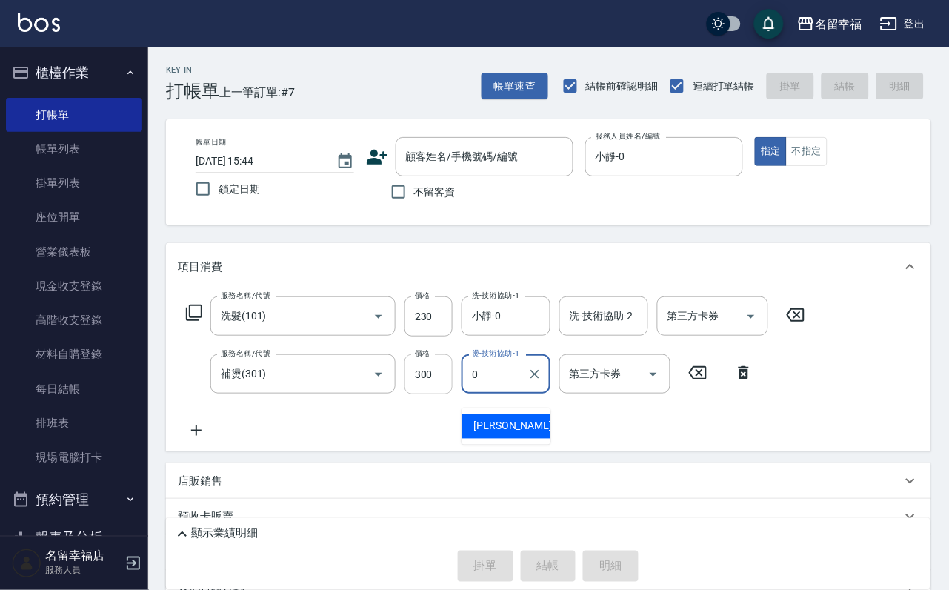
type input "小靜-0"
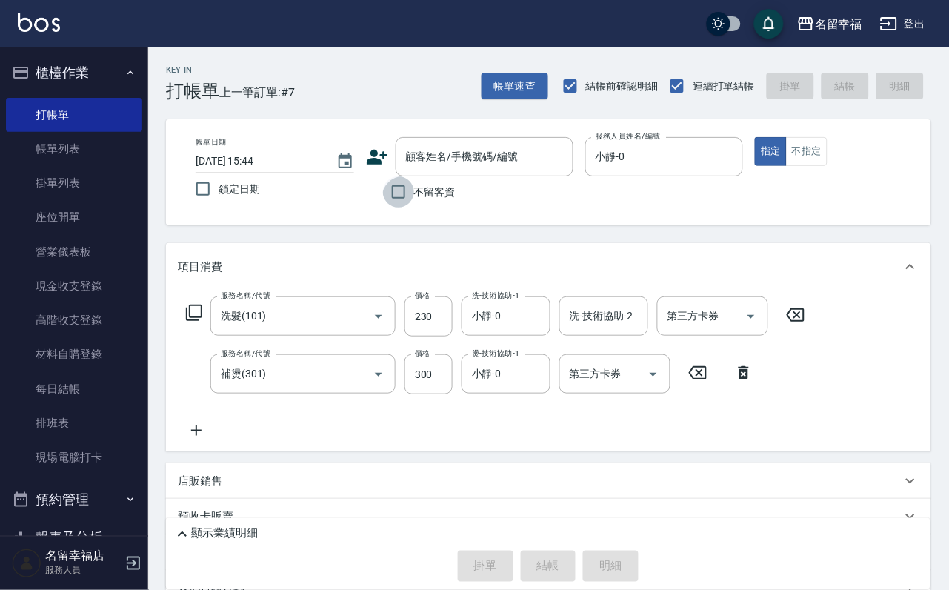
click at [394, 190] on input "不留客資" at bounding box center [398, 191] width 31 height 31
checkbox input "true"
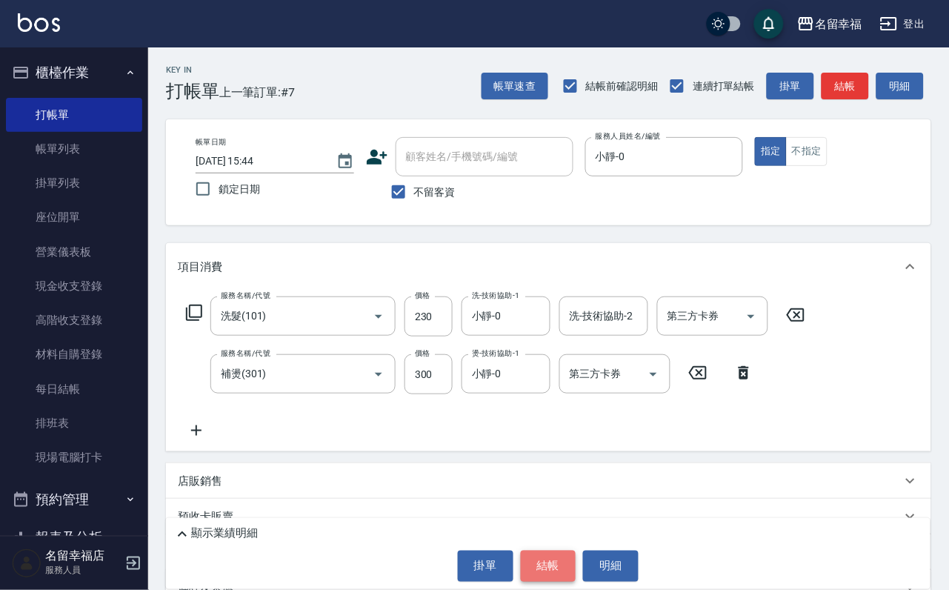
click at [555, 556] on button "結帳" at bounding box center [549, 566] width 56 height 31
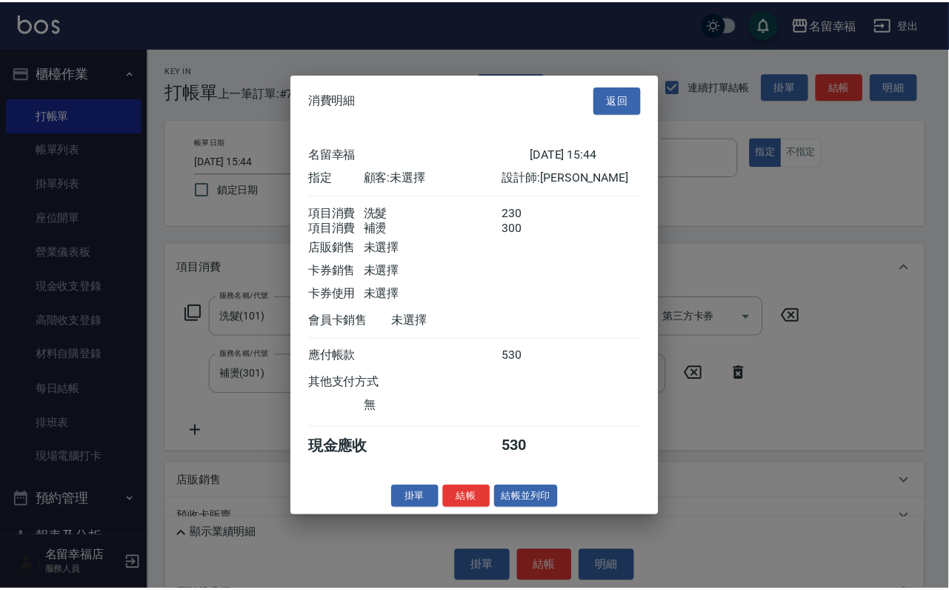
scroll to position [239, 0]
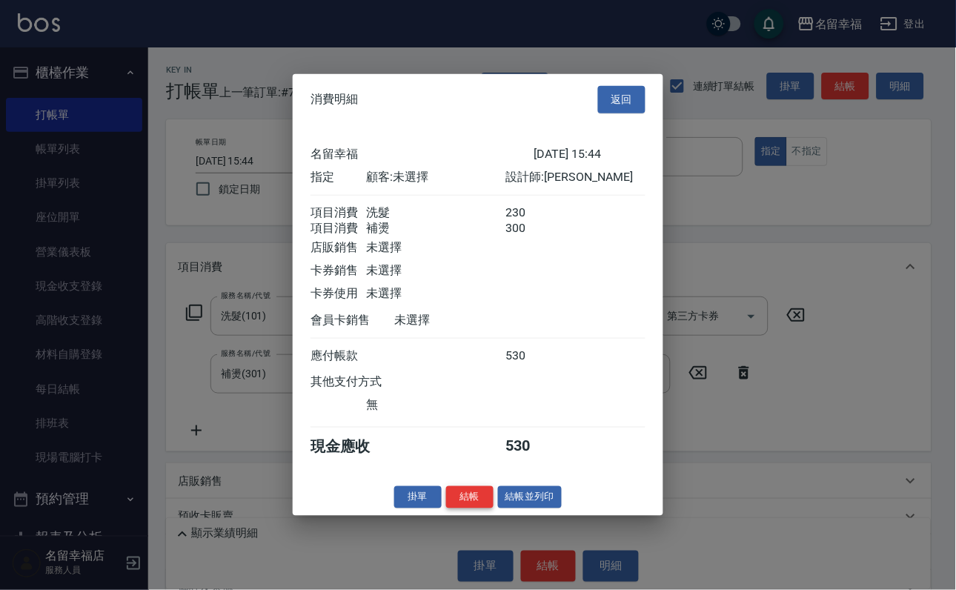
click at [449, 508] on button "結帳" at bounding box center [469, 496] width 47 height 23
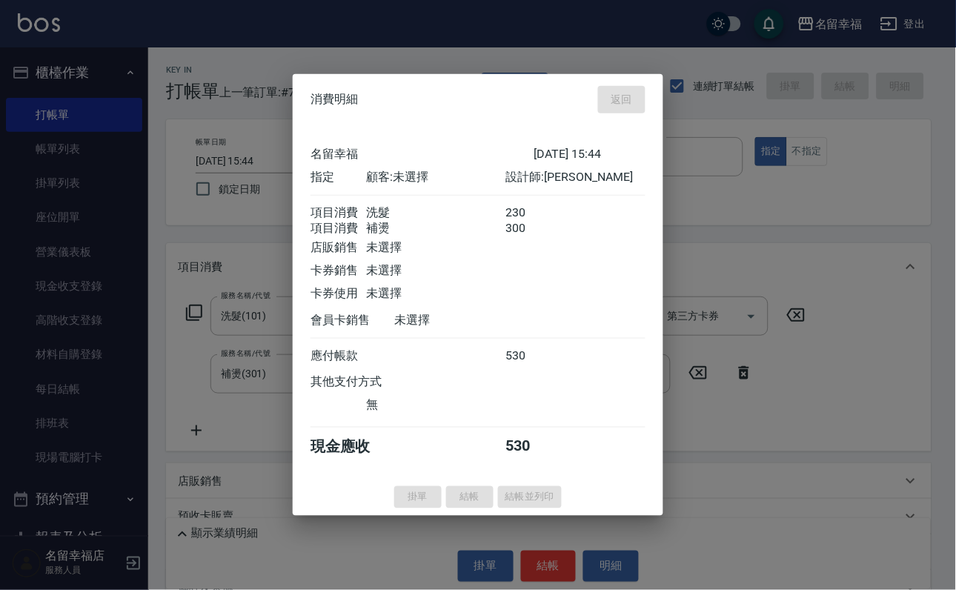
type input "[DATE] 15:45"
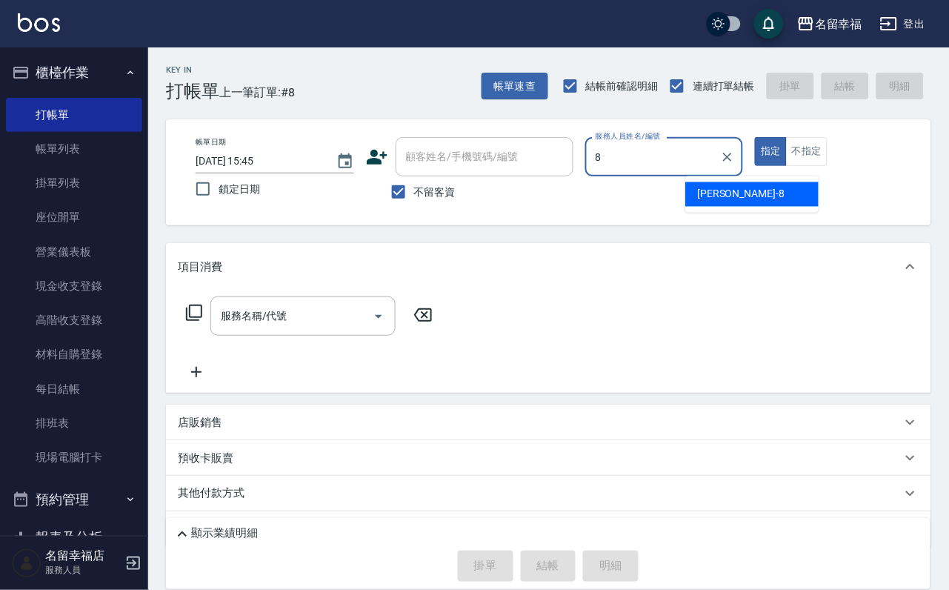
type input "[PERSON_NAME]-8"
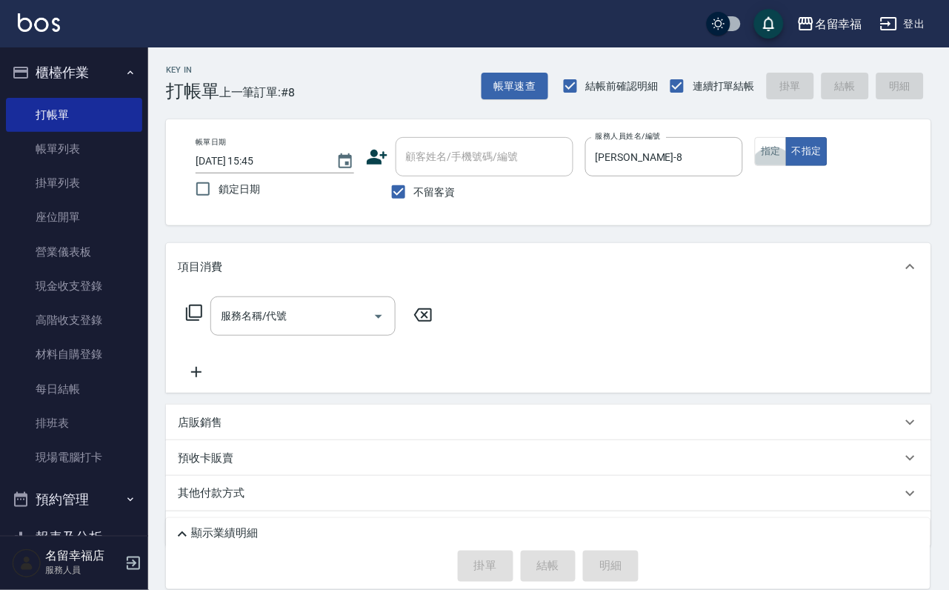
scroll to position [44, 0]
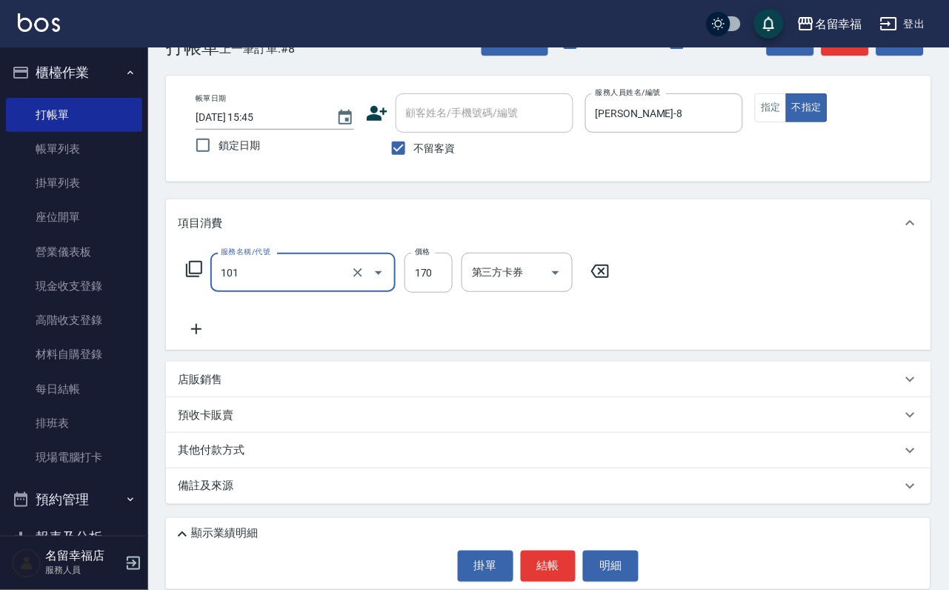
type input "洗髮(101)"
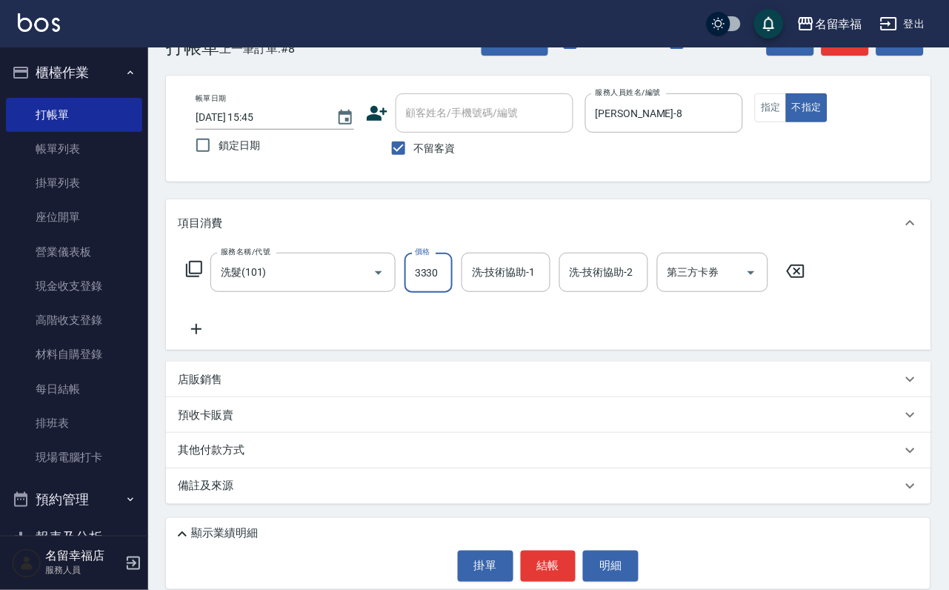
scroll to position [0, 1]
type input "3330"
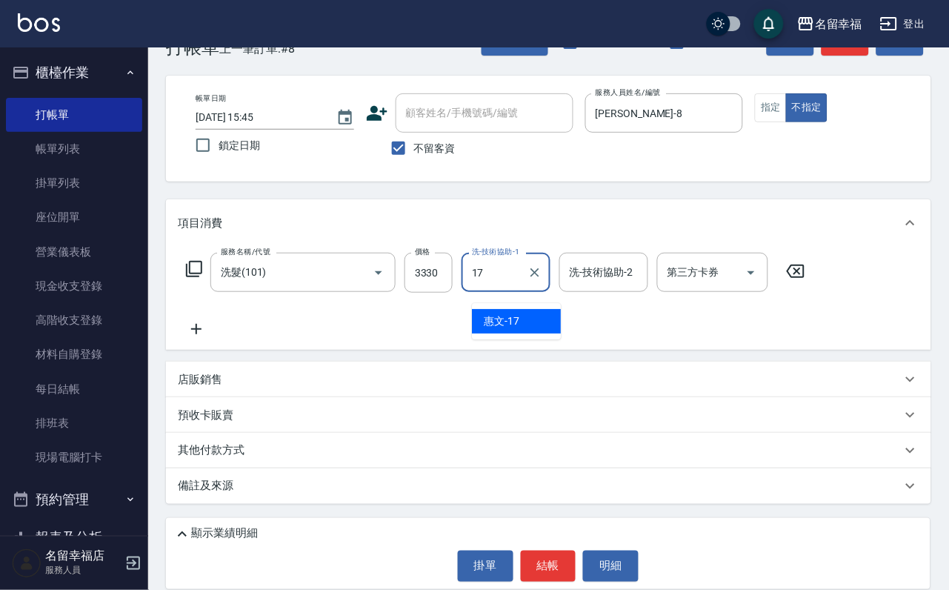
type input "惠文-17"
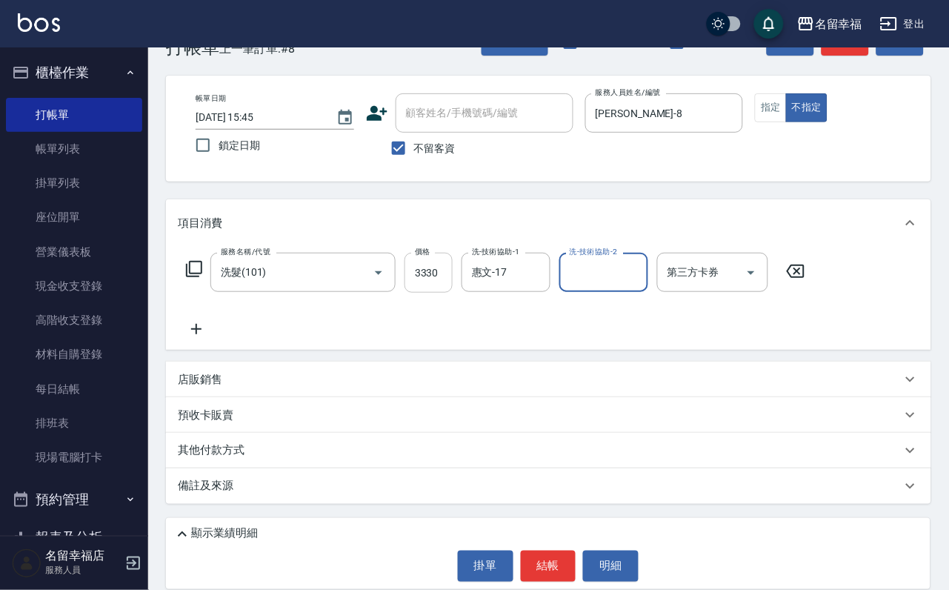
click at [453, 278] on input "3330" at bounding box center [429, 273] width 48 height 40
type input "330"
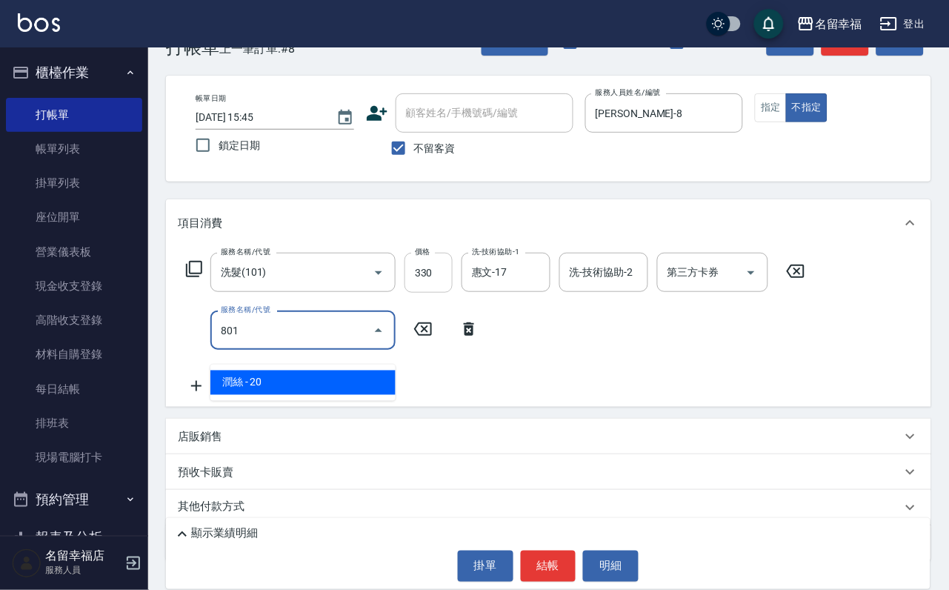
type input "潤絲(801)"
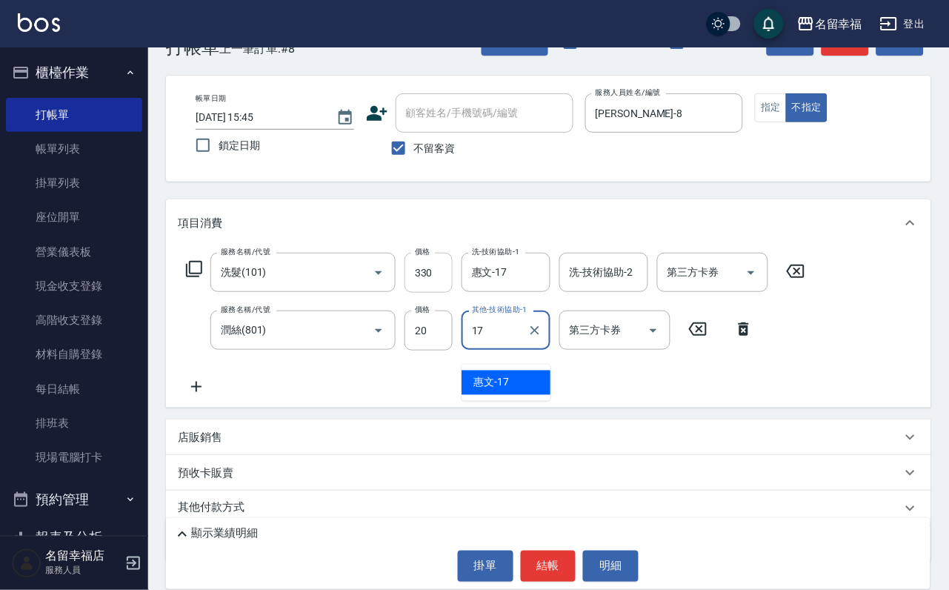
type input "惠文-17"
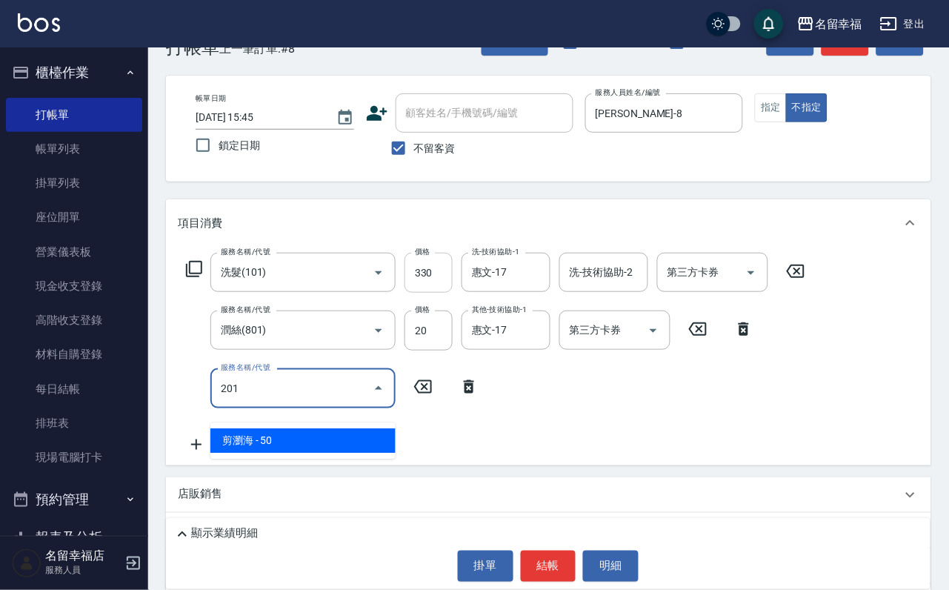
type input "剪瀏海(201)"
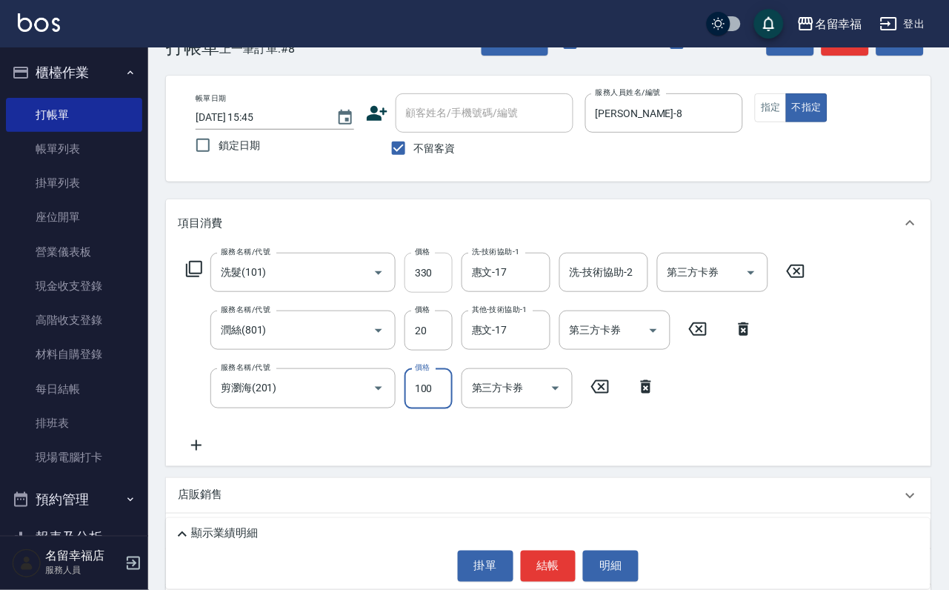
type input "100"
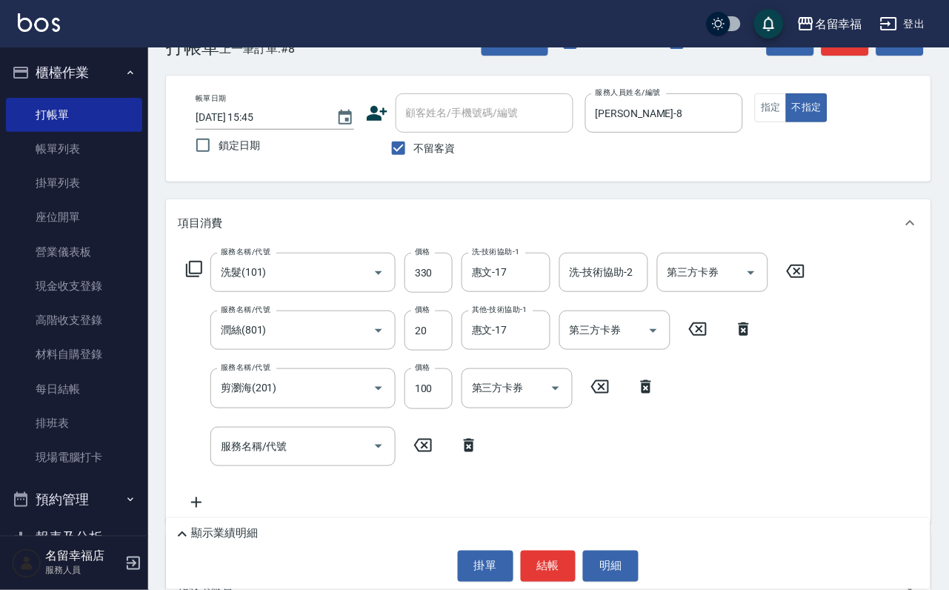
click at [196, 276] on icon at bounding box center [194, 269] width 18 height 18
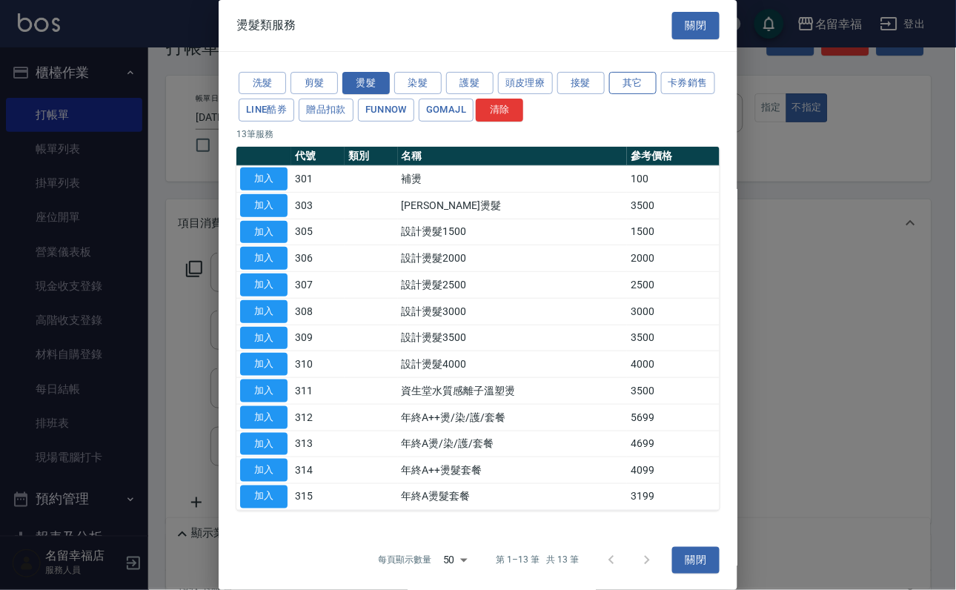
click at [650, 85] on button "其它" at bounding box center [632, 83] width 47 height 23
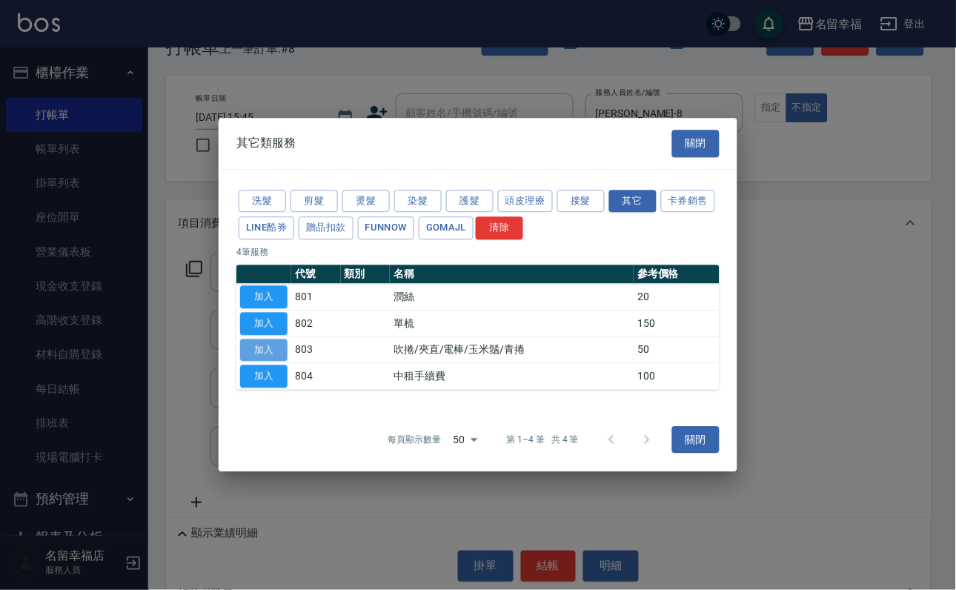
click at [259, 358] on button "加入" at bounding box center [263, 350] width 47 height 23
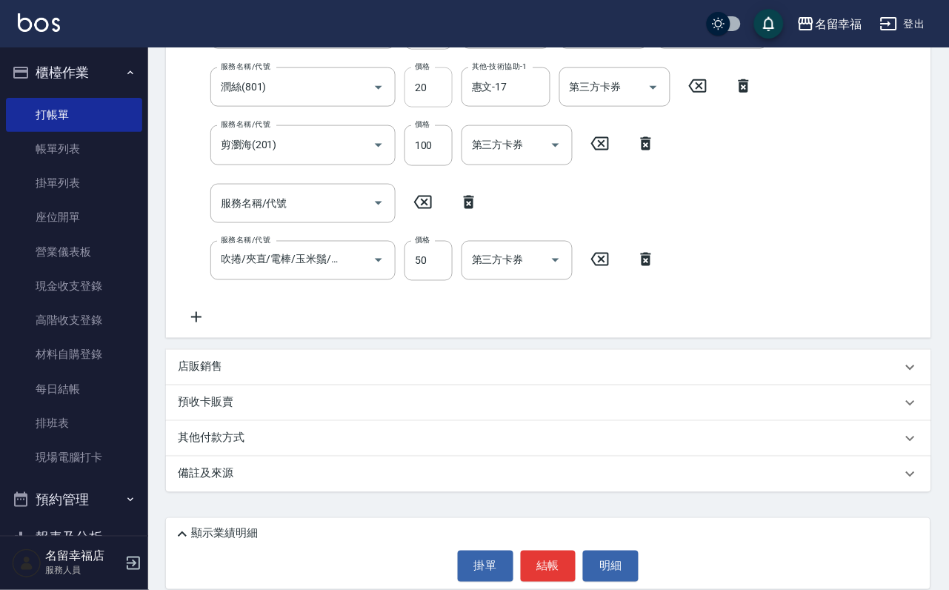
scroll to position [319, 0]
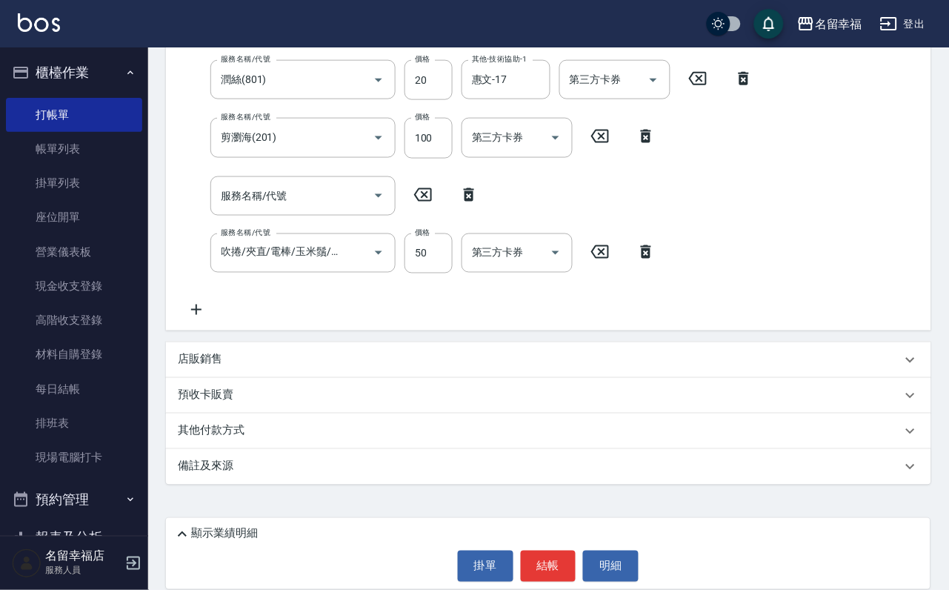
click at [470, 186] on icon at bounding box center [468, 195] width 37 height 18
type input "吹捲/夾直/電棒/玉米鬚/青捲(803)"
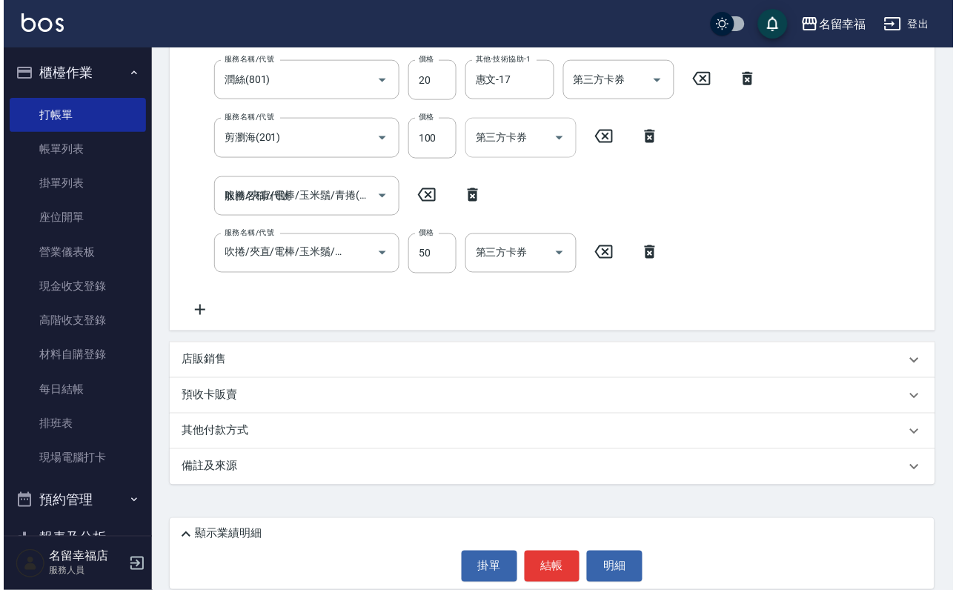
scroll to position [262, 0]
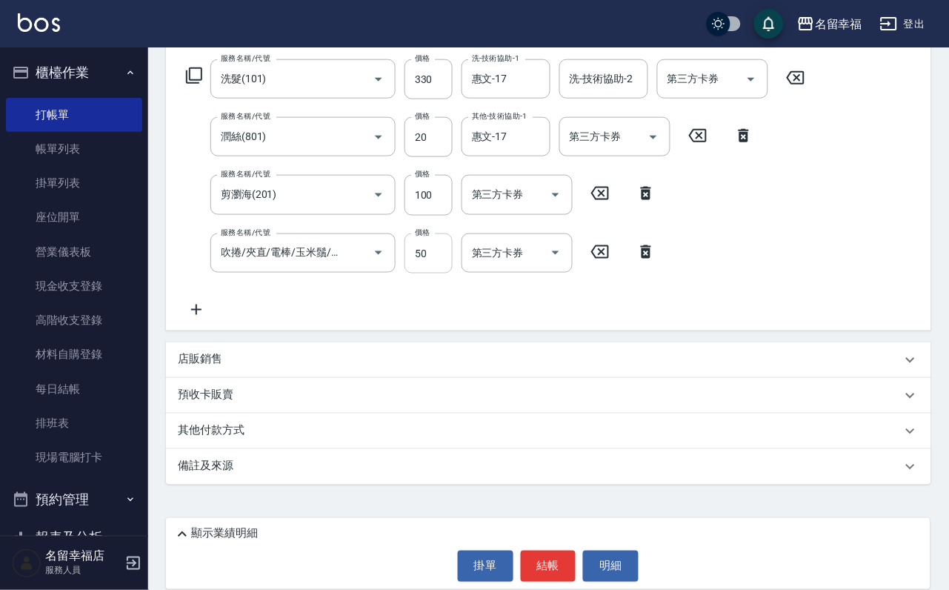
click at [429, 248] on input "50" at bounding box center [429, 253] width 48 height 40
type input "100"
click at [814, 282] on div "服務名稱/代號 洗髮(101) 服務名稱/代號 價格 330 價格 洗-技術協助-1 惠文-17 洗-技術協助-1 洗-技術協助-2 洗-技術協助-2 第三方…" at bounding box center [496, 188] width 636 height 259
click at [555, 583] on div "顯示業績明細 掛單 結帳 明細" at bounding box center [548, 553] width 765 height 71
click at [573, 558] on button "結帳" at bounding box center [549, 566] width 56 height 31
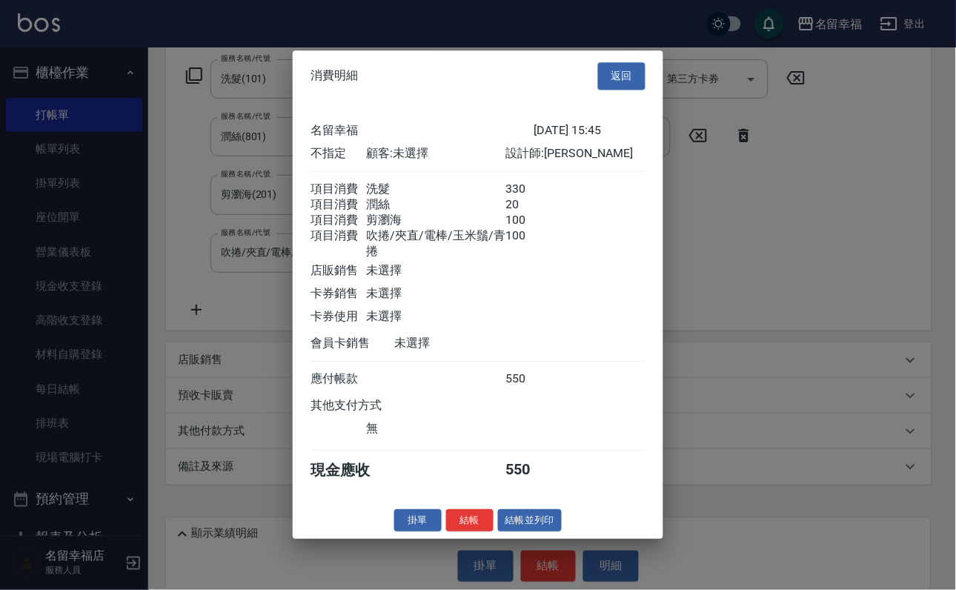
scroll to position [376, 0]
click at [523, 532] on button "結帳並列印" at bounding box center [530, 520] width 64 height 23
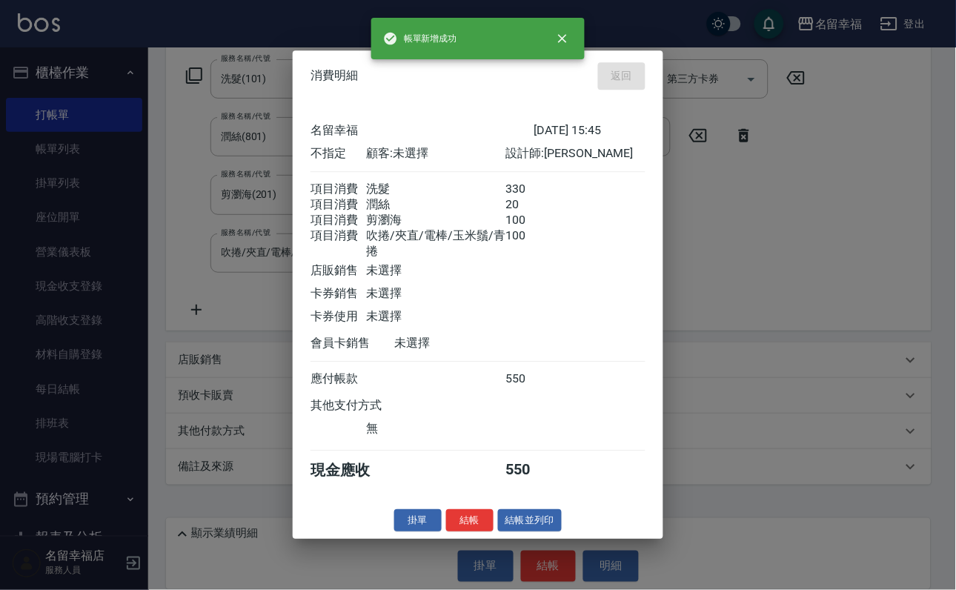
type input "[DATE] 15:51"
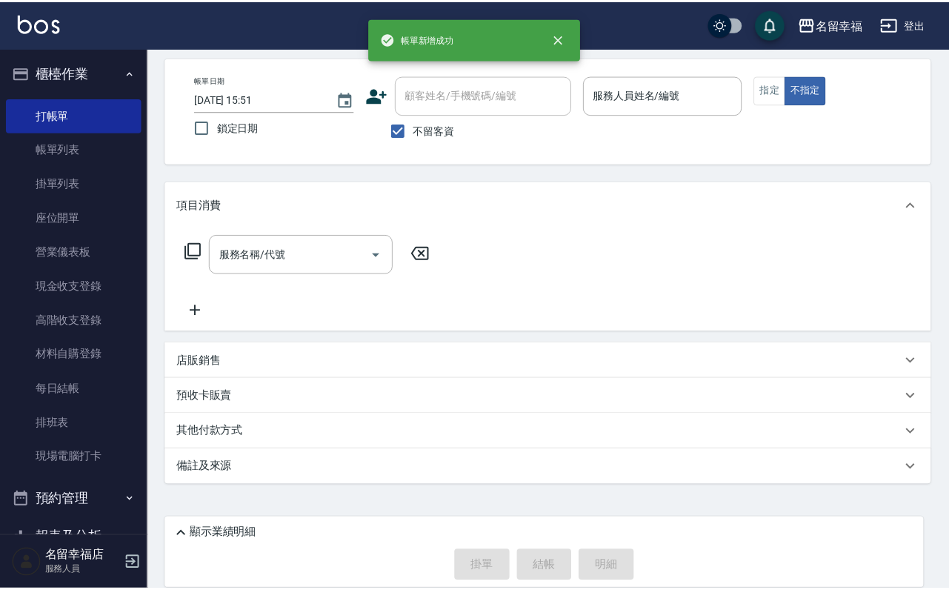
scroll to position [88, 0]
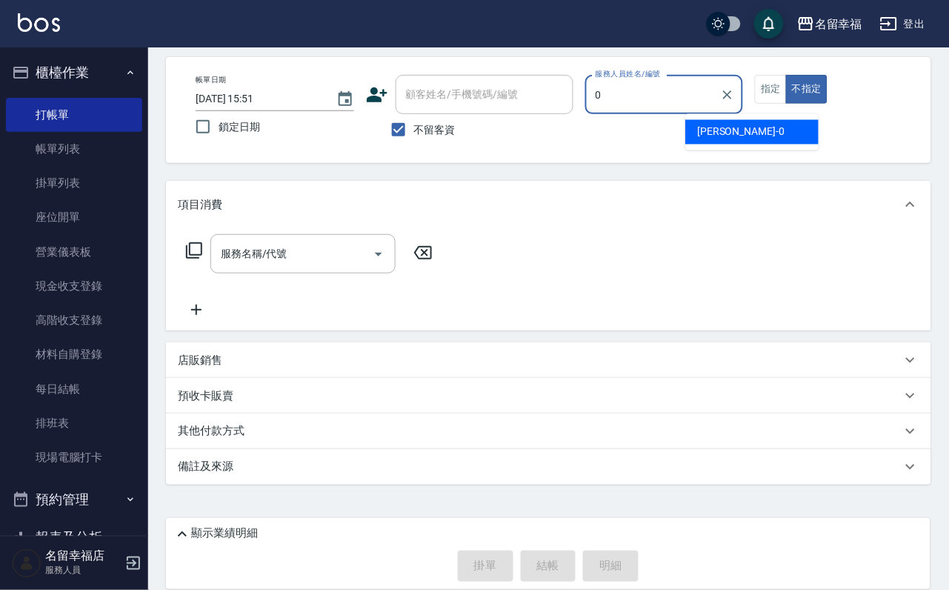
type input "小靜-0"
type button "false"
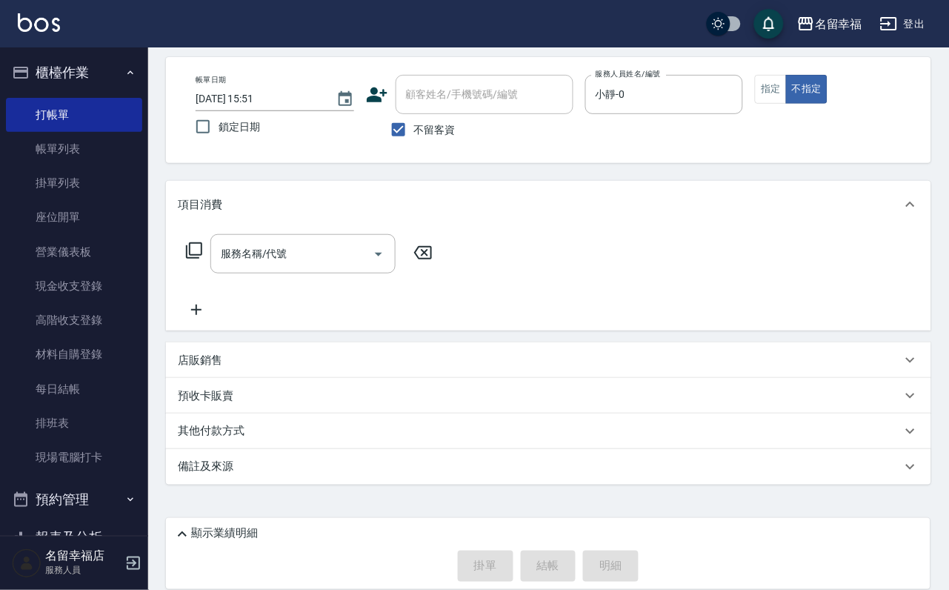
click at [203, 242] on icon at bounding box center [194, 251] width 18 height 18
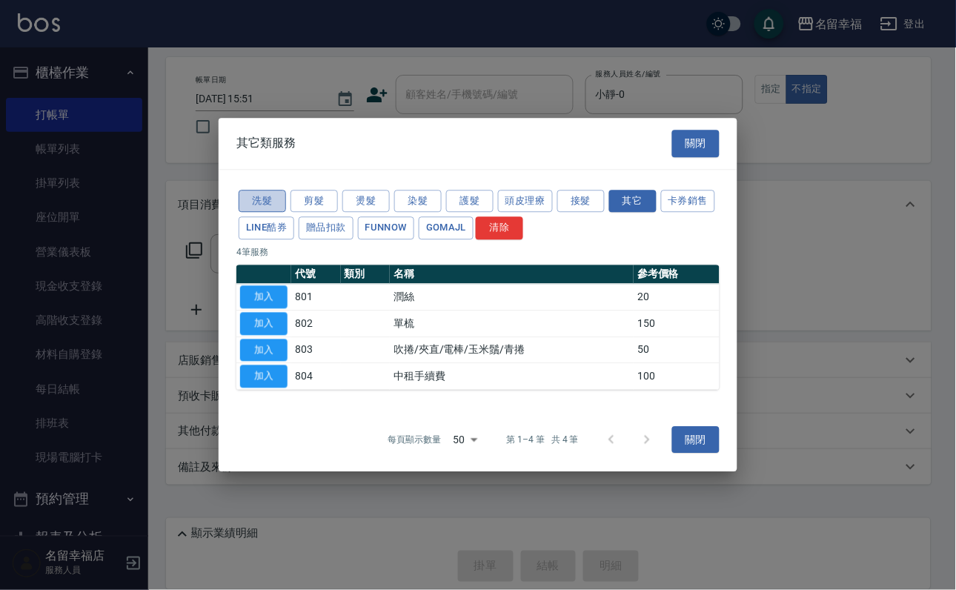
click at [268, 190] on button "洗髮" at bounding box center [262, 201] width 47 height 23
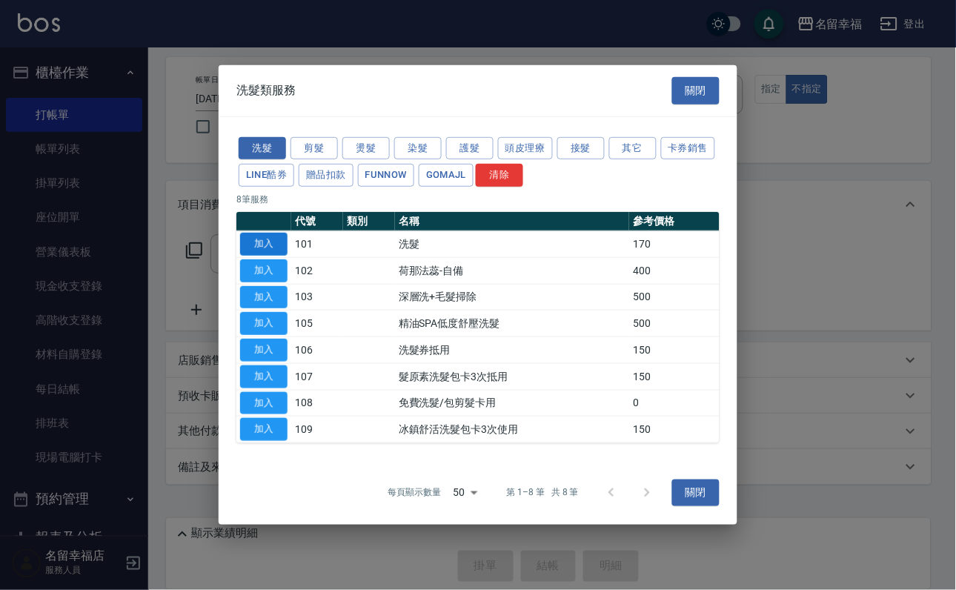
click at [256, 233] on button "加入" at bounding box center [263, 244] width 47 height 23
type input "洗髮(101)"
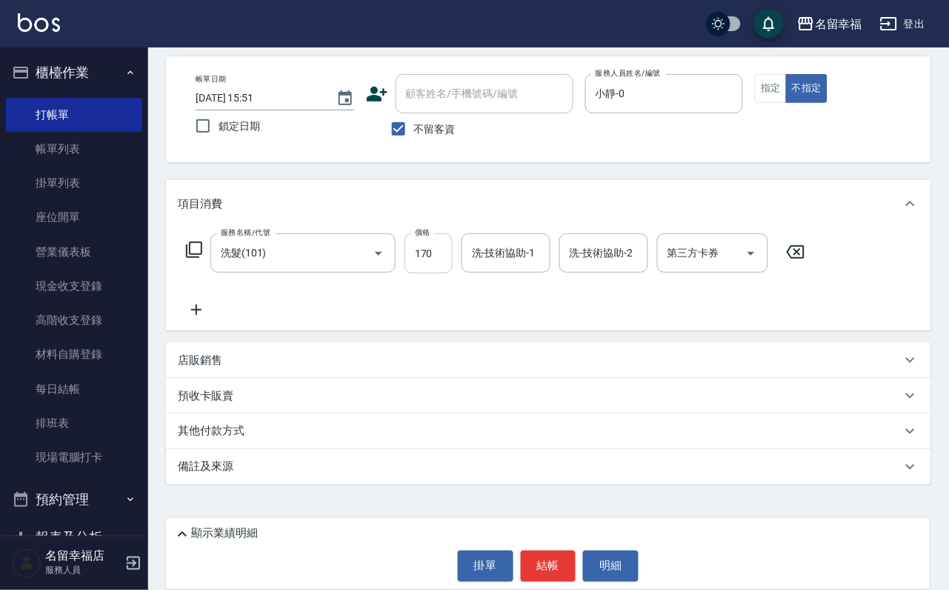
click at [450, 245] on input "170" at bounding box center [429, 253] width 48 height 40
type input "2250"
type input "小靜-0"
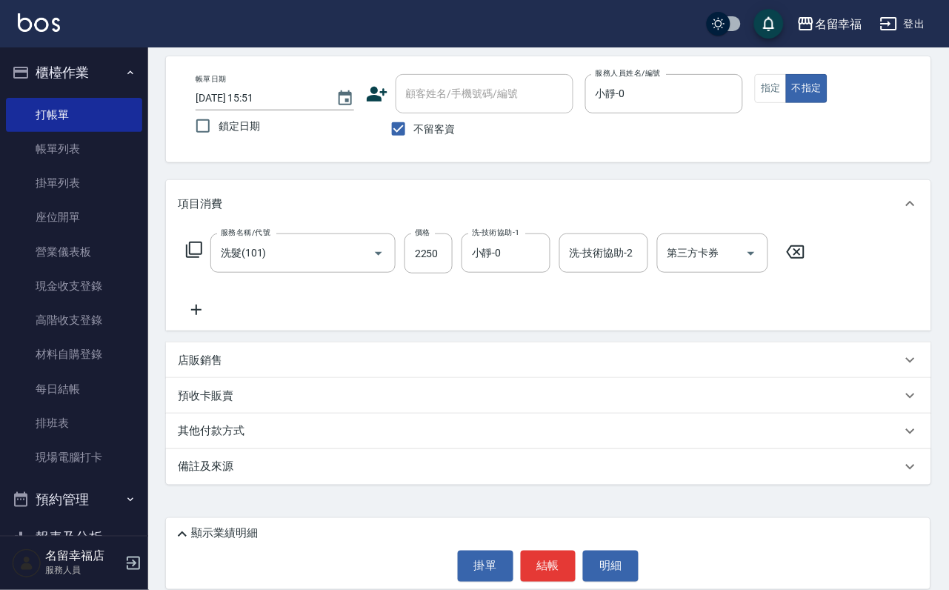
click at [196, 245] on icon at bounding box center [194, 250] width 18 height 18
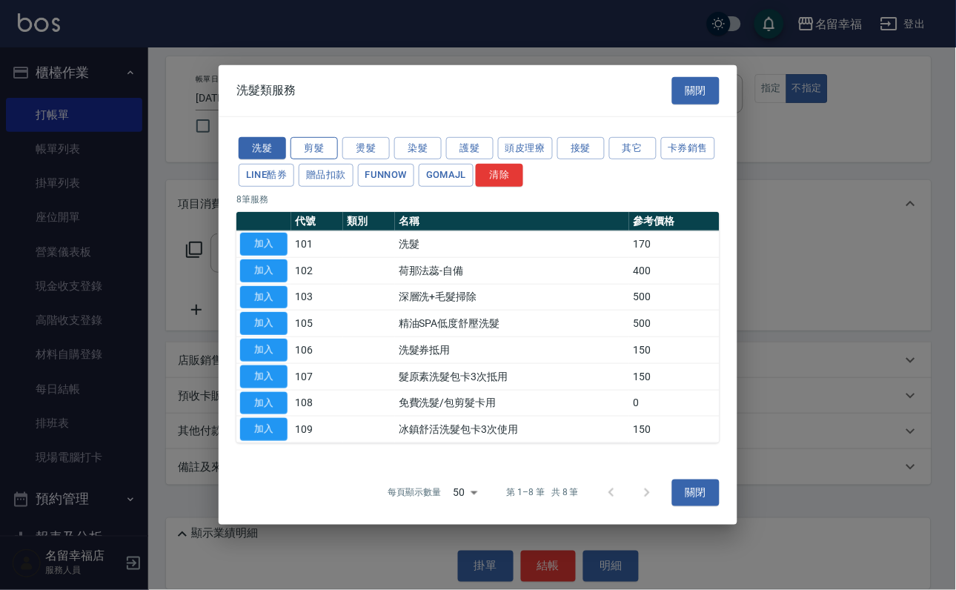
click at [312, 136] on button "剪髮" at bounding box center [313, 147] width 47 height 23
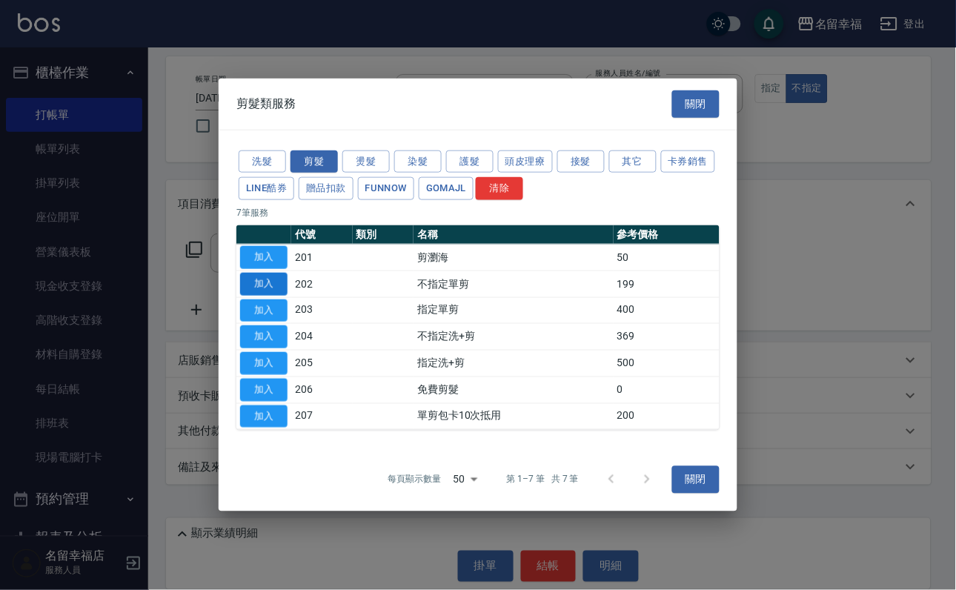
click at [261, 273] on button "加入" at bounding box center [263, 284] width 47 height 23
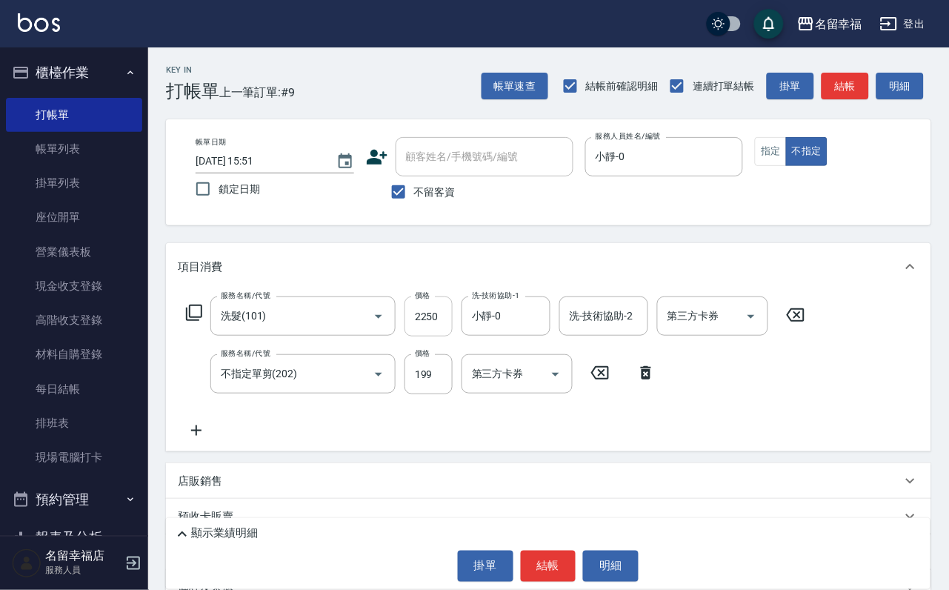
click at [453, 316] on input "2250" at bounding box center [429, 316] width 48 height 40
type input "250"
click at [564, 551] on button "結帳" at bounding box center [549, 566] width 56 height 31
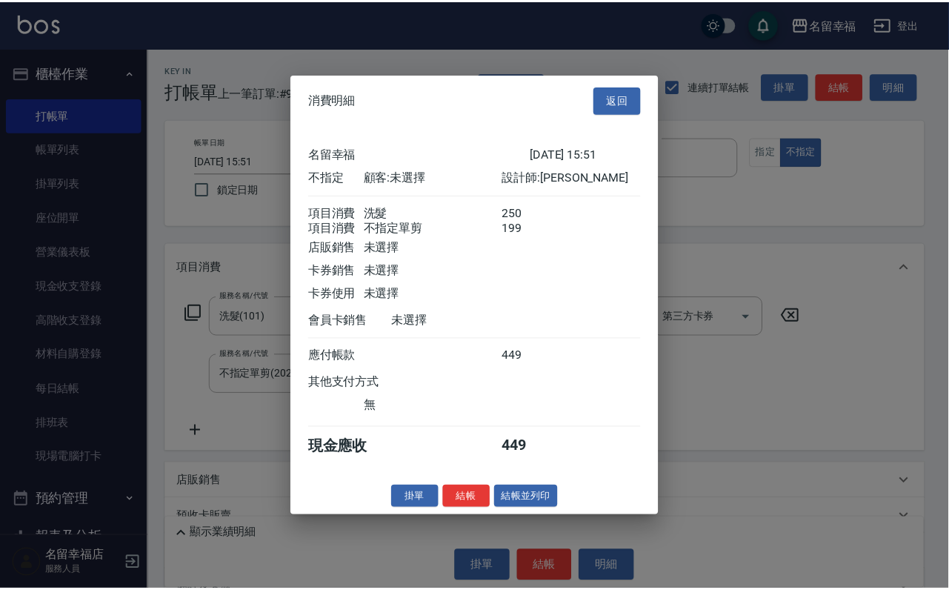
scroll to position [266, 0]
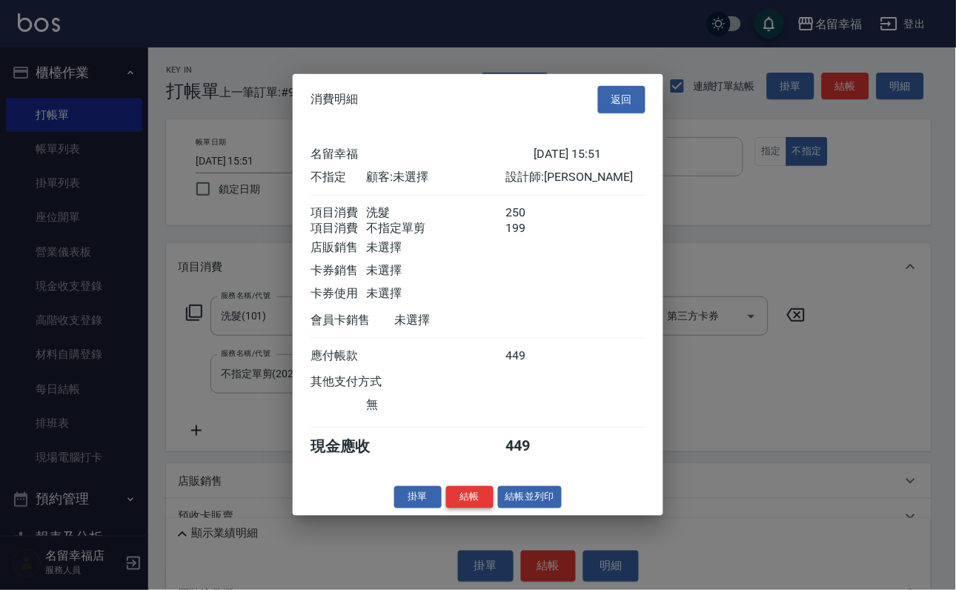
click at [446, 508] on button "結帳" at bounding box center [469, 496] width 47 height 23
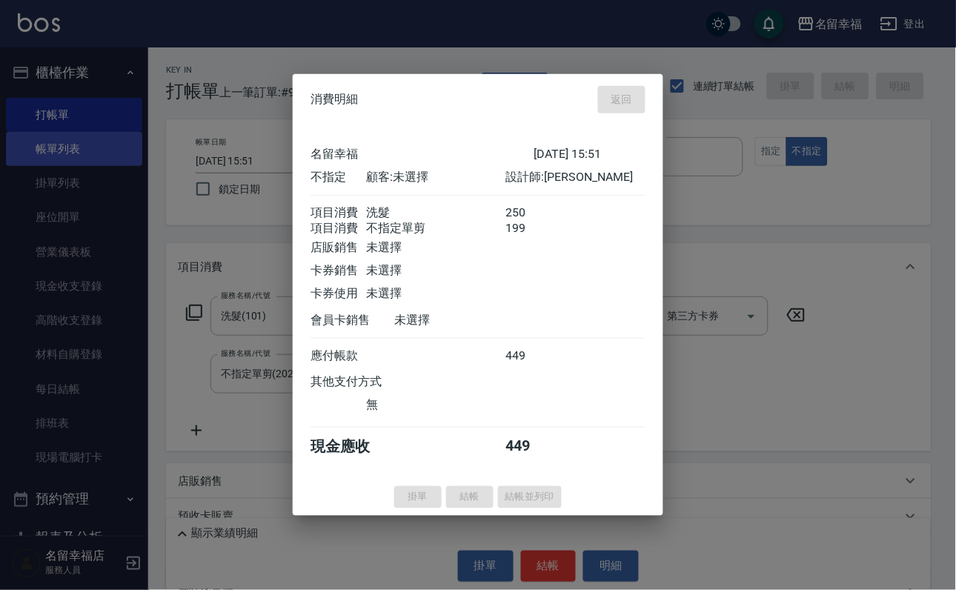
type input "[DATE] 16:16"
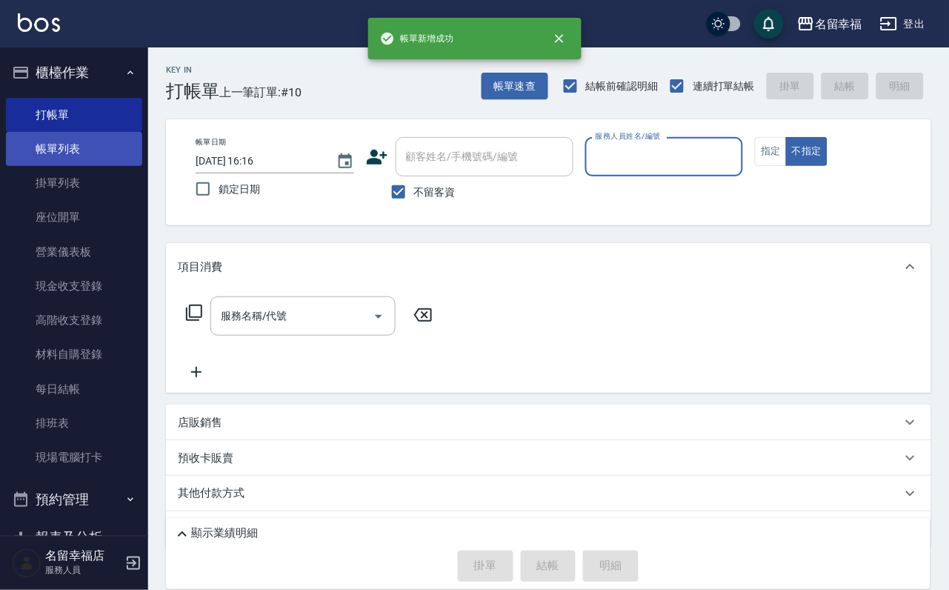
click at [72, 159] on link "帳單列表" at bounding box center [74, 149] width 136 height 34
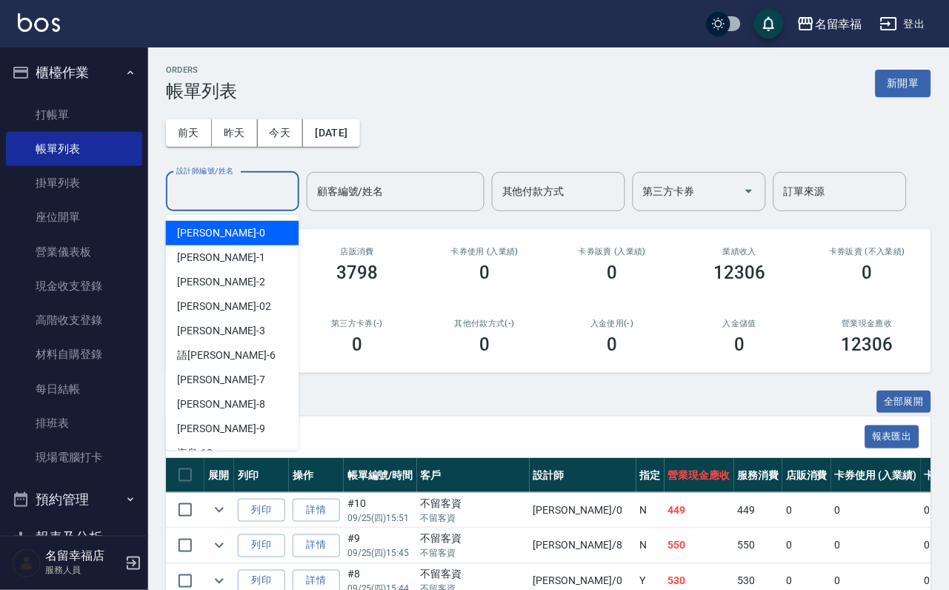
click at [230, 187] on input "設計師編號/姓名" at bounding box center [233, 192] width 120 height 26
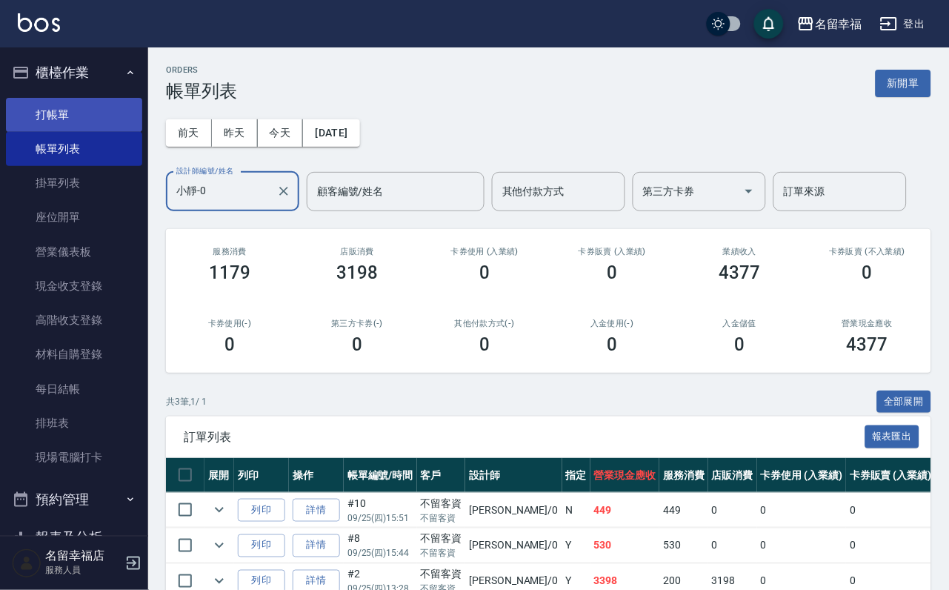
type input "小靜-0"
click at [55, 122] on link "打帳單" at bounding box center [74, 115] width 136 height 34
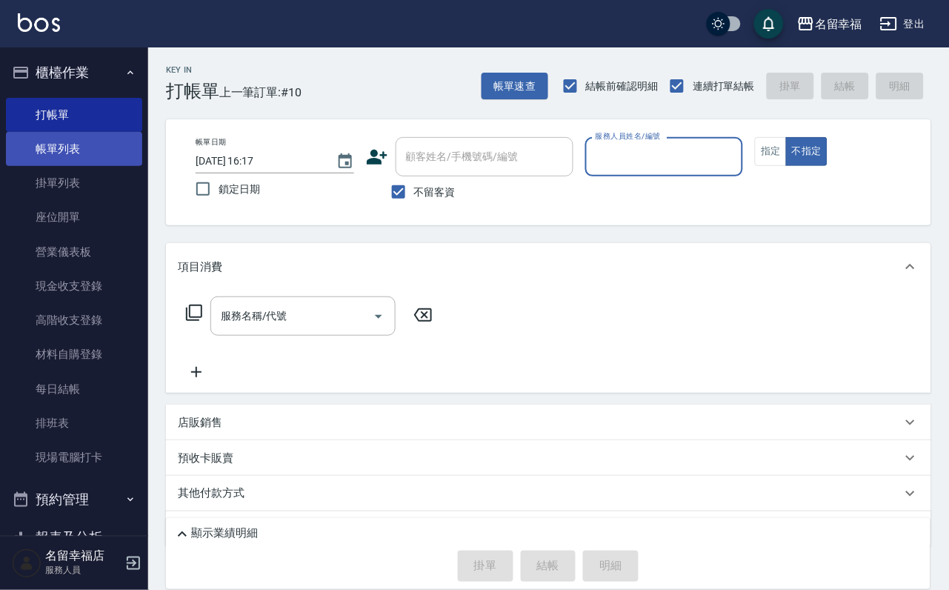
click at [52, 164] on link "帳單列表" at bounding box center [74, 149] width 136 height 34
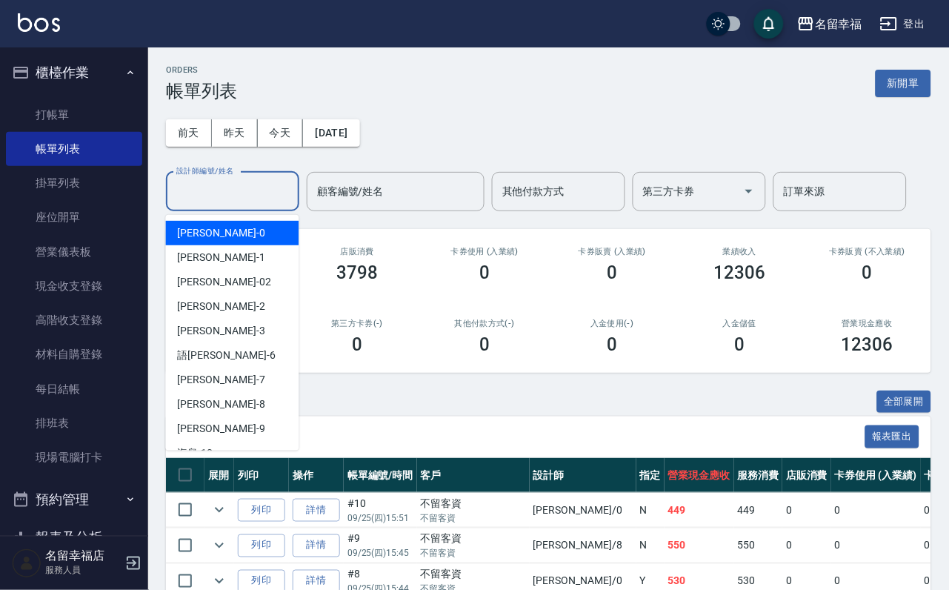
click at [216, 202] on input "設計師編號/姓名" at bounding box center [233, 192] width 120 height 26
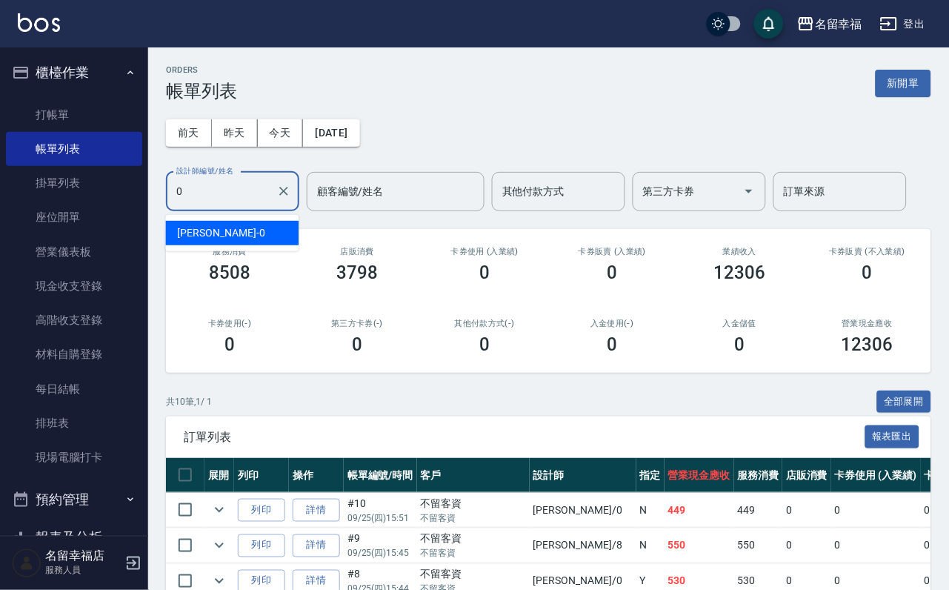
type input "小靜-0"
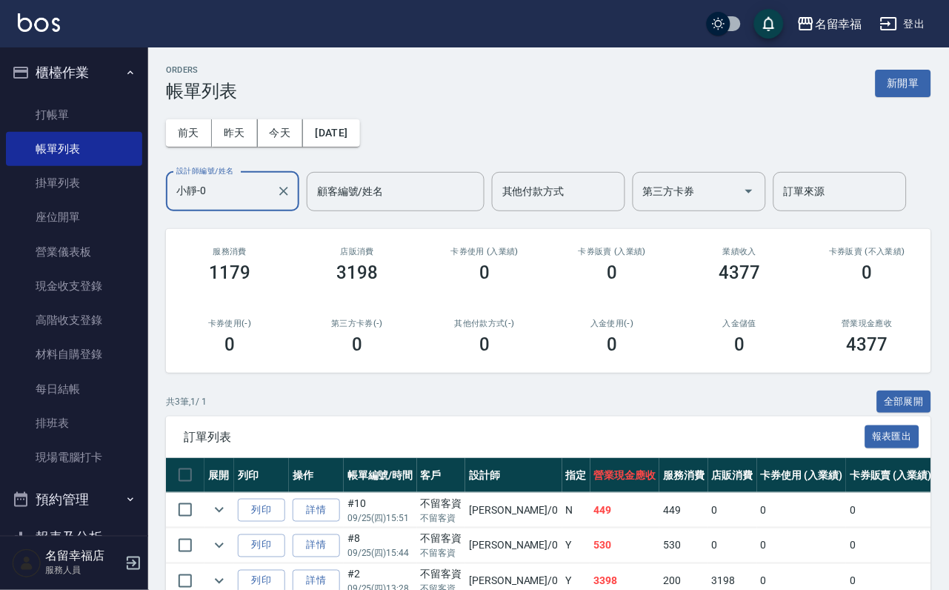
click at [281, 199] on icon "Clear" at bounding box center [283, 191] width 15 height 15
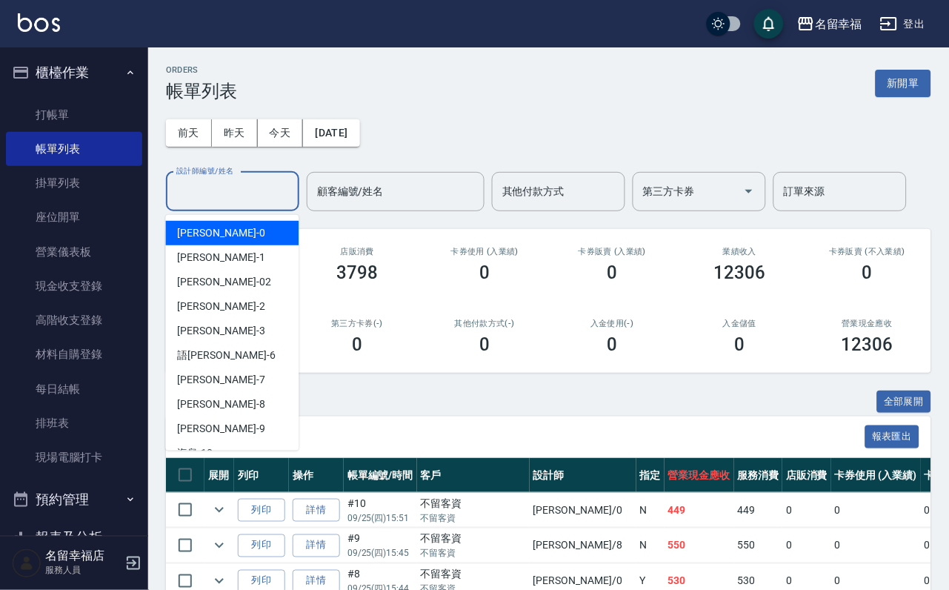
click at [226, 194] on input "設計師編號/姓名" at bounding box center [233, 192] width 120 height 26
click at [226, 195] on input "設計師編號/姓名" at bounding box center [233, 192] width 120 height 26
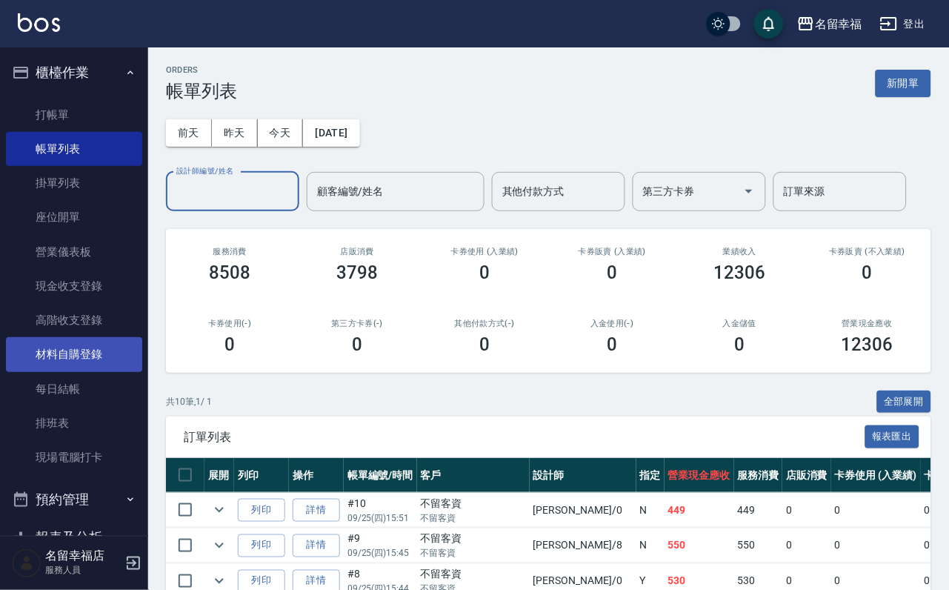
scroll to position [111, 0]
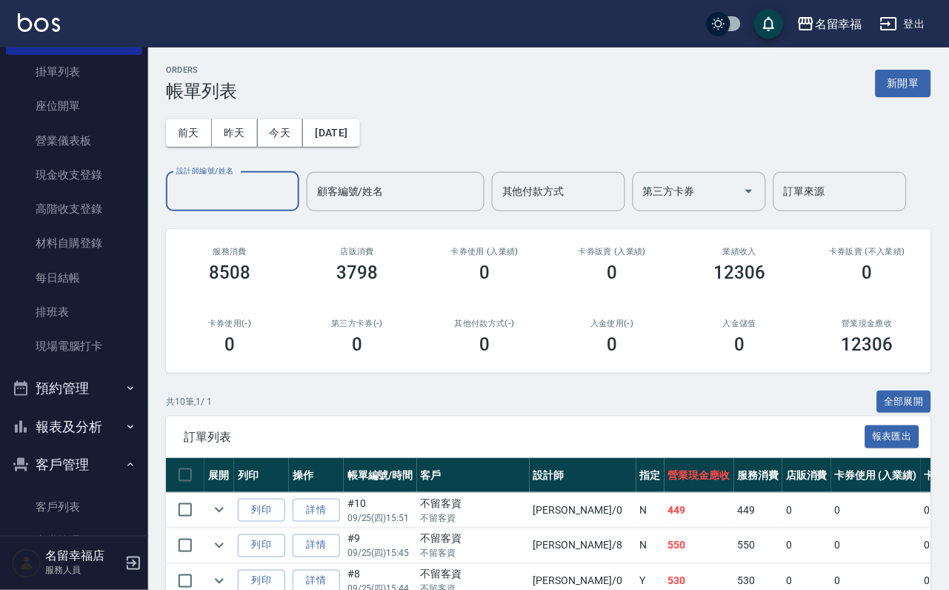
click at [98, 446] on button "報表及分析" at bounding box center [74, 427] width 136 height 39
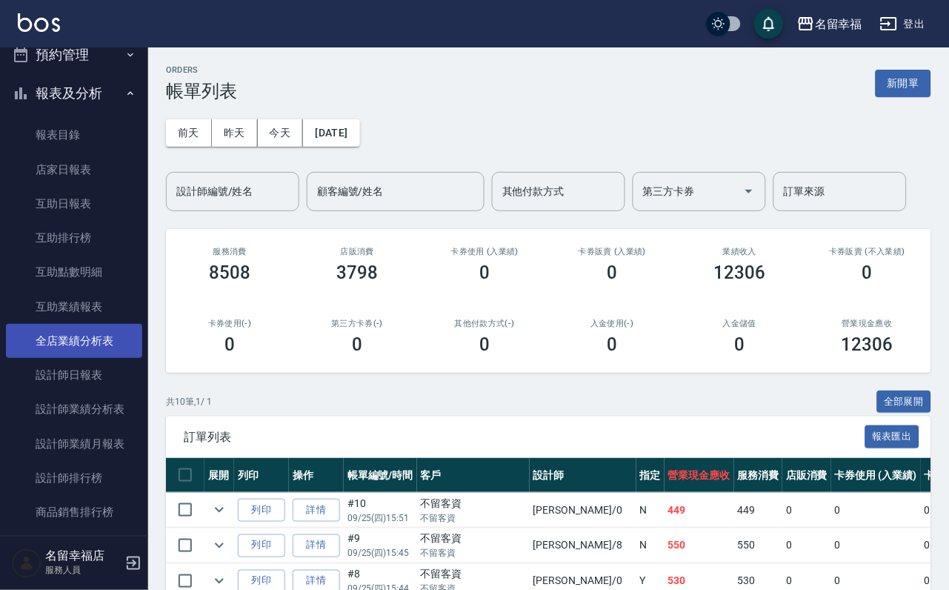
scroll to position [556, 0]
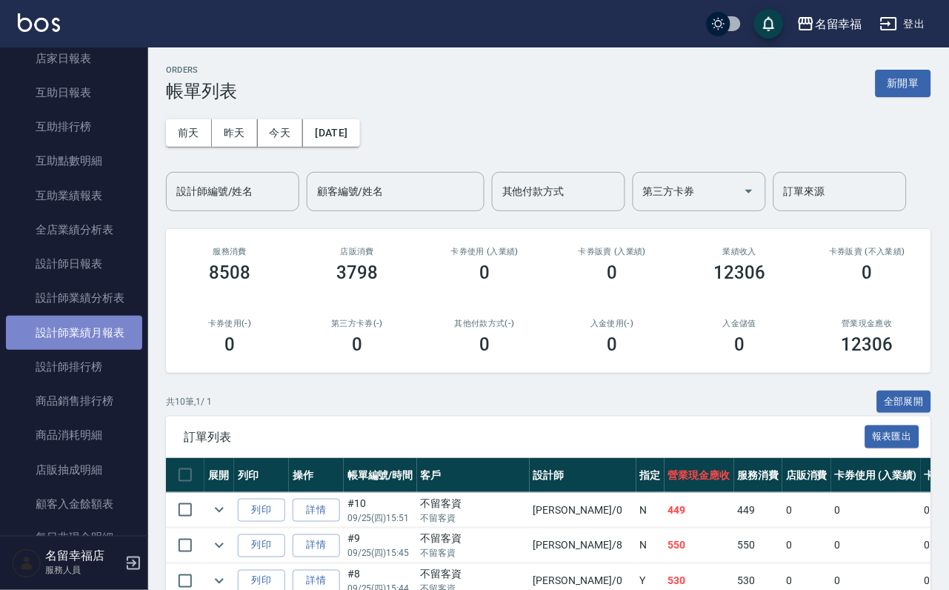
click at [118, 350] on link "設計師業績月報表" at bounding box center [74, 333] width 136 height 34
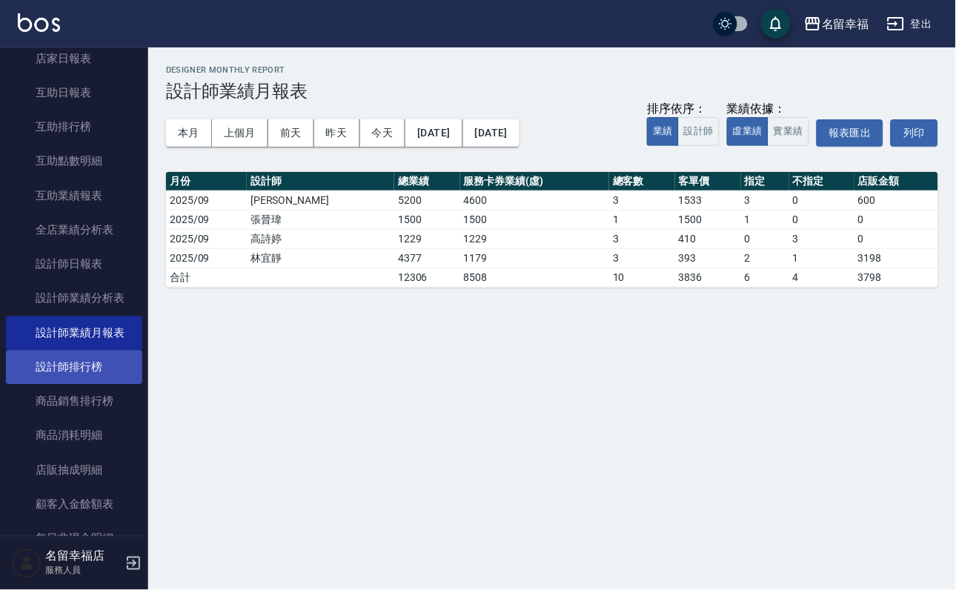
click at [98, 384] on link "設計師排行榜" at bounding box center [74, 367] width 136 height 34
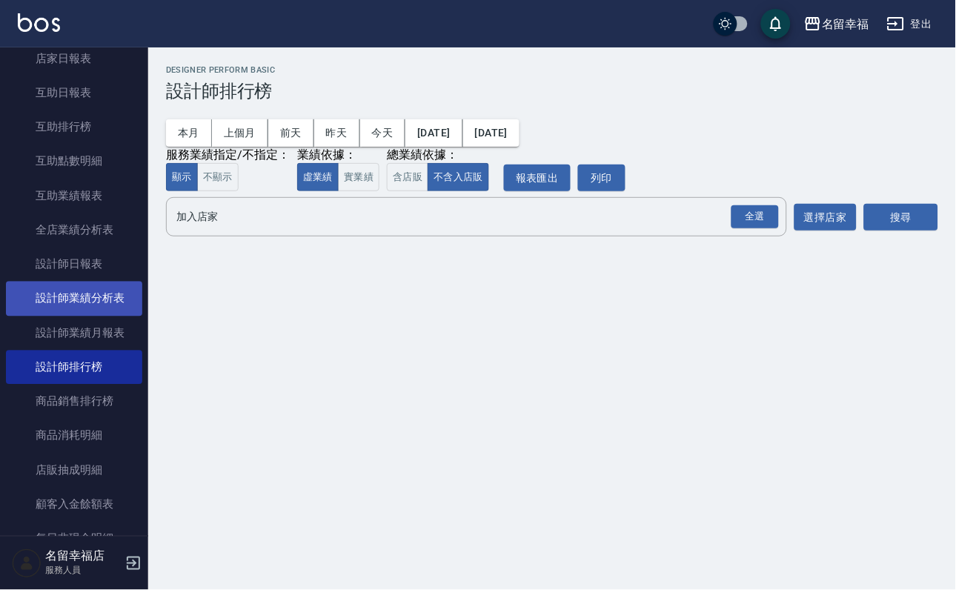
click at [99, 315] on link "設計師業績分析表" at bounding box center [74, 298] width 136 height 34
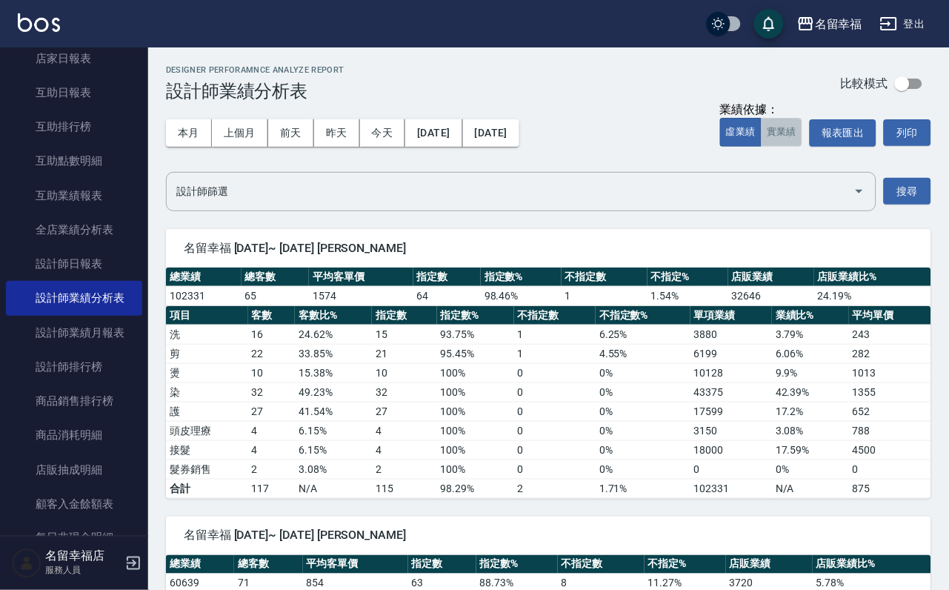
click at [761, 139] on button "實業績" at bounding box center [781, 132] width 41 height 29
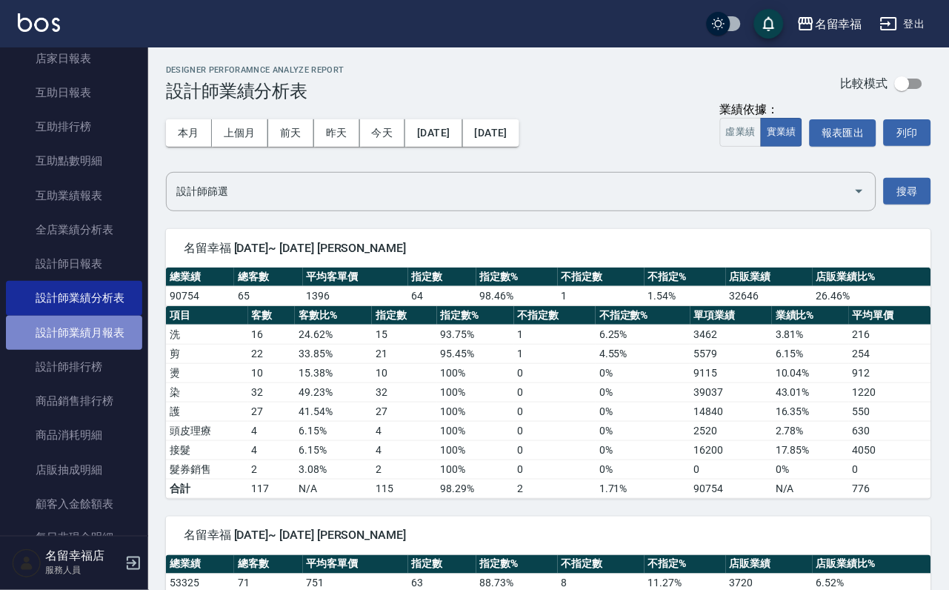
click at [77, 350] on link "設計師業績月報表" at bounding box center [74, 333] width 136 height 34
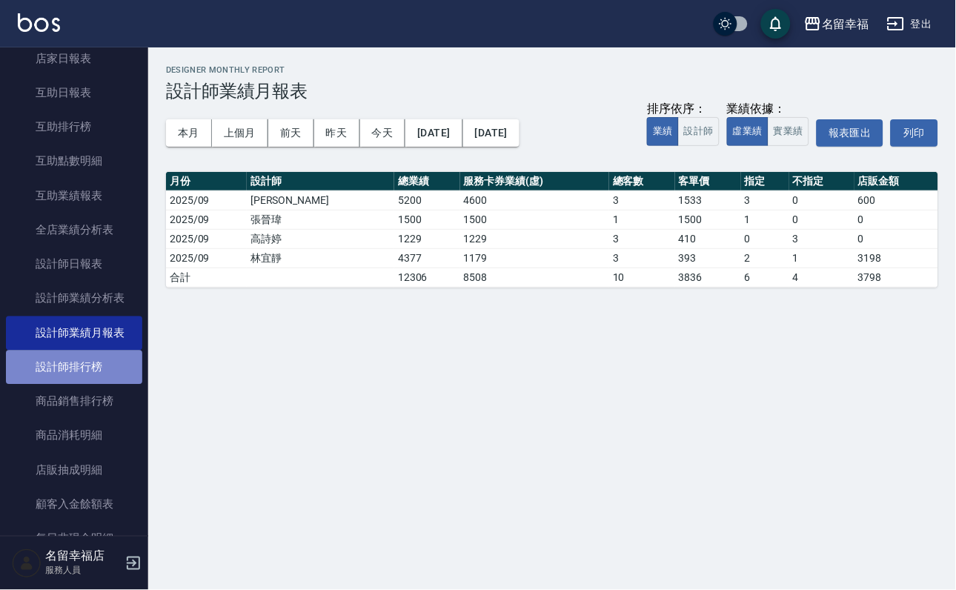
click at [86, 384] on link "設計師排行榜" at bounding box center [74, 367] width 136 height 34
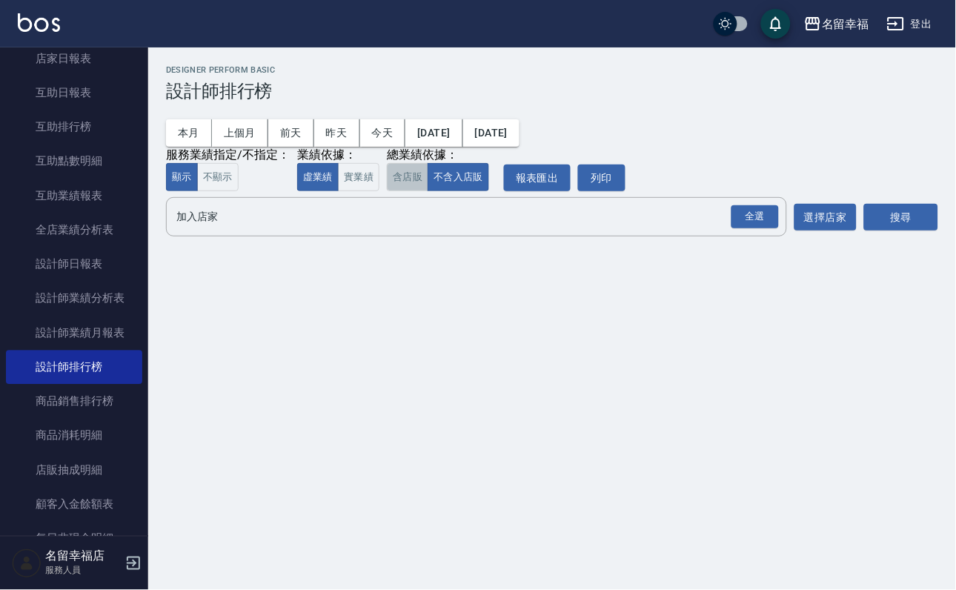
click at [428, 192] on button "含店販" at bounding box center [407, 177] width 41 height 29
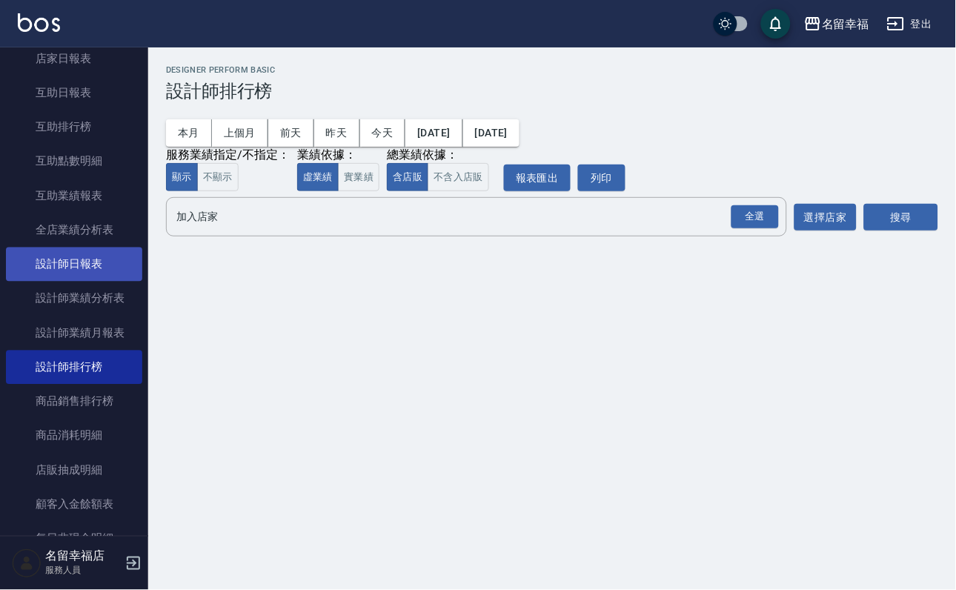
click at [104, 281] on link "設計師日報表" at bounding box center [74, 264] width 136 height 34
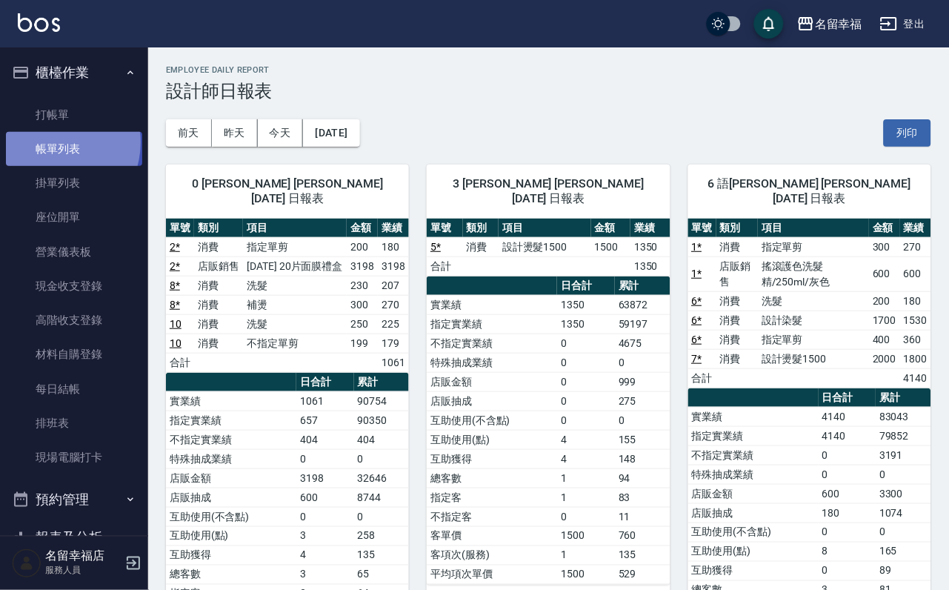
click at [51, 150] on link "帳單列表" at bounding box center [74, 149] width 136 height 34
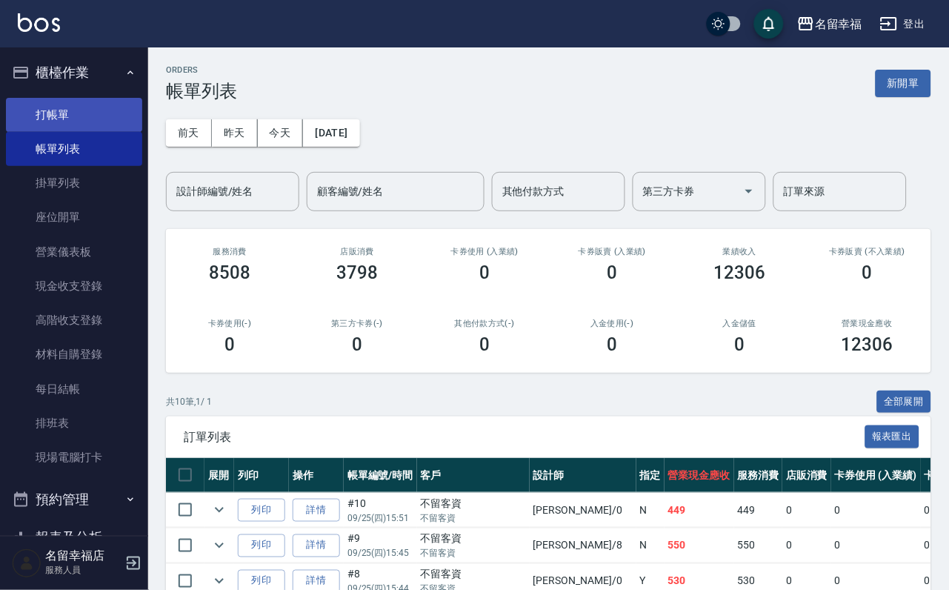
click at [53, 115] on link "打帳單" at bounding box center [74, 115] width 136 height 34
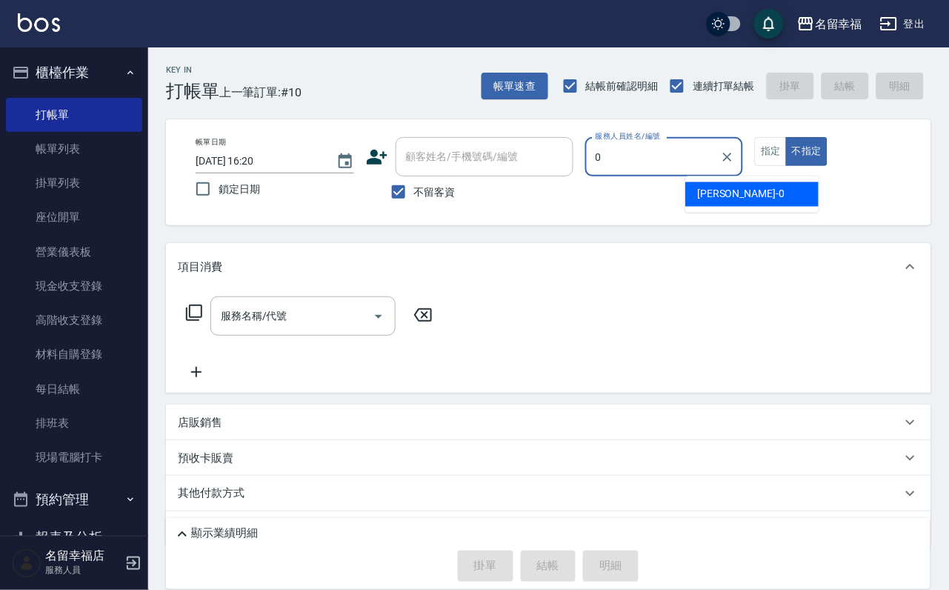
type input "小靜-0"
type button "false"
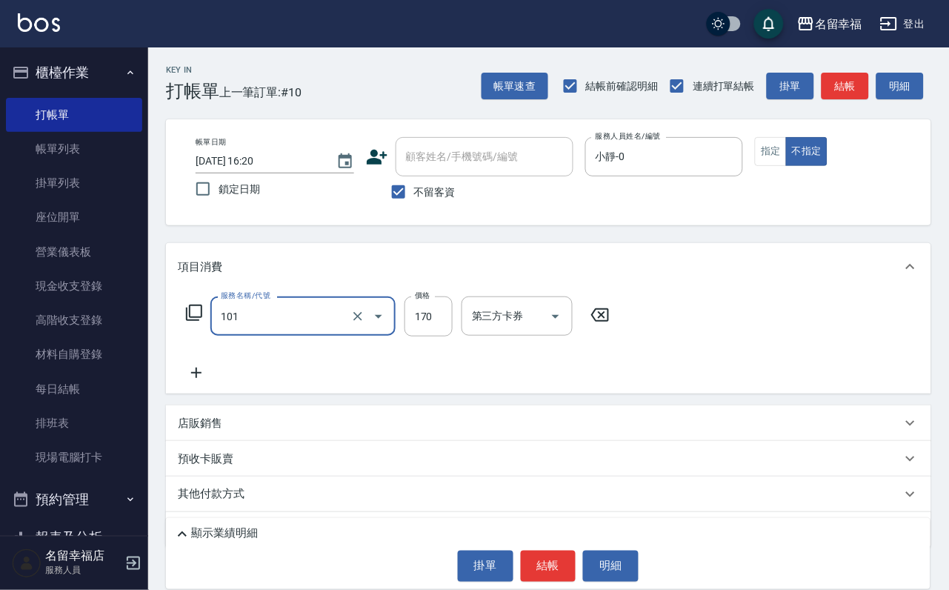
type input "洗髮(101)"
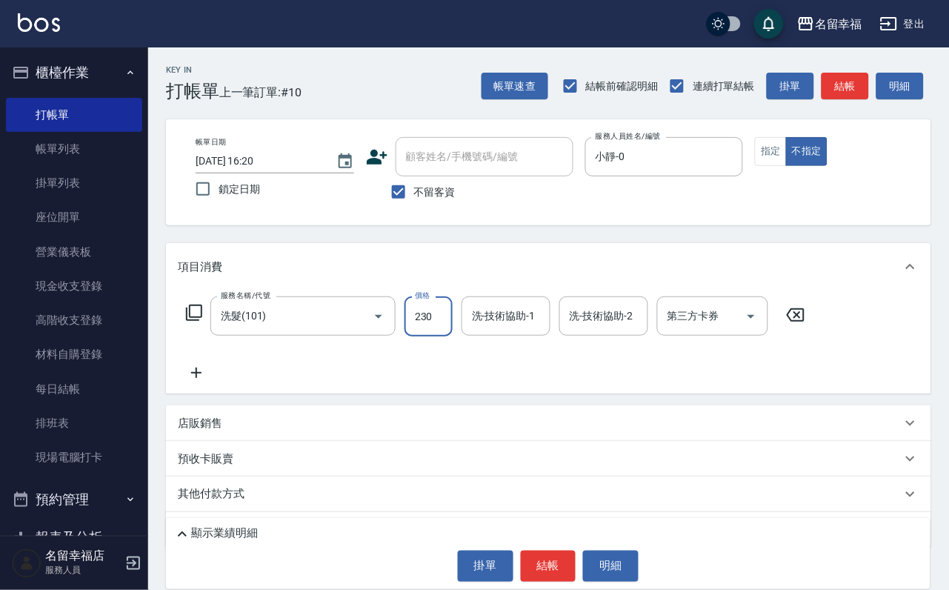
type input "230"
type input "107"
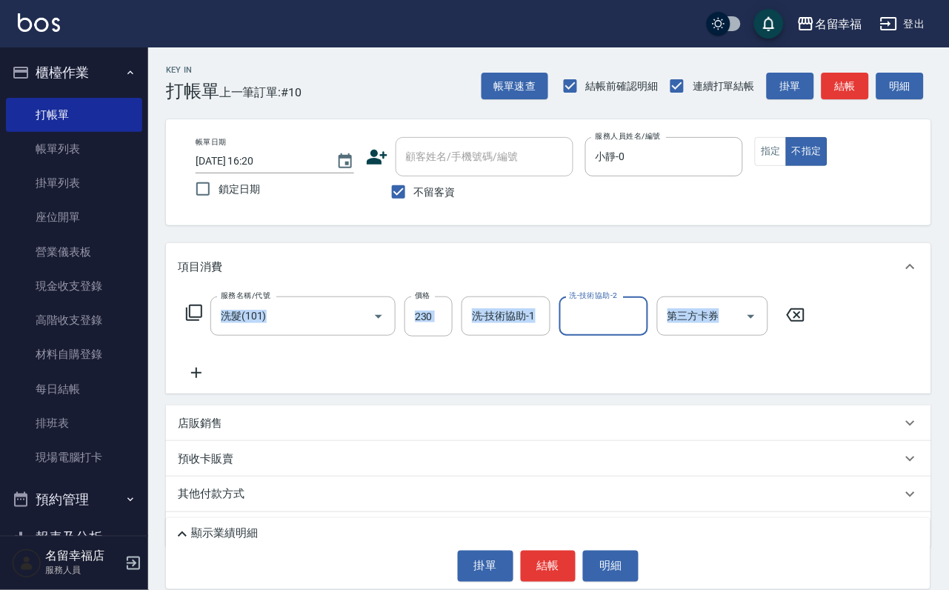
drag, startPoint x: 442, startPoint y: 380, endPoint x: 470, endPoint y: 416, distance: 44.9
click at [458, 427] on div "Key In 打帳單 上一筆訂單:#10 帳單速查 結帳前確認明細 連續打單結帳 掛單 結帳 明細 帳單日期 [DATE] 16:20 鎖定日期 顧客姓名/手…" at bounding box center [548, 349] width 801 height 605
click at [544, 329] on input "洗-技術協助-1" at bounding box center [506, 316] width 76 height 26
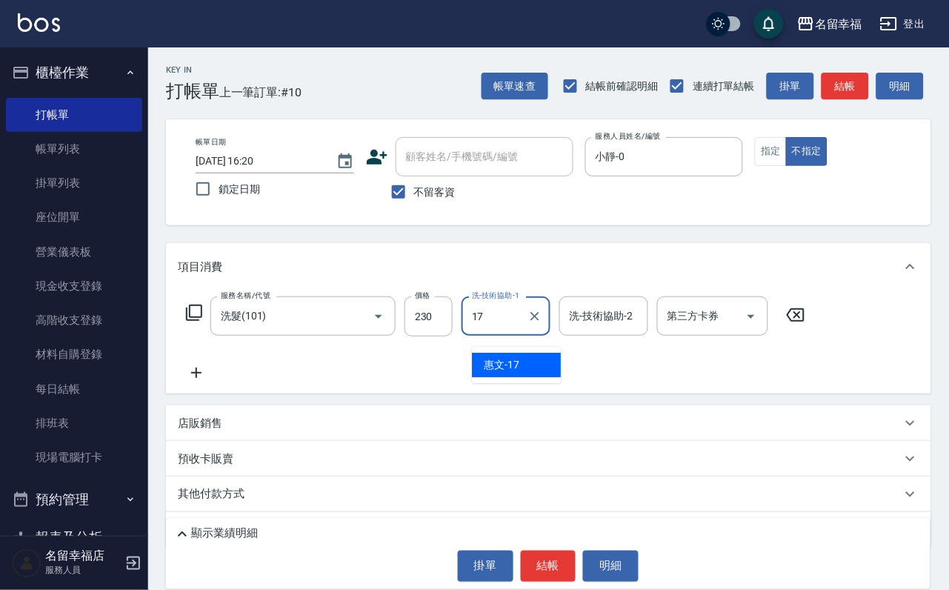
type input "惠文-17"
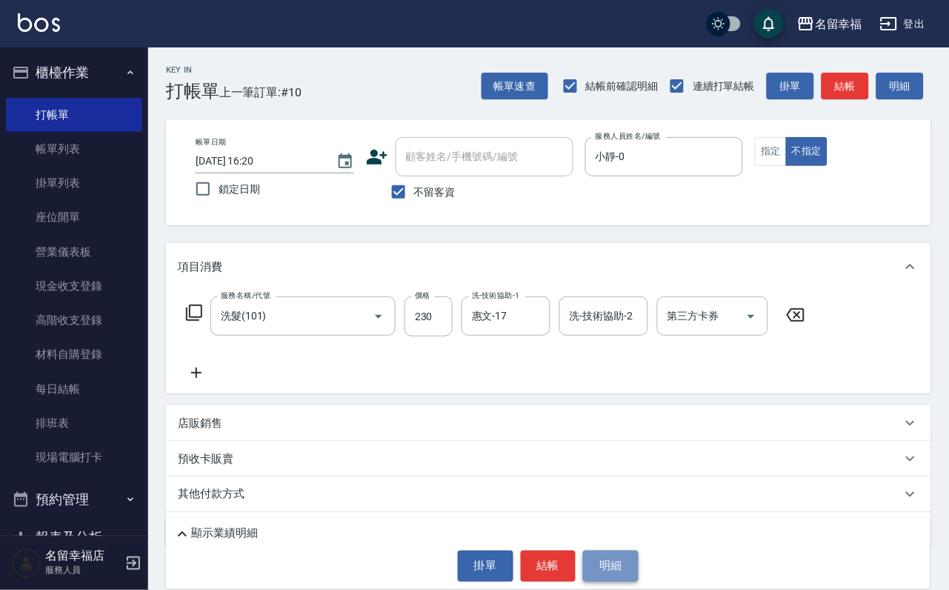
click at [595, 553] on button "明細" at bounding box center [611, 566] width 56 height 31
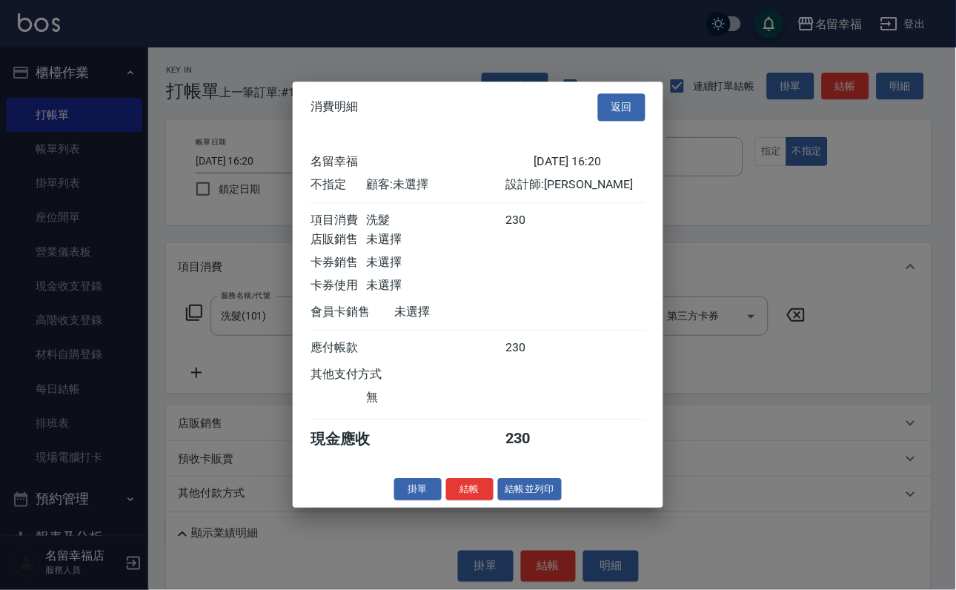
click at [564, 356] on div at bounding box center [604, 348] width 84 height 16
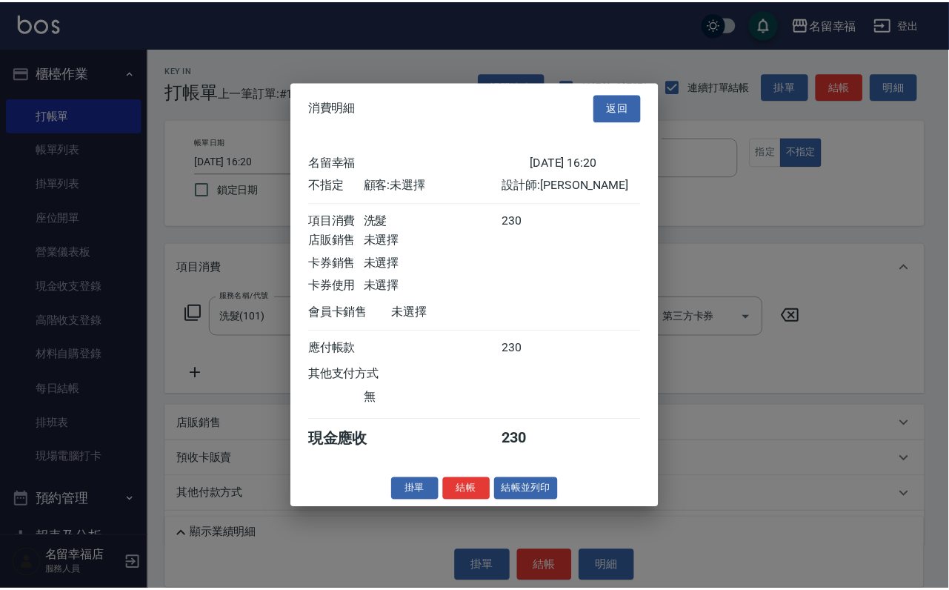
scroll to position [210, 0]
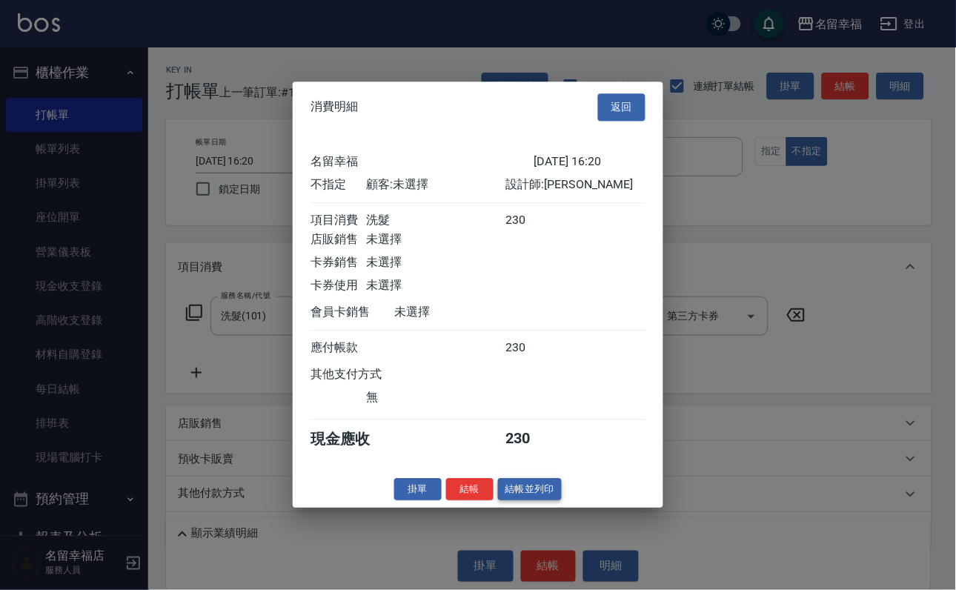
click at [535, 501] on button "結帳並列印" at bounding box center [530, 489] width 64 height 23
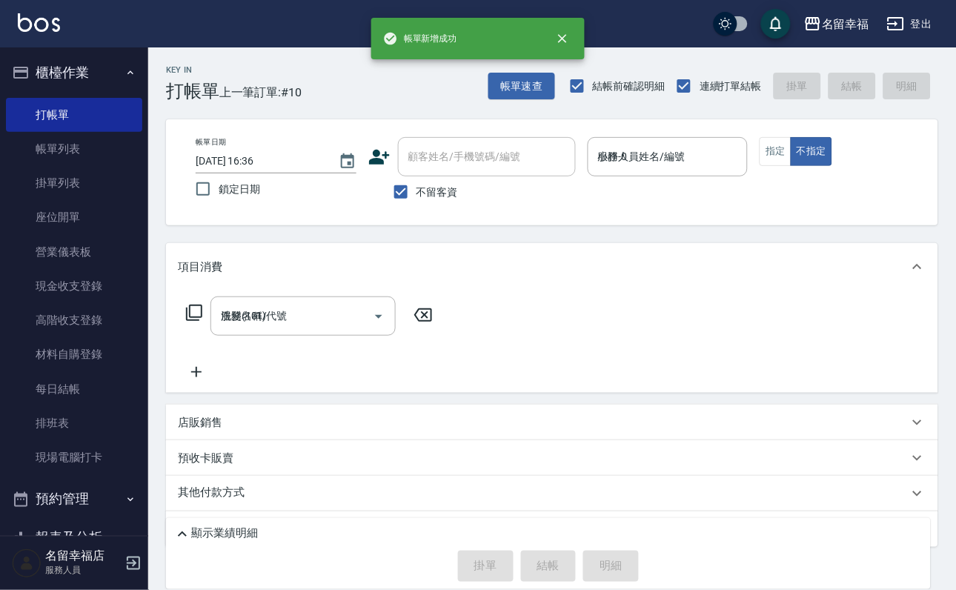
type input "[DATE] 16:36"
